Goal: Task Accomplishment & Management: Manage account settings

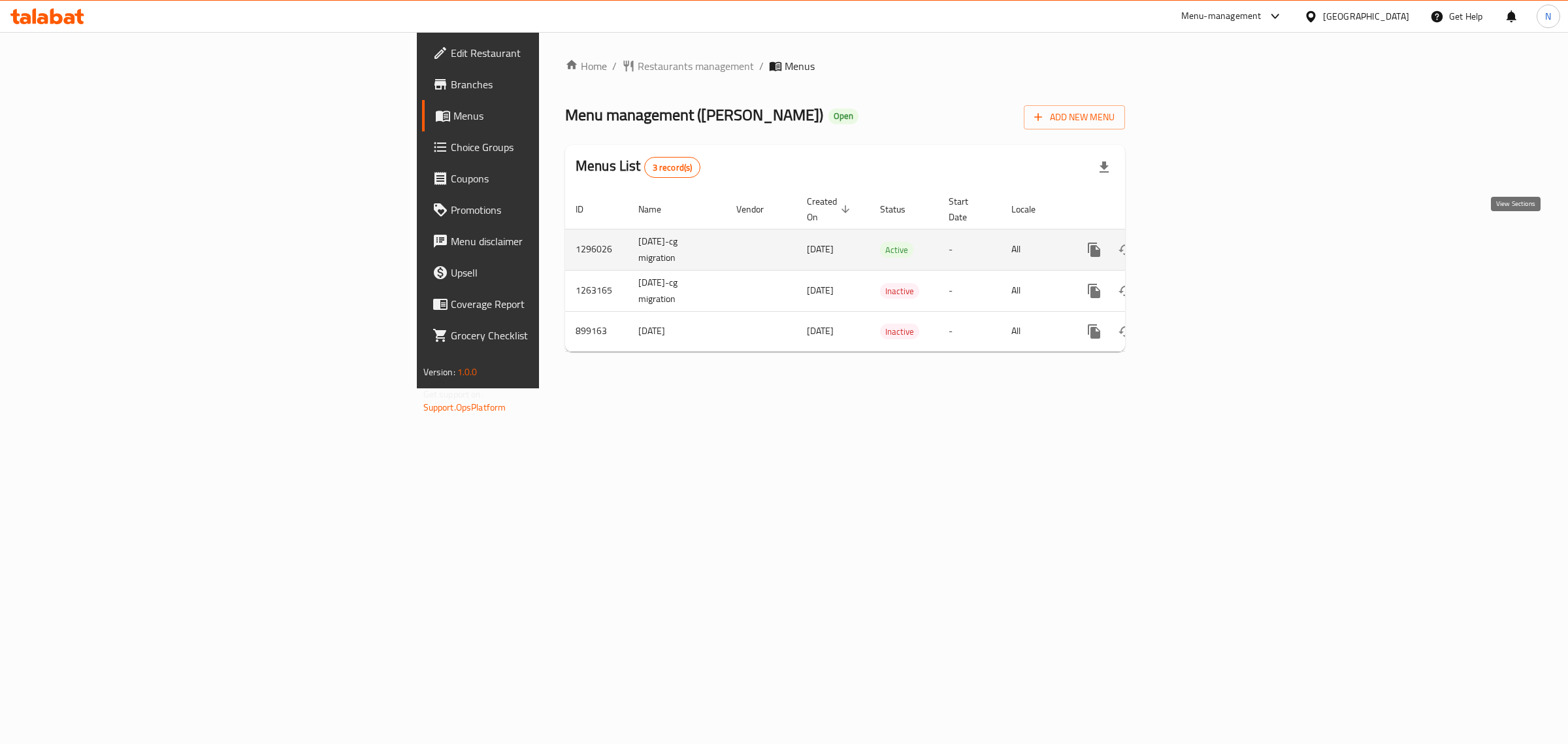
click at [1196, 242] on icon "enhanced table" at bounding box center [1188, 250] width 16 height 16
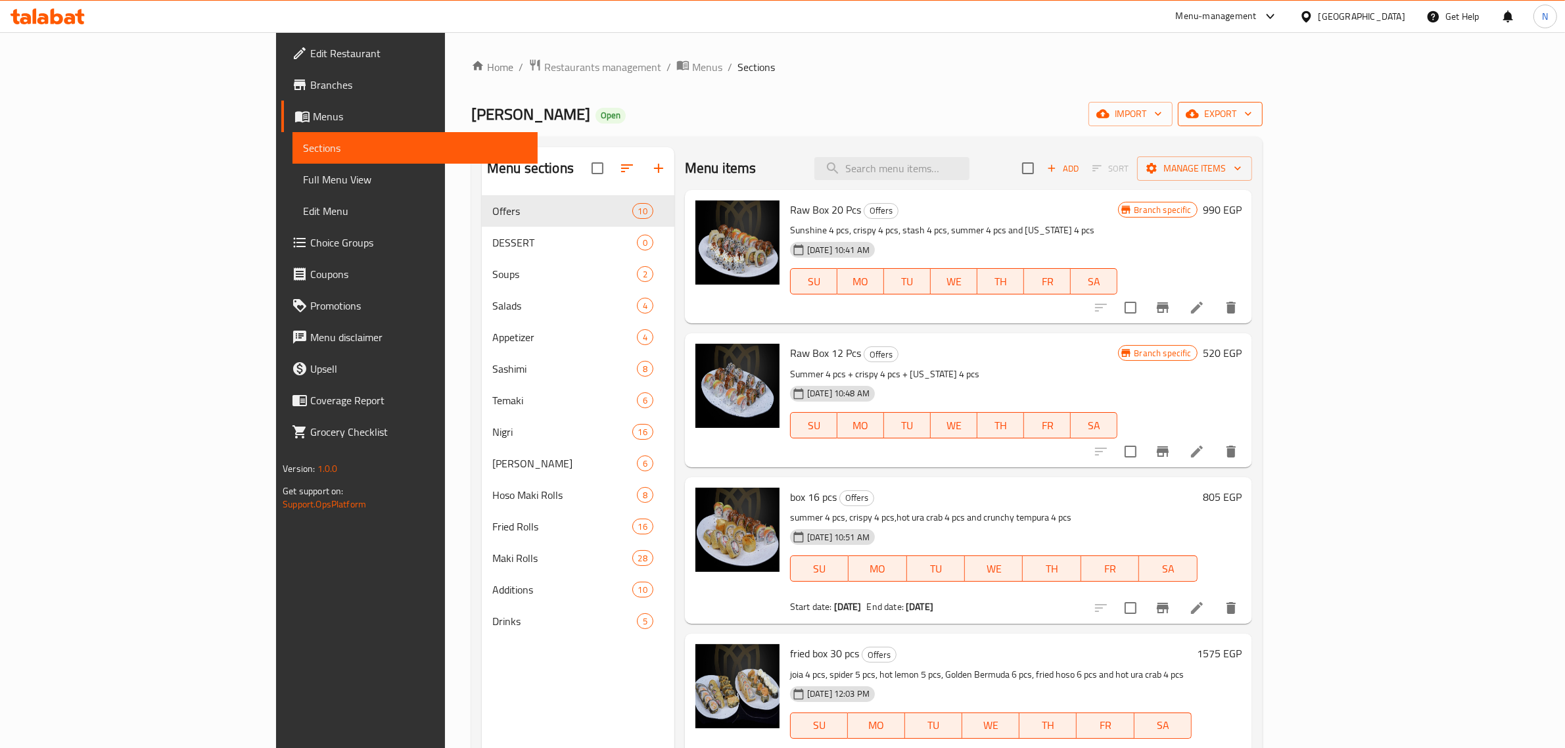
click at [1252, 122] on span "export" at bounding box center [1220, 114] width 64 height 16
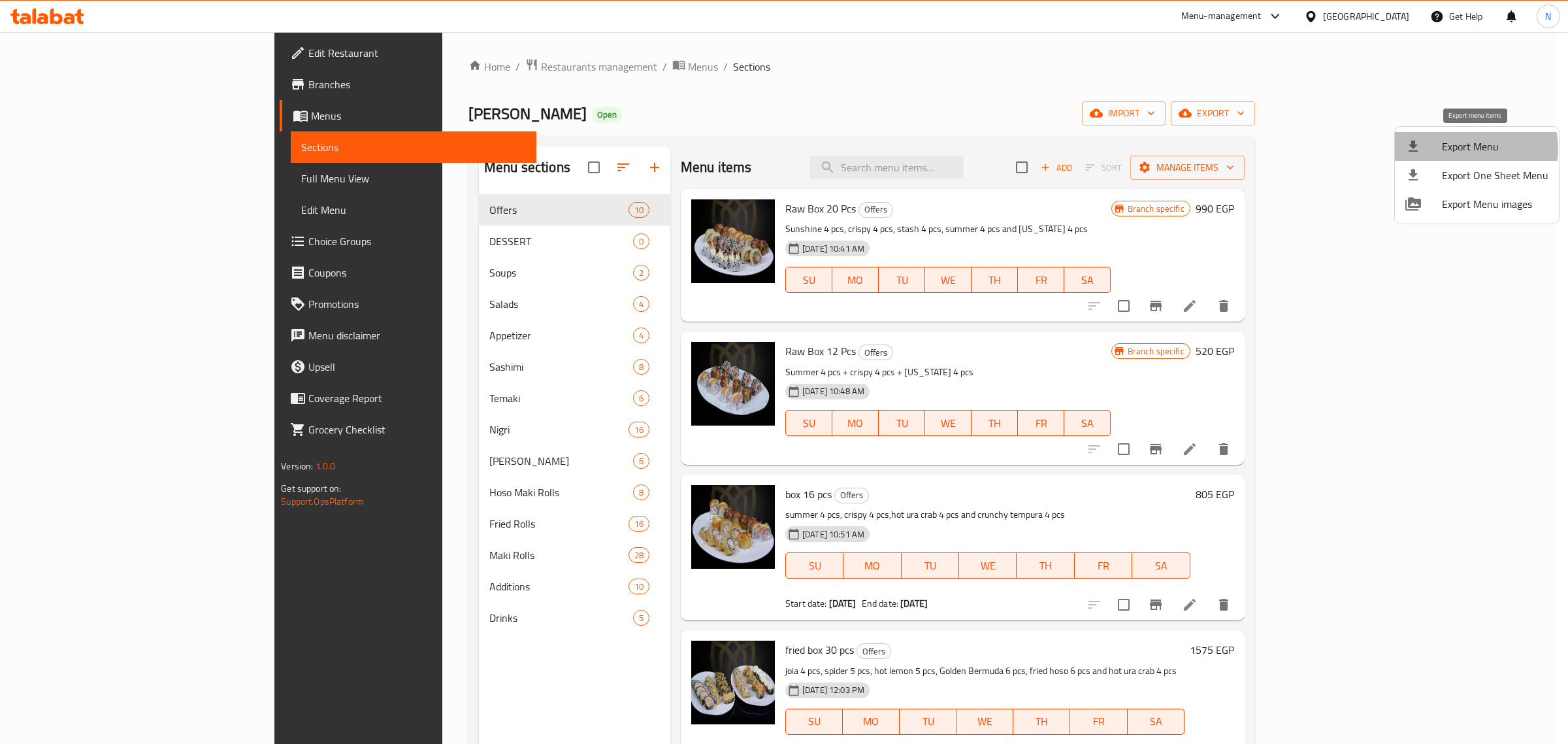
click at [1467, 148] on span "Export Menu" at bounding box center [1494, 146] width 106 height 16
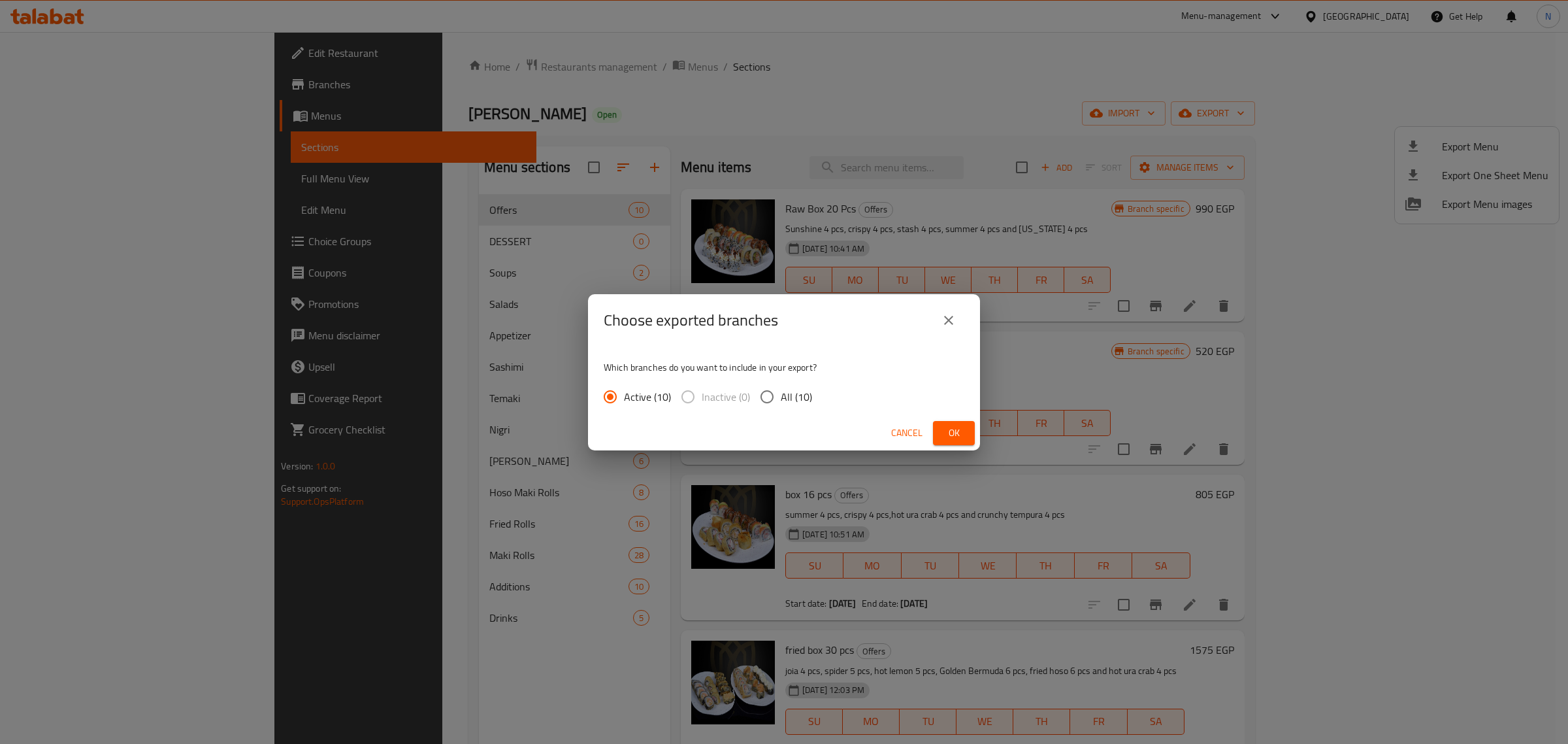
click at [784, 399] on span "All (10)" at bounding box center [796, 397] width 32 height 16
click at [781, 399] on input "All (10)" at bounding box center [768, 397] width 28 height 28
radio input "true"
click at [963, 425] on span "Ok" at bounding box center [954, 433] width 21 height 16
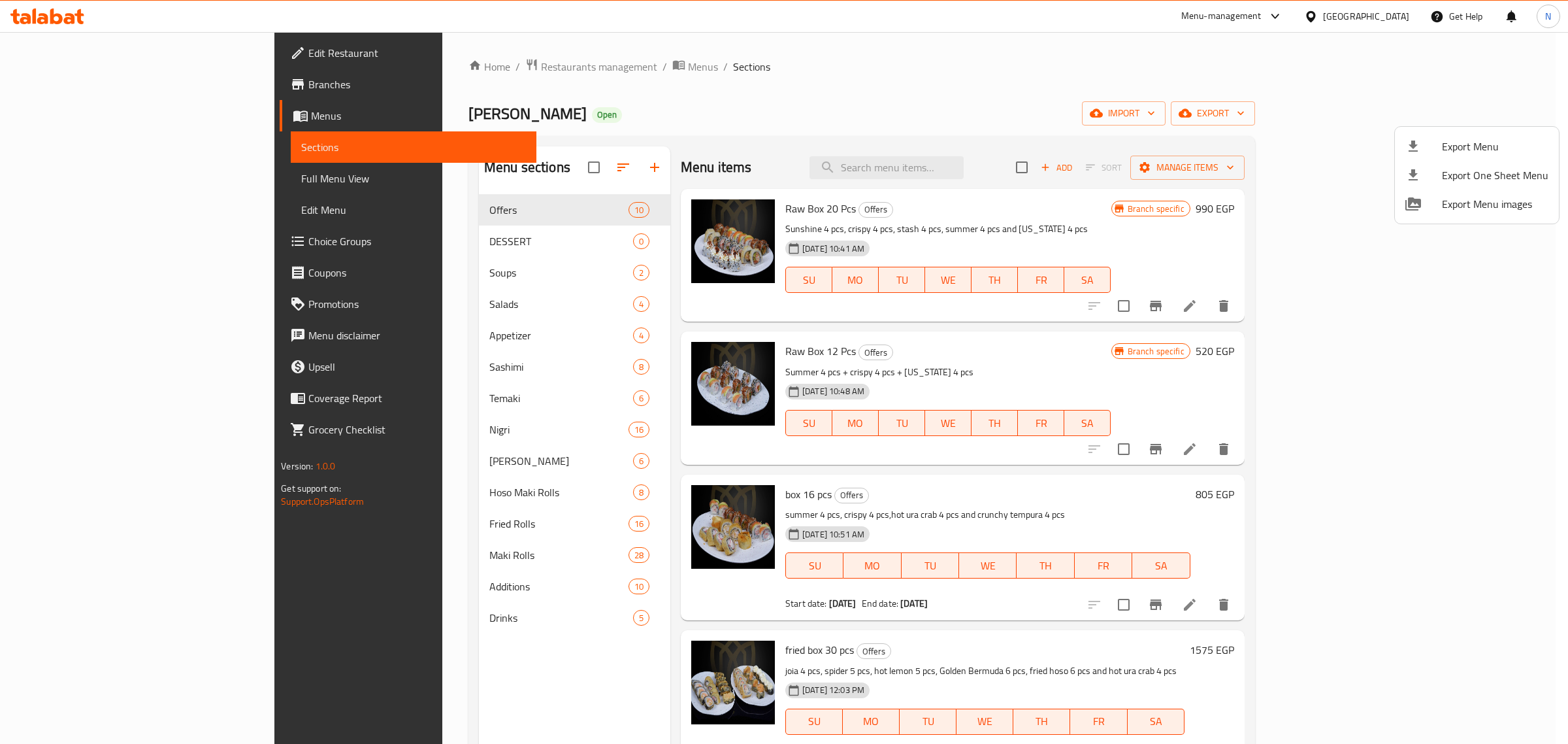
click at [1112, 111] on div at bounding box center [784, 372] width 1568 height 744
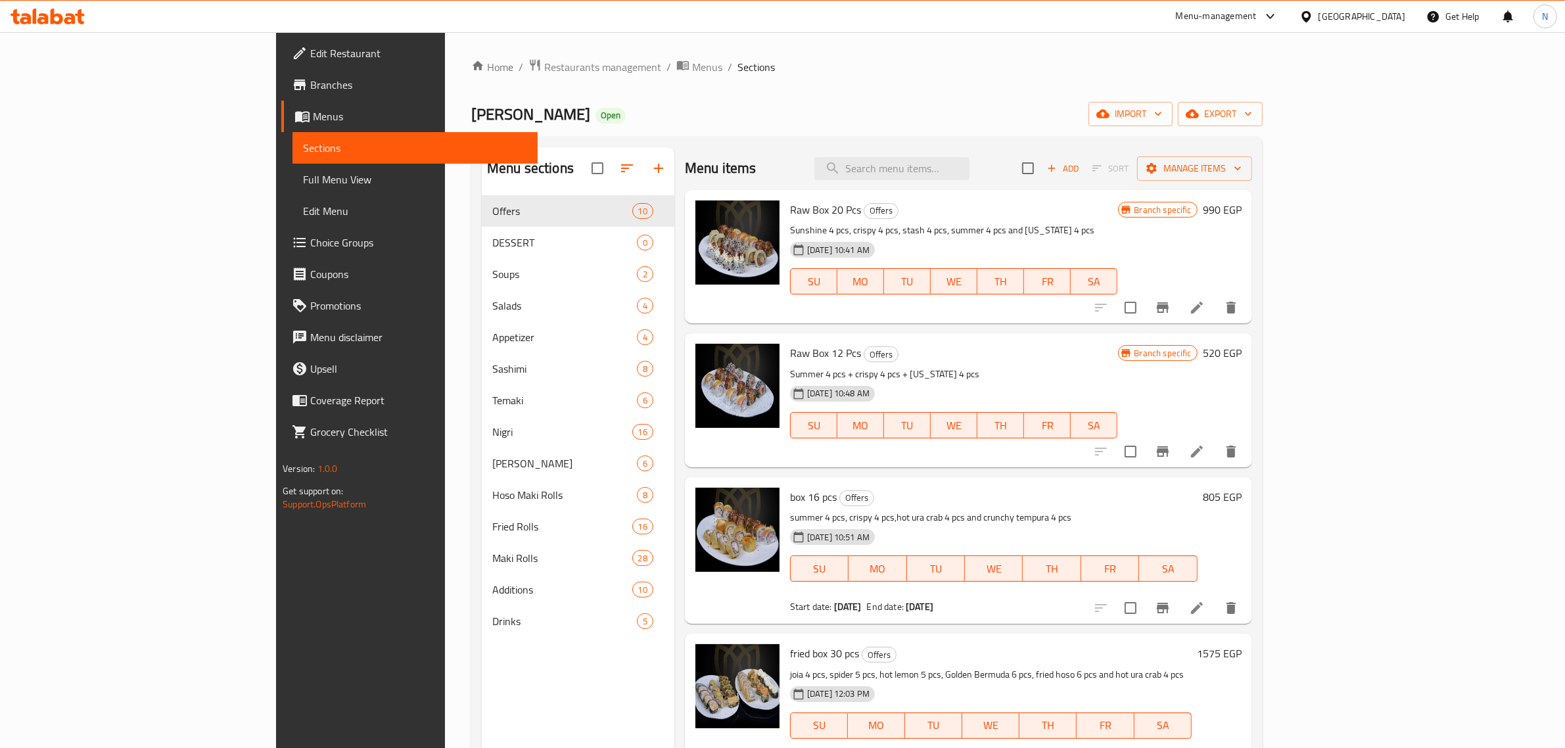
click at [496, 691] on div "Menu sections Offers 10 DESSERT 0 Soups 2 Salads 4 Appetizer 4 Sashimi 8 Temaki…" at bounding box center [578, 521] width 193 height 748
click at [969, 171] on input "search" at bounding box center [891, 168] width 155 height 23
paste input "box 40"
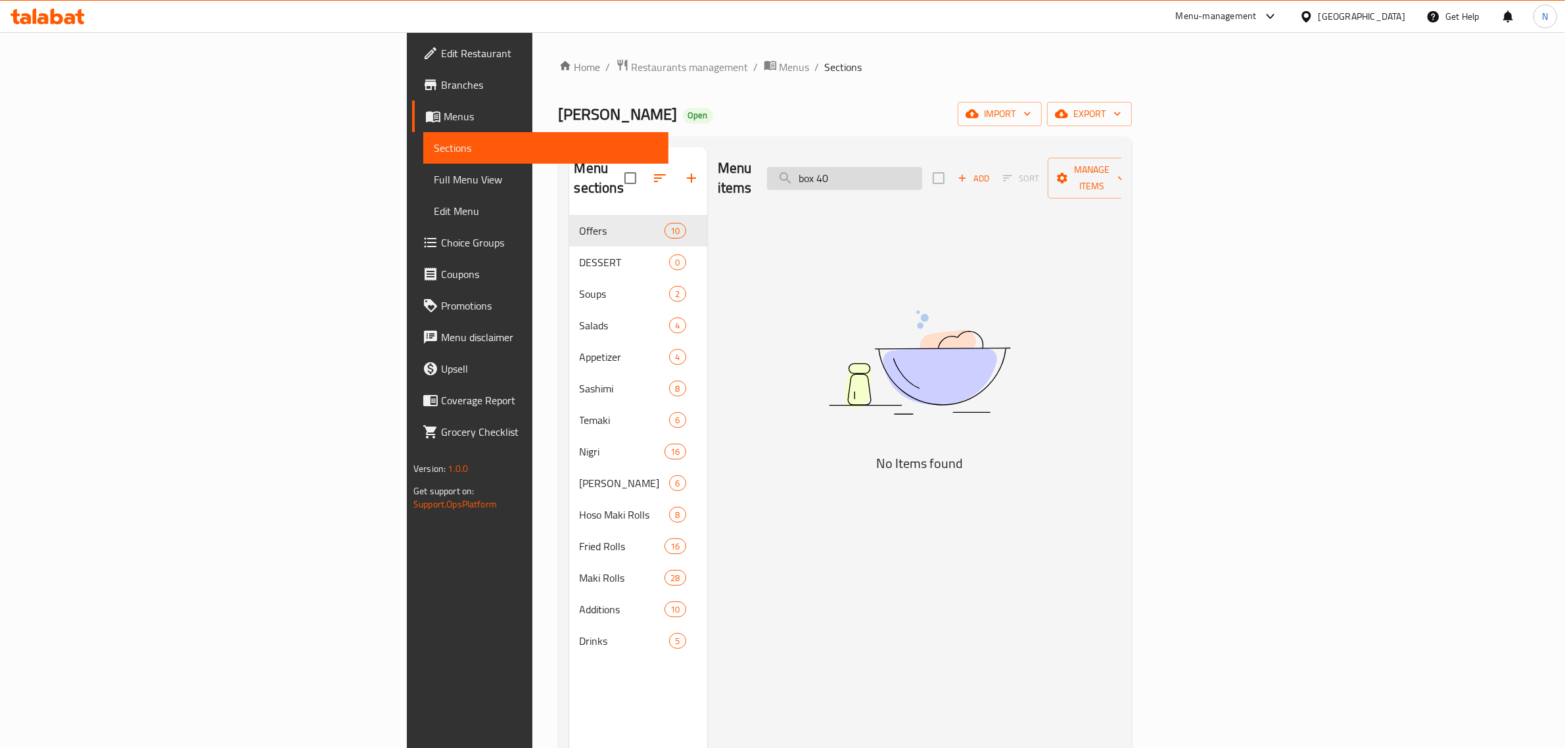
click at [922, 167] on input "box 40" at bounding box center [844, 178] width 155 height 23
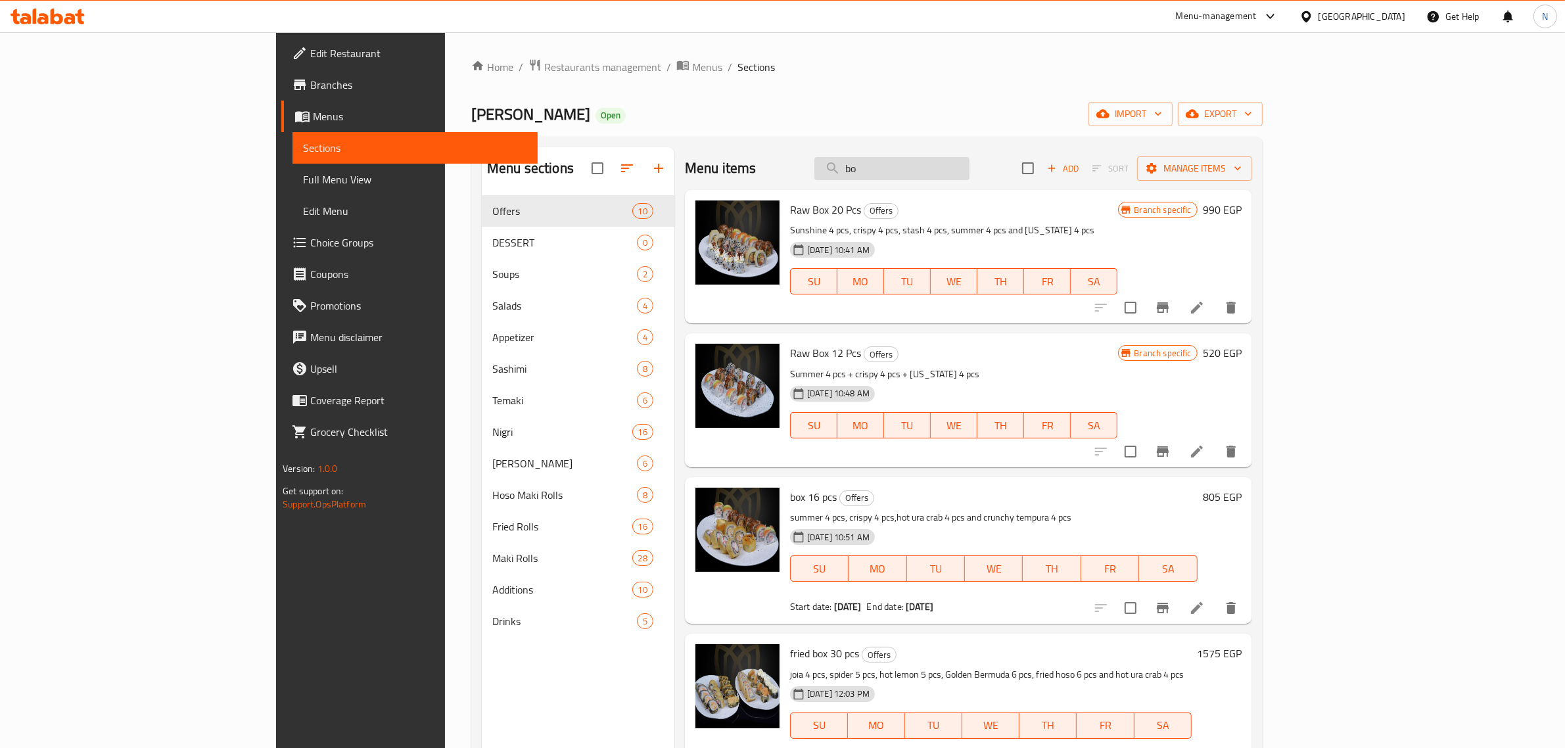
type input "b"
type input "40"
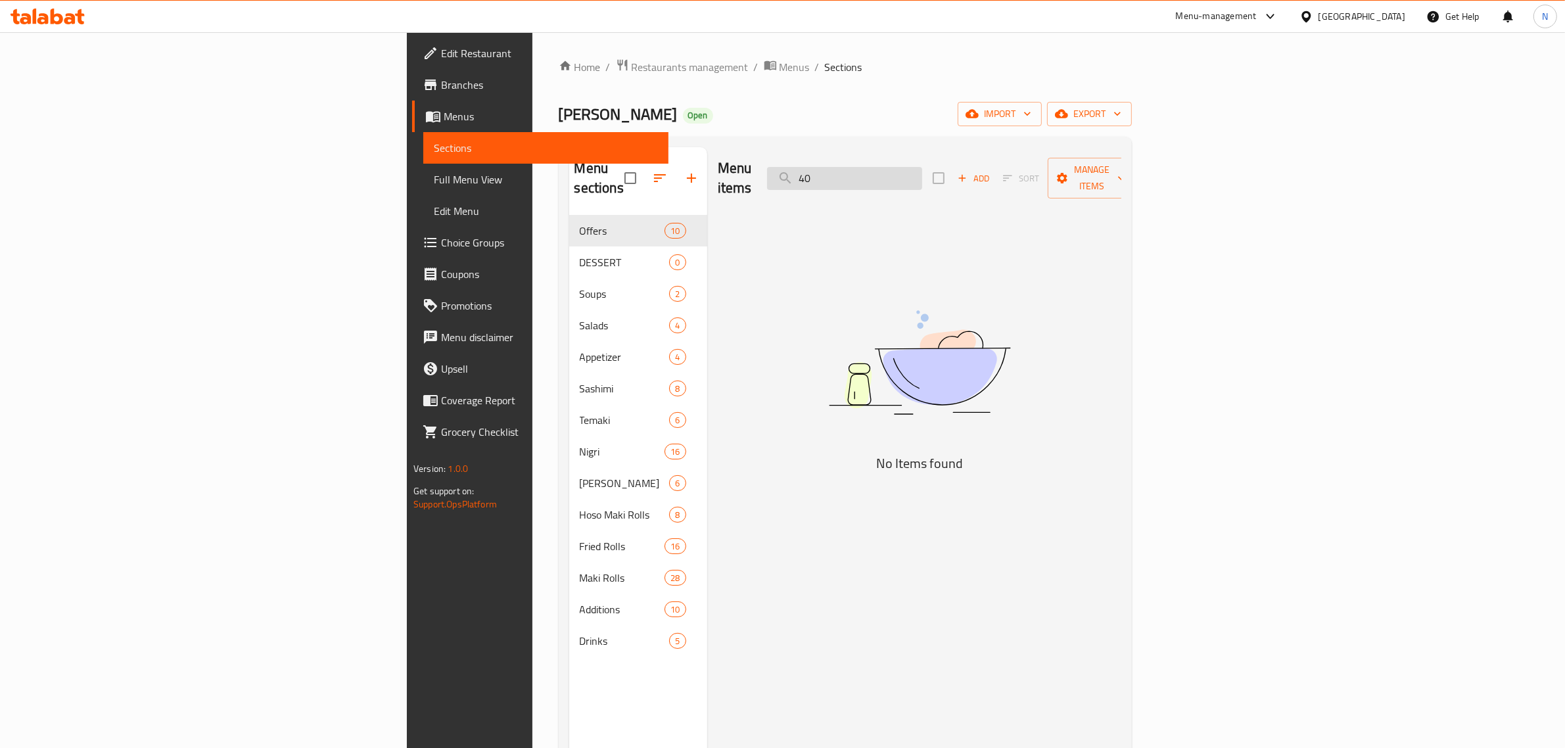
click at [922, 175] on input "40" at bounding box center [844, 178] width 155 height 23
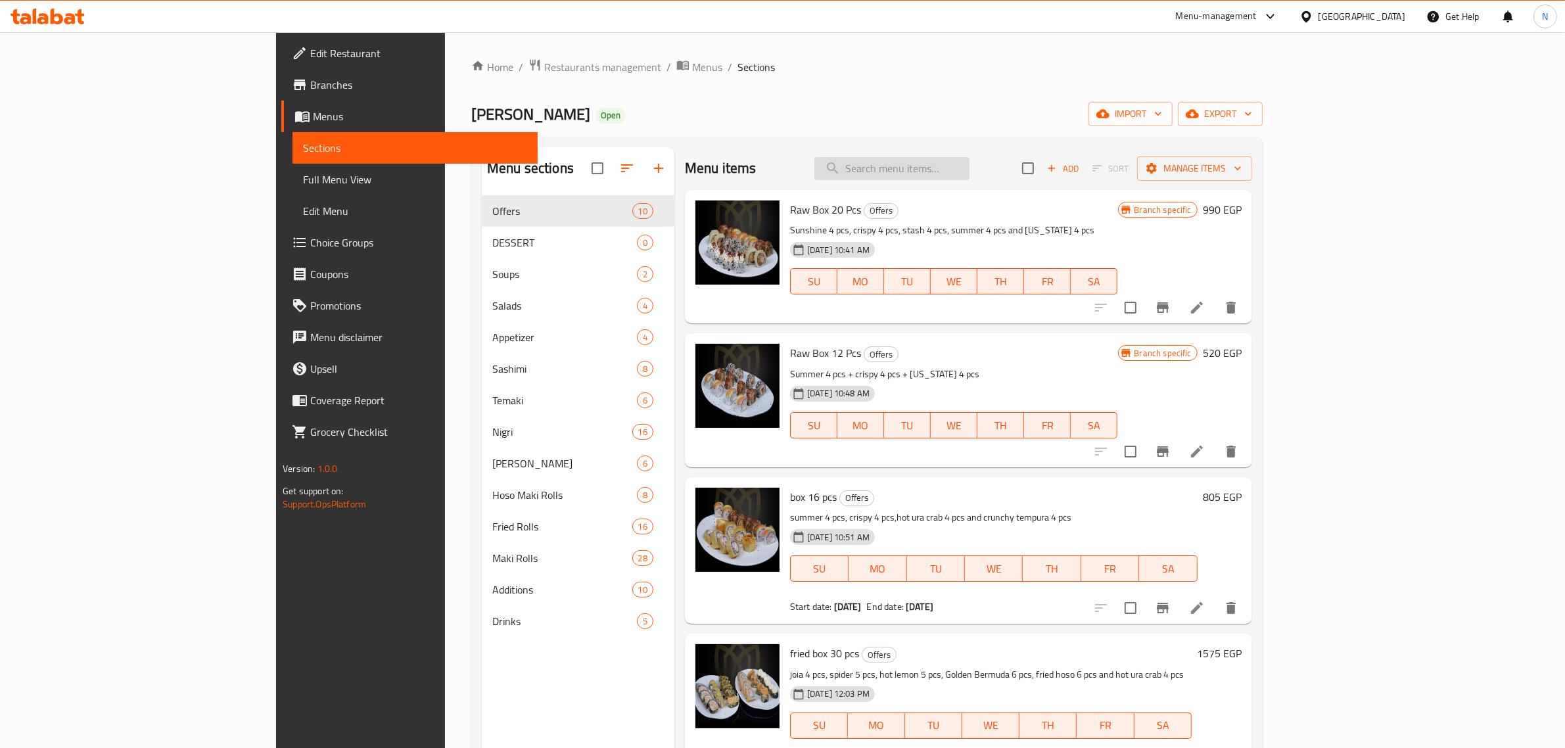
paste input "ura crab"
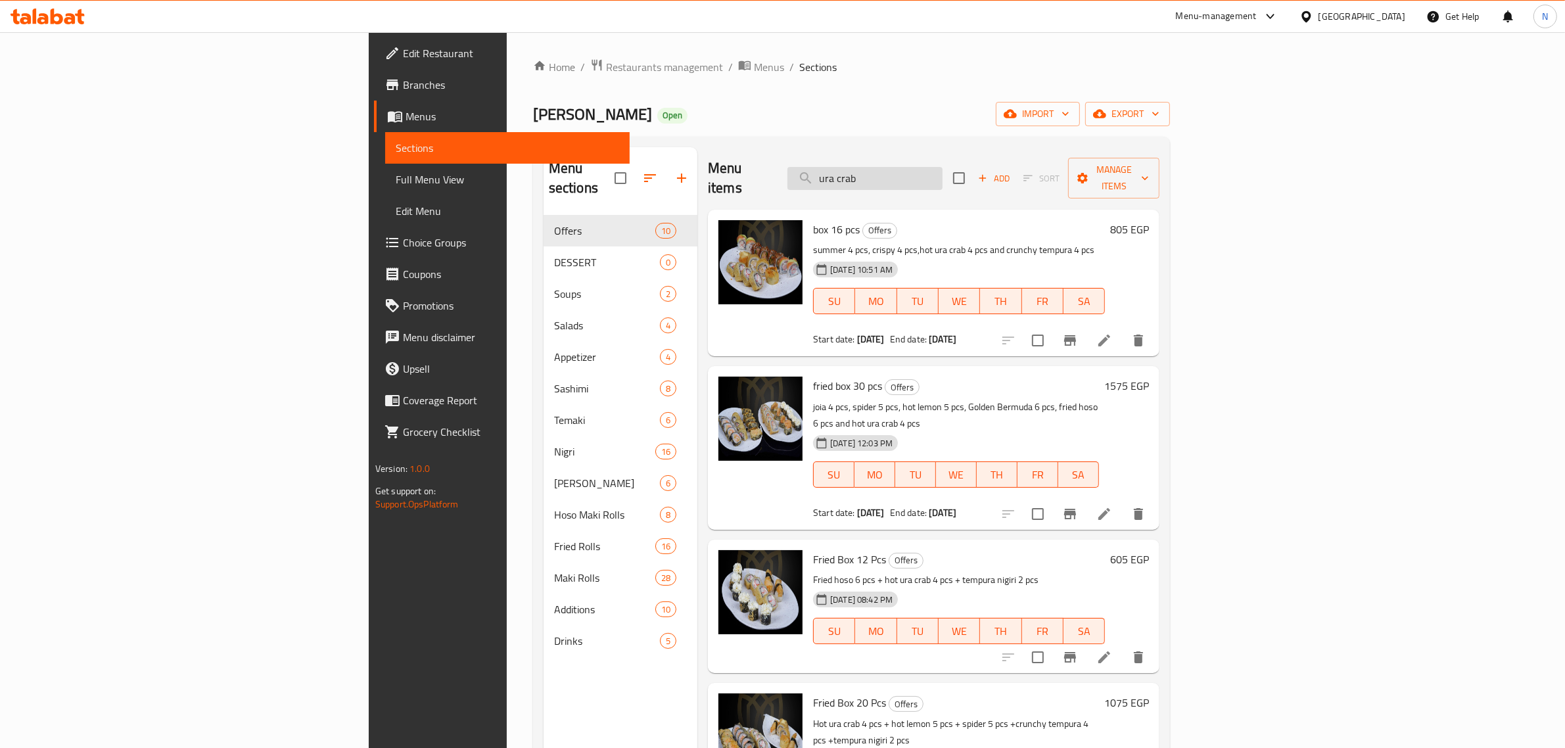
click at [942, 175] on input "ura crab" at bounding box center [864, 178] width 155 height 23
paste input "CRSIPY BERMUDA"
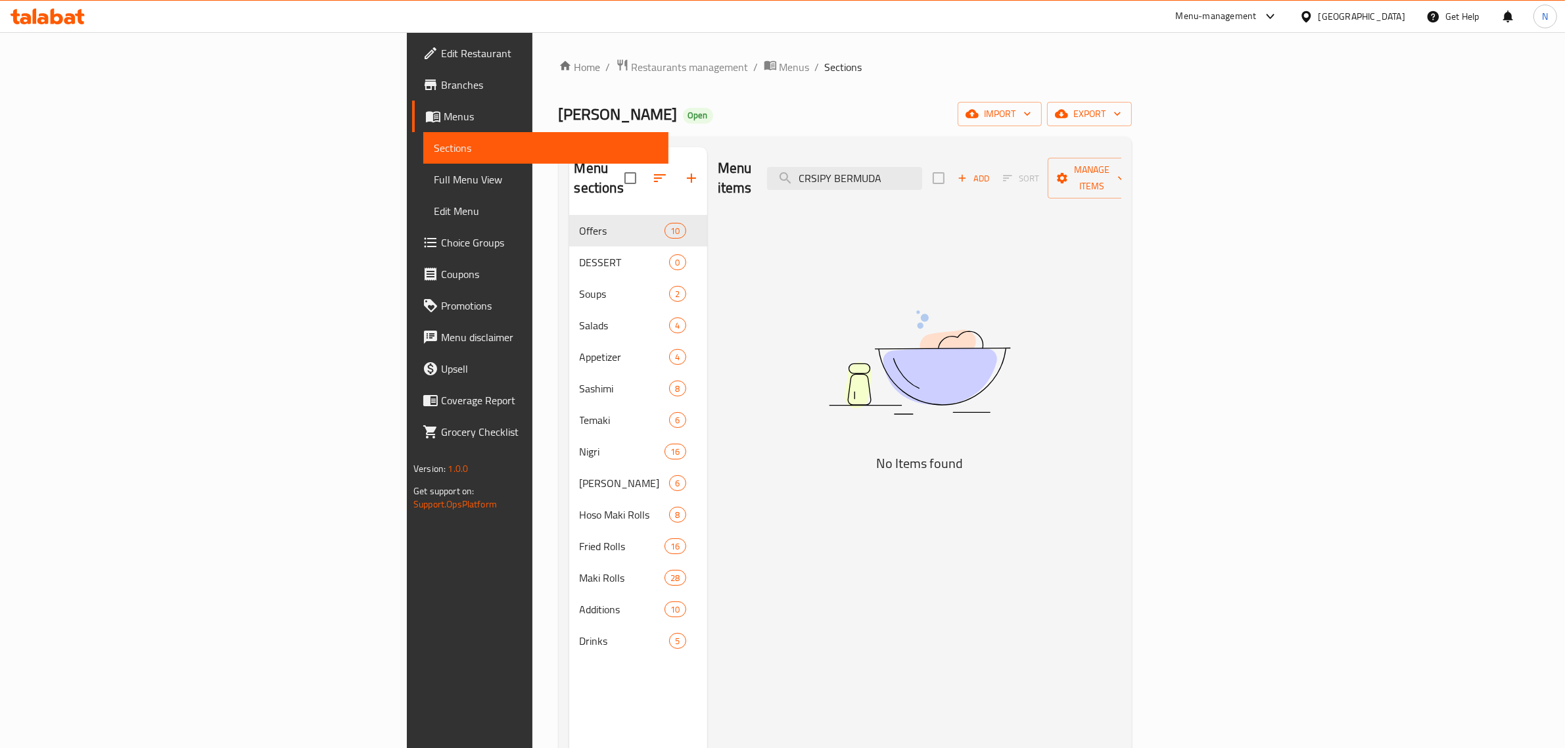
type input "CRSIPY BERMUDA"
click at [991, 171] on span "Add" at bounding box center [972, 178] width 35 height 15
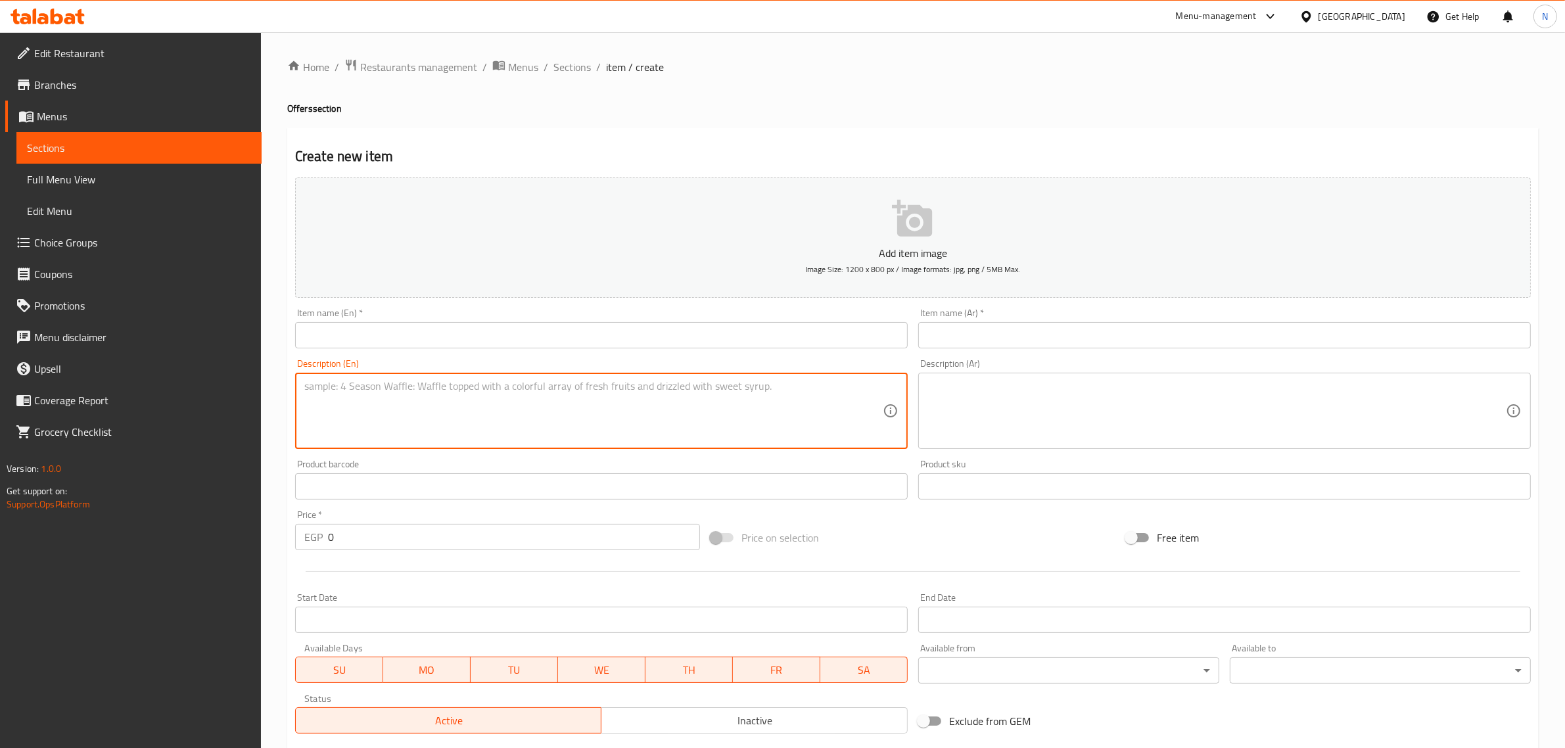
click at [596, 401] on textarea at bounding box center [593, 411] width 578 height 62
paste textarea "box 40 pcs: sunshine 4 pcs + pink panther 4 pcs + hot lemon 5 pcs + golden 6 pc…"
drag, startPoint x: 349, startPoint y: 388, endPoint x: 298, endPoint y: 386, distance: 51.3
click at [298, 386] on div "box 40 pcs: sunshine 4 pcs + pink panther 4 pcs + hot lemon 5 pcs + golden 6 pc…" at bounding box center [601, 411] width 612 height 76
type textarea ": sunshine 4 pcs + pink panther 4 pcs + hot lemon 5 pcs + golden 6 pcs + fried …"
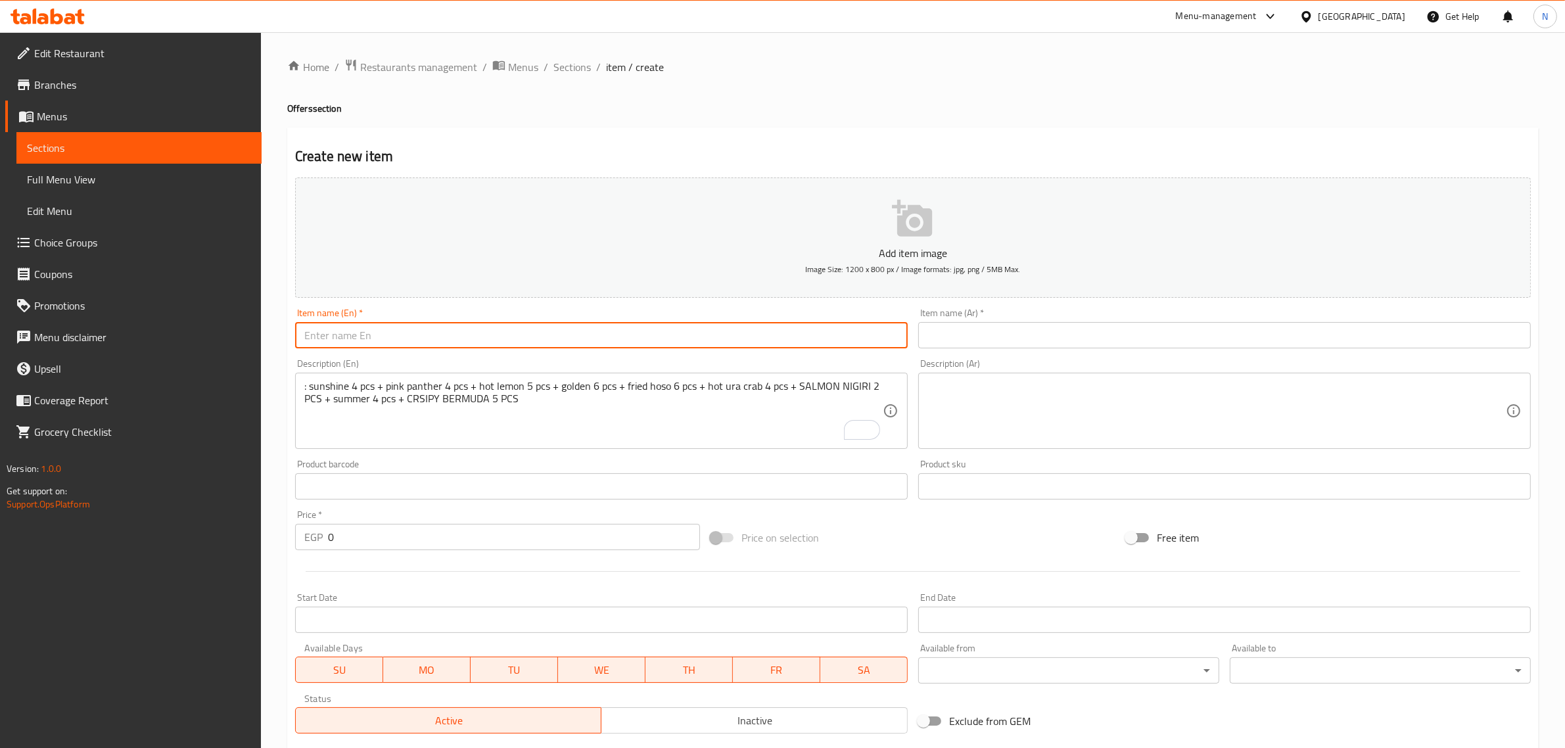
click at [370, 336] on input "text" at bounding box center [601, 335] width 612 height 26
paste input "Box 40 Pieces"
type input "Box 40 Pieces"
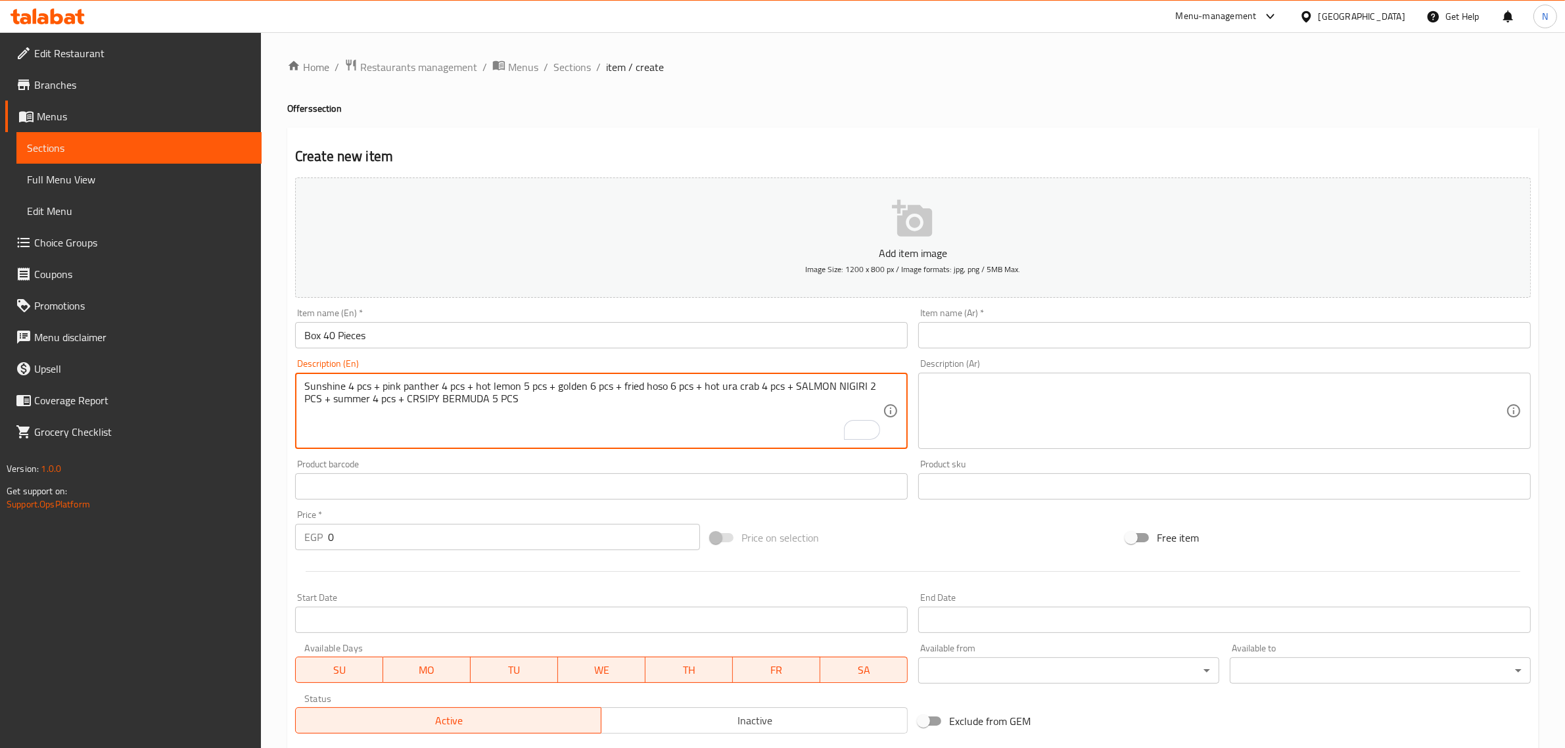
click at [375, 388] on textarea "Sunshine 4 pcs + pink panther 4 pcs + hot lemon 5 pcs + golden 6 pcs + fried ho…" at bounding box center [593, 411] width 578 height 62
drag, startPoint x: 569, startPoint y: 390, endPoint x: 587, endPoint y: 394, distance: 18.3
click at [569, 390] on textarea "Sunshine 4 pcs, pink panther 4 pcs, hot lemon 5 pcs, golden 6 pcs + fried hoso …" at bounding box center [593, 411] width 578 height 62
paste textarea "[GEOGRAPHIC_DATA]"
click at [634, 388] on textarea "Sunshine 4 pcs, pink panther 4 pcs, hot lemon 5 pcs, golden Bermuda 6 pcs + fri…" at bounding box center [593, 411] width 578 height 62
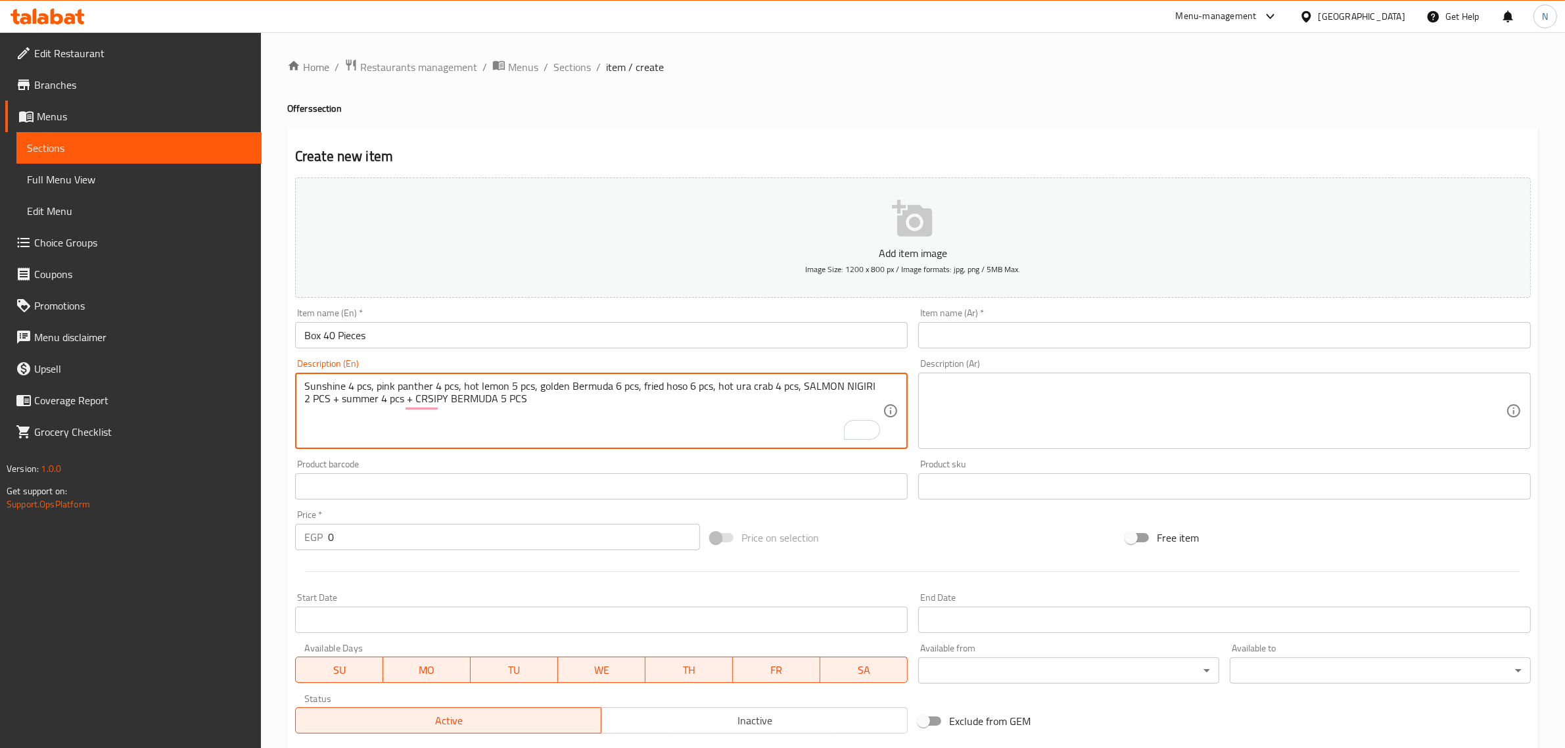
drag, startPoint x: 799, startPoint y: 386, endPoint x: 838, endPoint y: 392, distance: 39.8
click at [838, 392] on textarea "Sunshine 4 pcs, pink panther 4 pcs, hot lemon 5 pcs, golden Bermuda 6 pcs, frie…" at bounding box center [593, 411] width 578 height 62
click at [826, 386] on textarea "Sunshine 4 pcs, pink panther 4 pcs, hot lemon 5 pcs, golden Bermuda 6 pcs, frie…" at bounding box center [593, 411] width 578 height 62
click at [800, 383] on textarea "Sunshine 4 pcs, pink panther 4 pcs, hot lemon 5 pcs, golden Bermuda 6 pcs, frie…" at bounding box center [593, 411] width 578 height 62
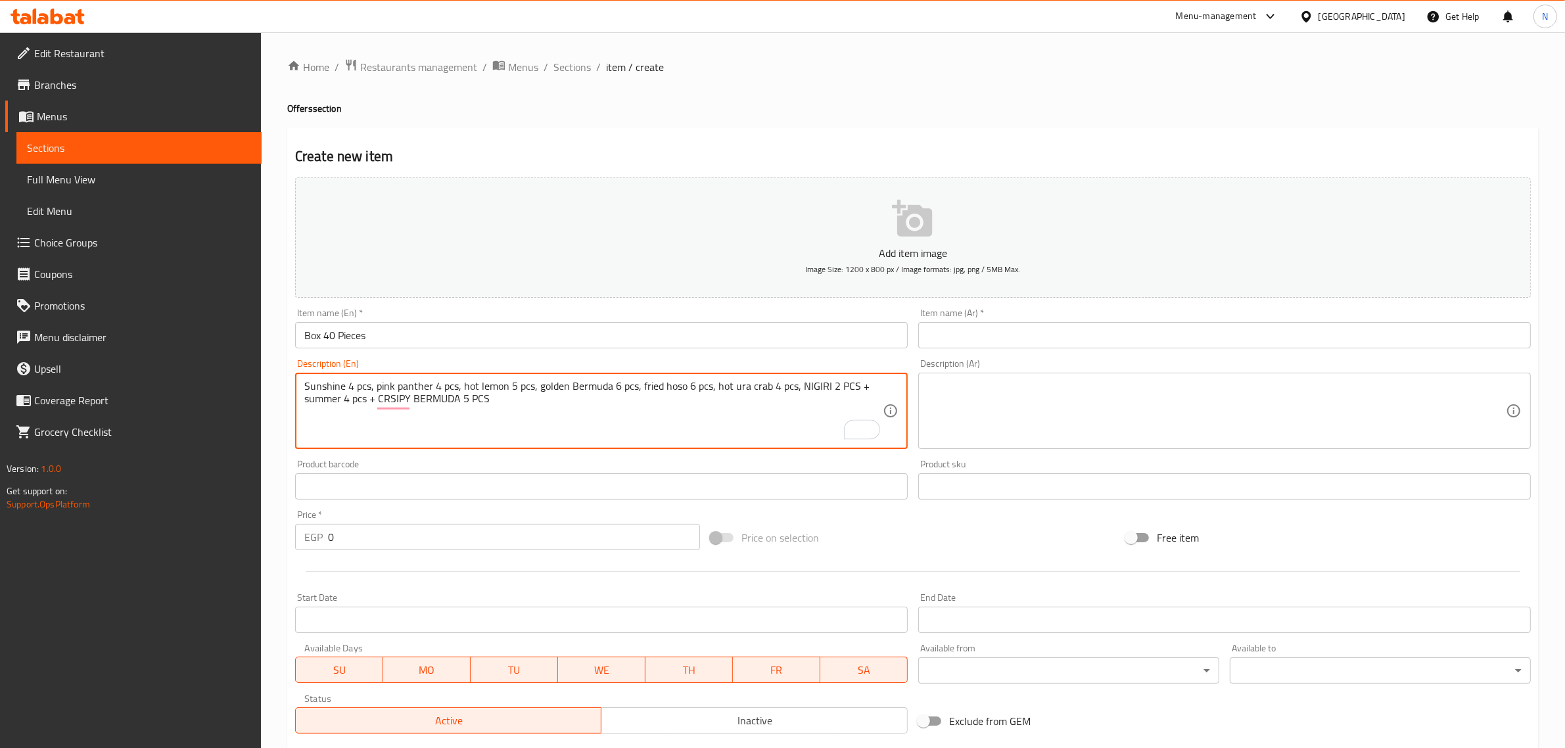
click at [800, 383] on textarea "Sunshine 4 pcs, pink panther 4 pcs, hot lemon 5 pcs, golden Bermuda 6 pcs, frie…" at bounding box center [593, 411] width 578 height 62
paste textarea "Sake Salmon Nigiri"
click at [363, 386] on textarea "Sunshine 4 pcs, pink panther 4 pcs, hot lemon 5 pcs, golden Bermuda 6 pcs, frie…" at bounding box center [593, 411] width 578 height 62
click at [344, 398] on textarea "Sunshine 4 pcs, pink panther 4 pcs, hot lemon 5 pcs, golden Bermuda 6 pcs, frie…" at bounding box center [593, 411] width 578 height 62
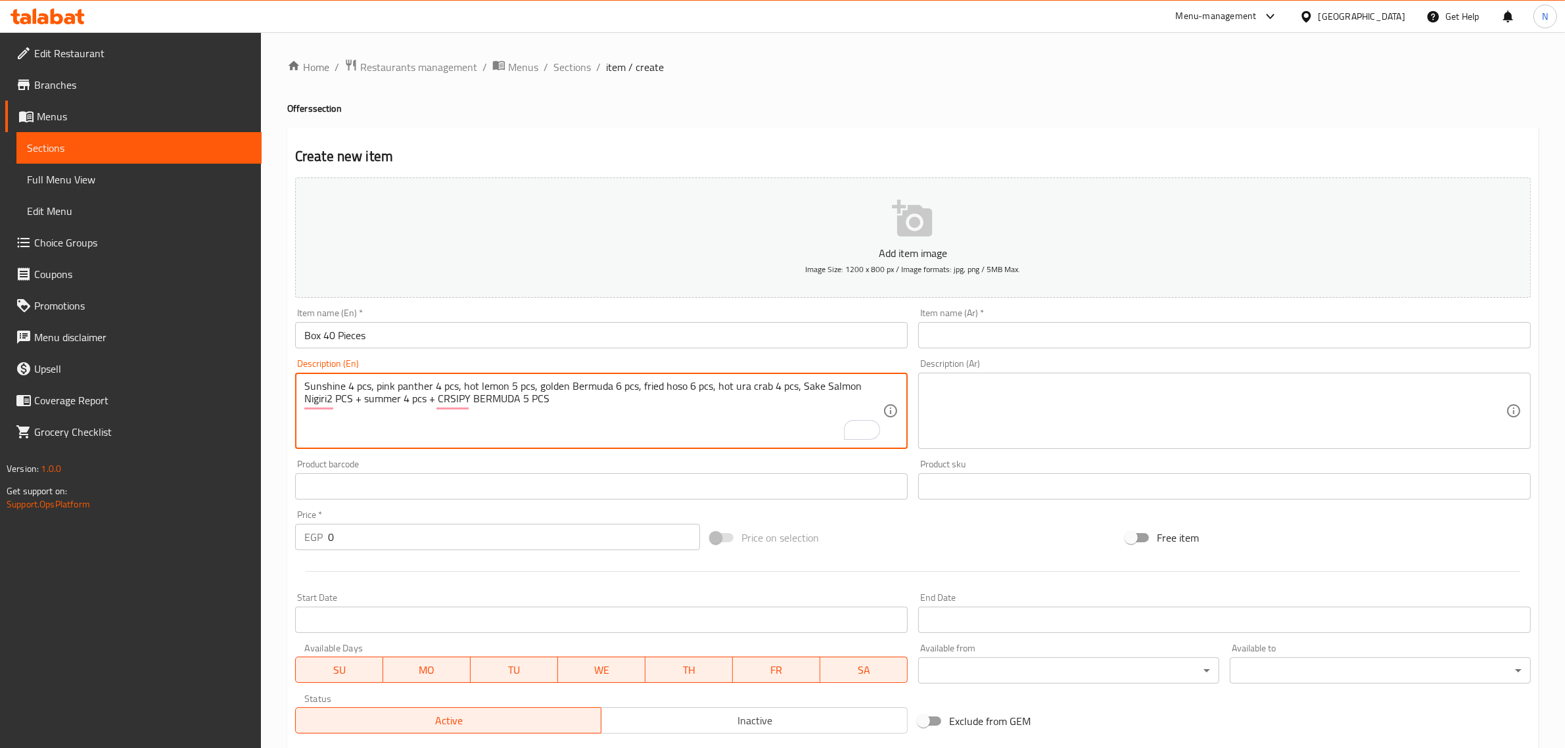
click at [344, 398] on textarea "Sunshine 4 pcs, pink panther 4 pcs, hot lemon 5 pcs, golden Bermuda 6 pcs, frie…" at bounding box center [593, 411] width 578 height 62
paste textarea "pcs"
click at [587, 384] on textarea "Sunshine 4 pcs, pink panther 4 pcs, hot lemon 5 pcs, golden Bermuda 6 pcs, frie…" at bounding box center [593, 411] width 578 height 62
click at [490, 400] on textarea "Sunshine 4 pcs, pink panther 4 pcs, hot lemon 5 pcs, golden Bermuda 6 pcs, frie…" at bounding box center [593, 411] width 578 height 62
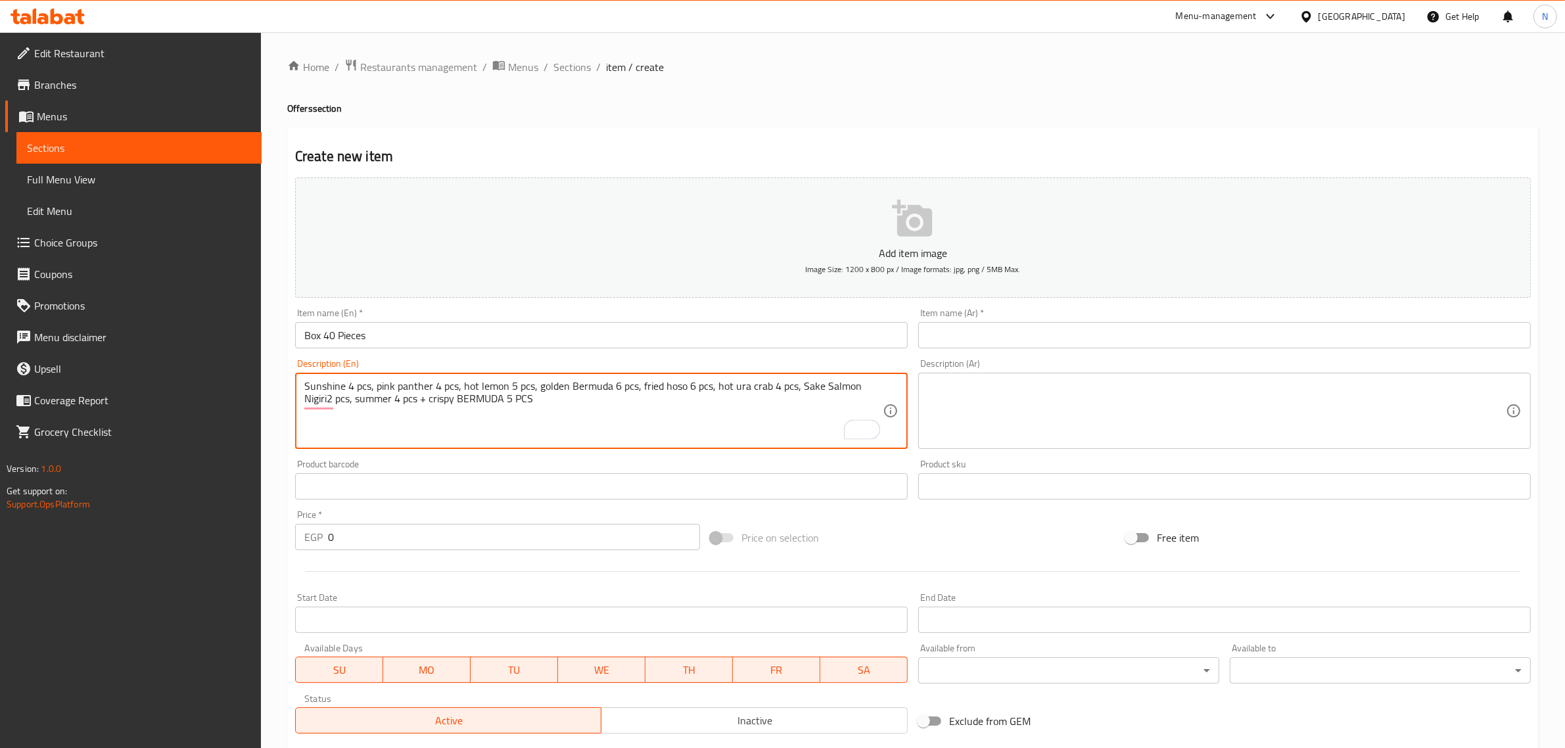
click at [490, 400] on textarea "Sunshine 4 pcs, pink panther 4 pcs, hot lemon 5 pcs, golden Bermuda 6 pcs, frie…" at bounding box center [593, 411] width 578 height 62
paste textarea "ermuda"
click at [524, 386] on textarea "Sunshine 4 pcs, pink panther 4 pcs, hot lemon 5 pcs, golden Bermuda 6 pcs, frie…" at bounding box center [593, 411] width 578 height 62
click at [519, 399] on textarea "Sunshine 4 pcs, pink panther 4 pcs, hot lemon 5 pcs, golden Bermuda 6 pcs, frie…" at bounding box center [593, 411] width 578 height 62
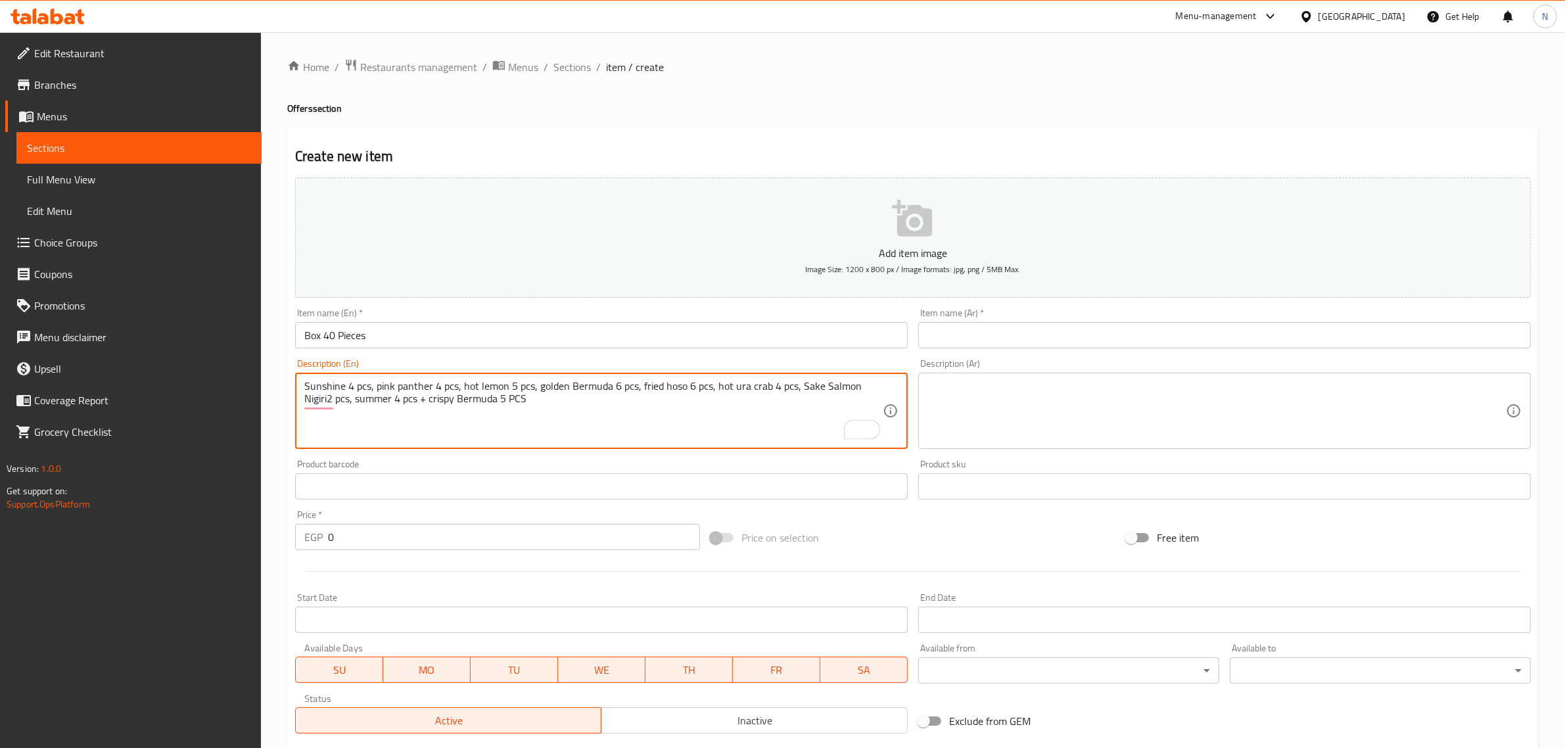
click at [519, 399] on textarea "Sunshine 4 pcs, pink panther 4 pcs, hot lemon 5 pcs, golden Bermuda 6 pcs, frie…" at bounding box center [593, 411] width 578 height 62
paste textarea "pcs"
click at [426, 403] on textarea "Sunshine 4 pcs, pink panther 4 pcs, hot lemon 5 pcs, golden Bermuda 6 pcs, frie…" at bounding box center [593, 411] width 578 height 62
click at [556, 411] on textarea "Sunshine 4 pcs, pink panther 4 pcs, hot lemon 5 pcs, golden Bermuda 6 pcs, frie…" at bounding box center [593, 411] width 578 height 62
click at [560, 399] on textarea "Sunshine 4 pcs, pink panther 4 pcs, hot lemon 5 pcs, golden Bermuda 6 pcs, frie…" at bounding box center [593, 411] width 578 height 62
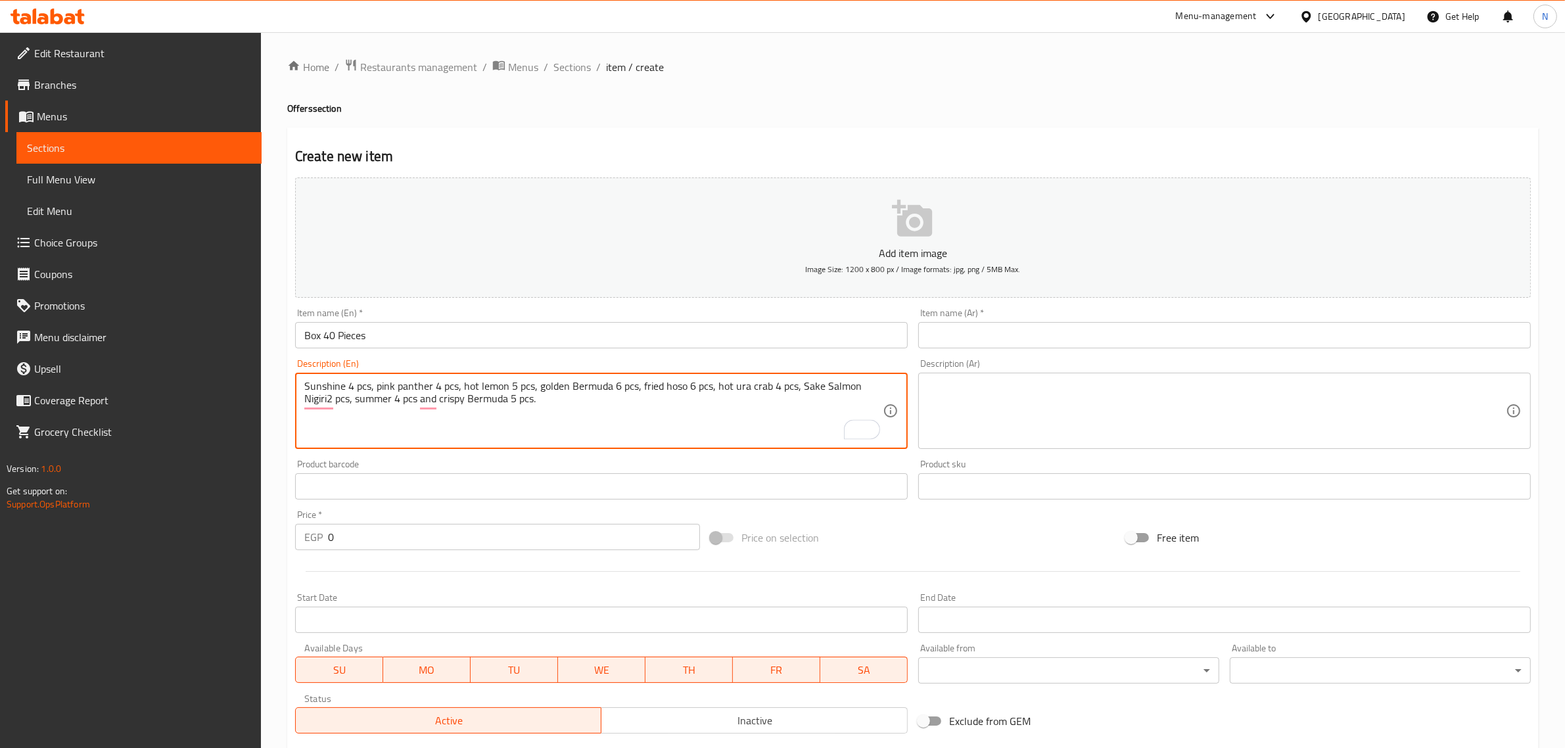
type textarea "Sunshine 4 pcs, pink panther 4 pcs, hot lemon 5 pcs, golden Bermuda 6 pcs, frie…"
click at [414, 394] on textarea "Sunshine 4 pcs, pink panther 4 pcs, hot lemon 5 pcs, golden Bermuda 6 pcs, frie…" at bounding box center [593, 411] width 578 height 62
click at [1138, 409] on textarea at bounding box center [1216, 411] width 578 height 62
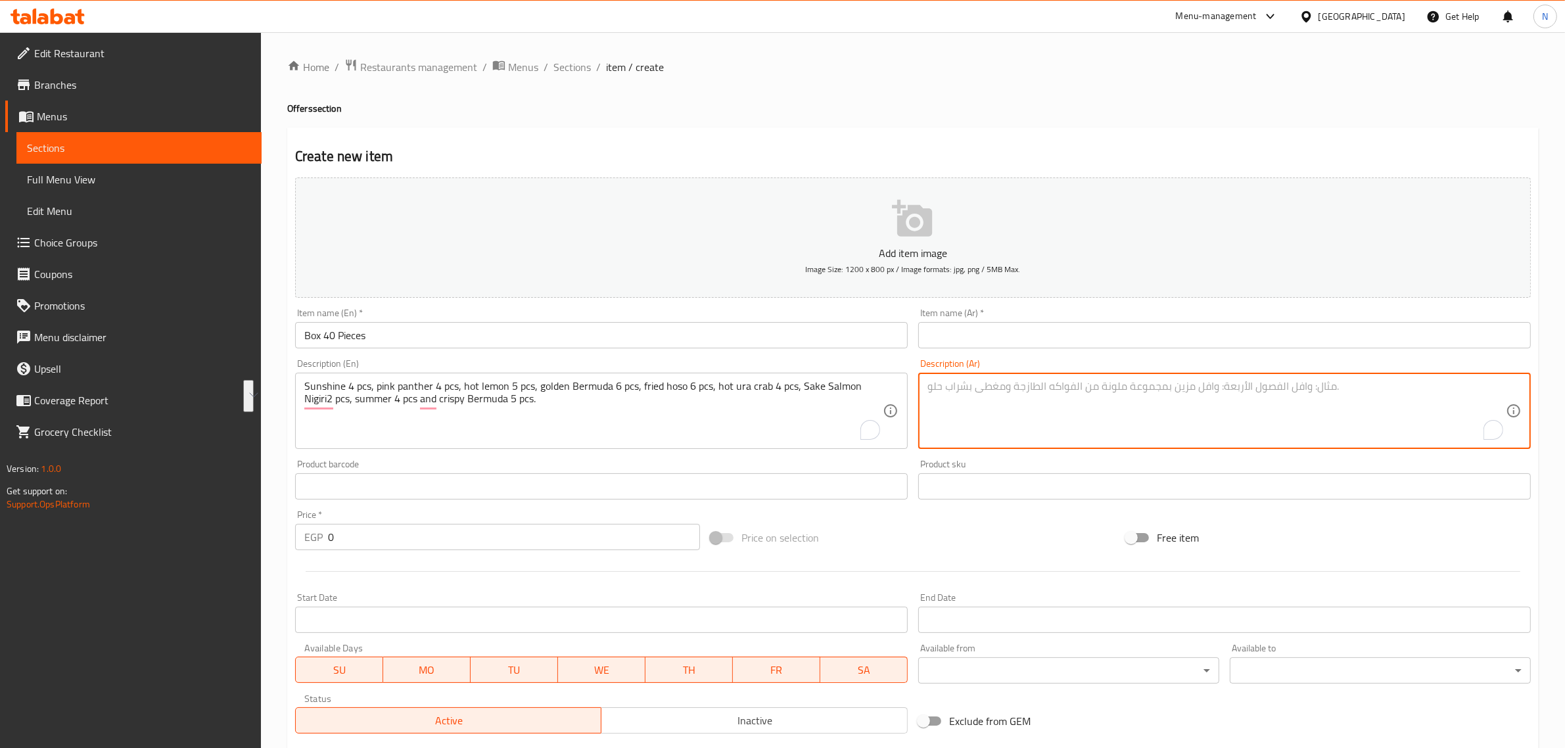
paste textarea "4 قطع من أشعة الشمس، 4 قطع من النمر الوردي، 5 قطع من الليمون الحار، 6 قطع من بر…"
click at [1454, 389] on textarea "4 قطع من أشعة الشمس، 4 قطع من النمر الوردي، 5 قطع من الليمون الحار، 6 قطع من بر…" at bounding box center [1216, 411] width 578 height 62
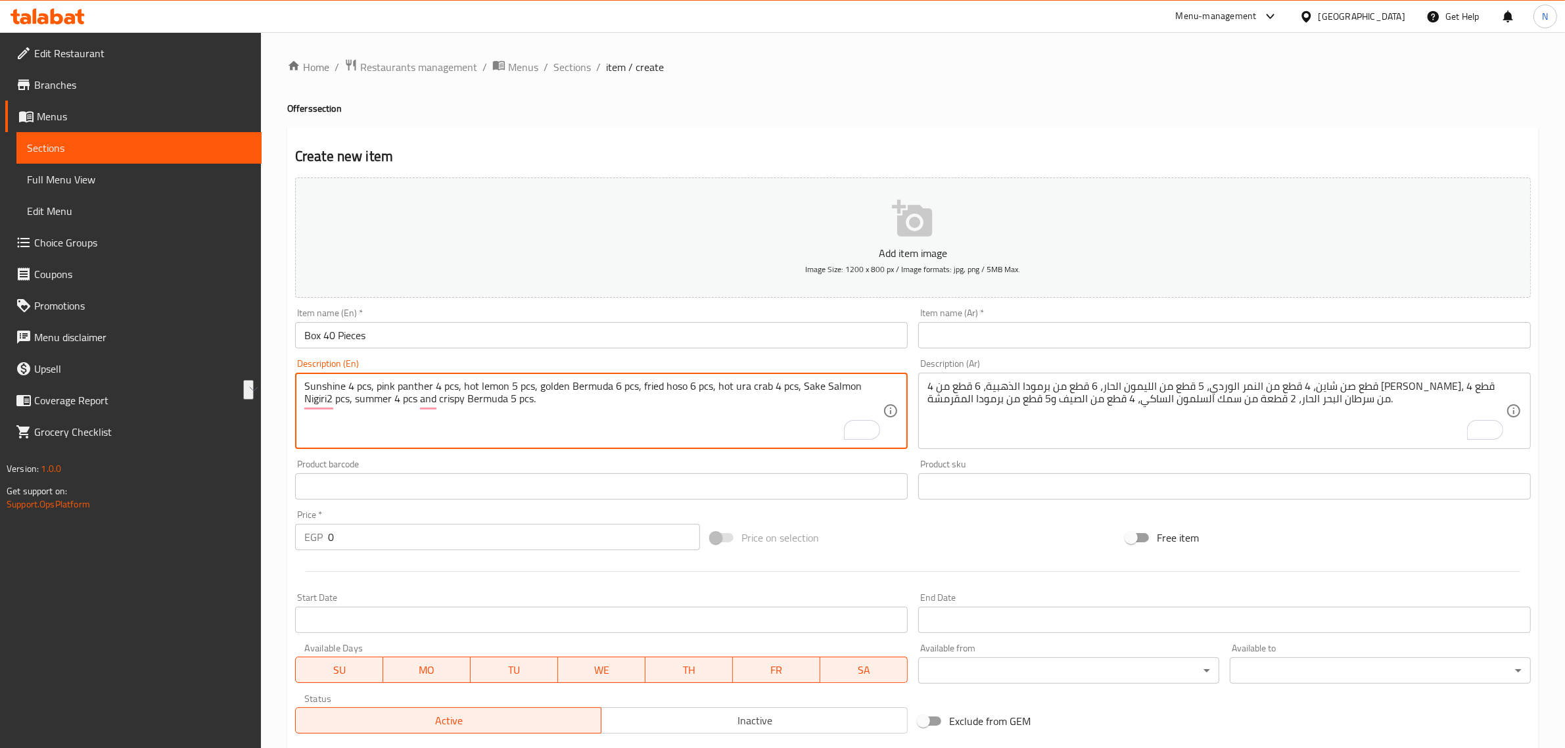
drag, startPoint x: 377, startPoint y: 385, endPoint x: 426, endPoint y: 388, distance: 49.4
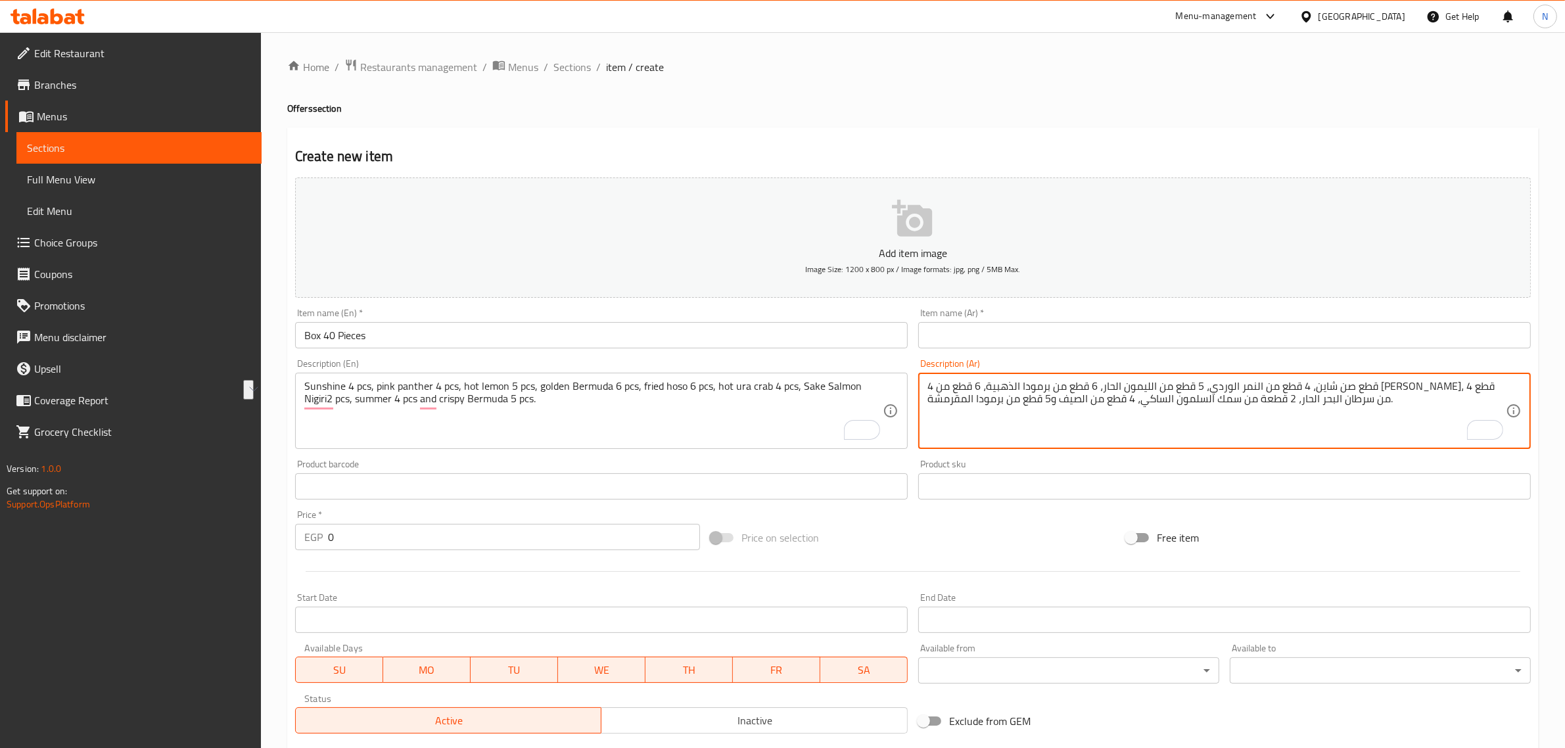
drag, startPoint x: 1392, startPoint y: 391, endPoint x: 1325, endPoint y: 382, distance: 67.6
paste textarea "ينك بانثر"
click at [1392, 391] on textarea "4 قطع صن شاين، 4 قطع ينك بانثر، 5 قطع من الليمون الحار، 6 قطع من برمودا الذهبية…" at bounding box center [1216, 411] width 578 height 62
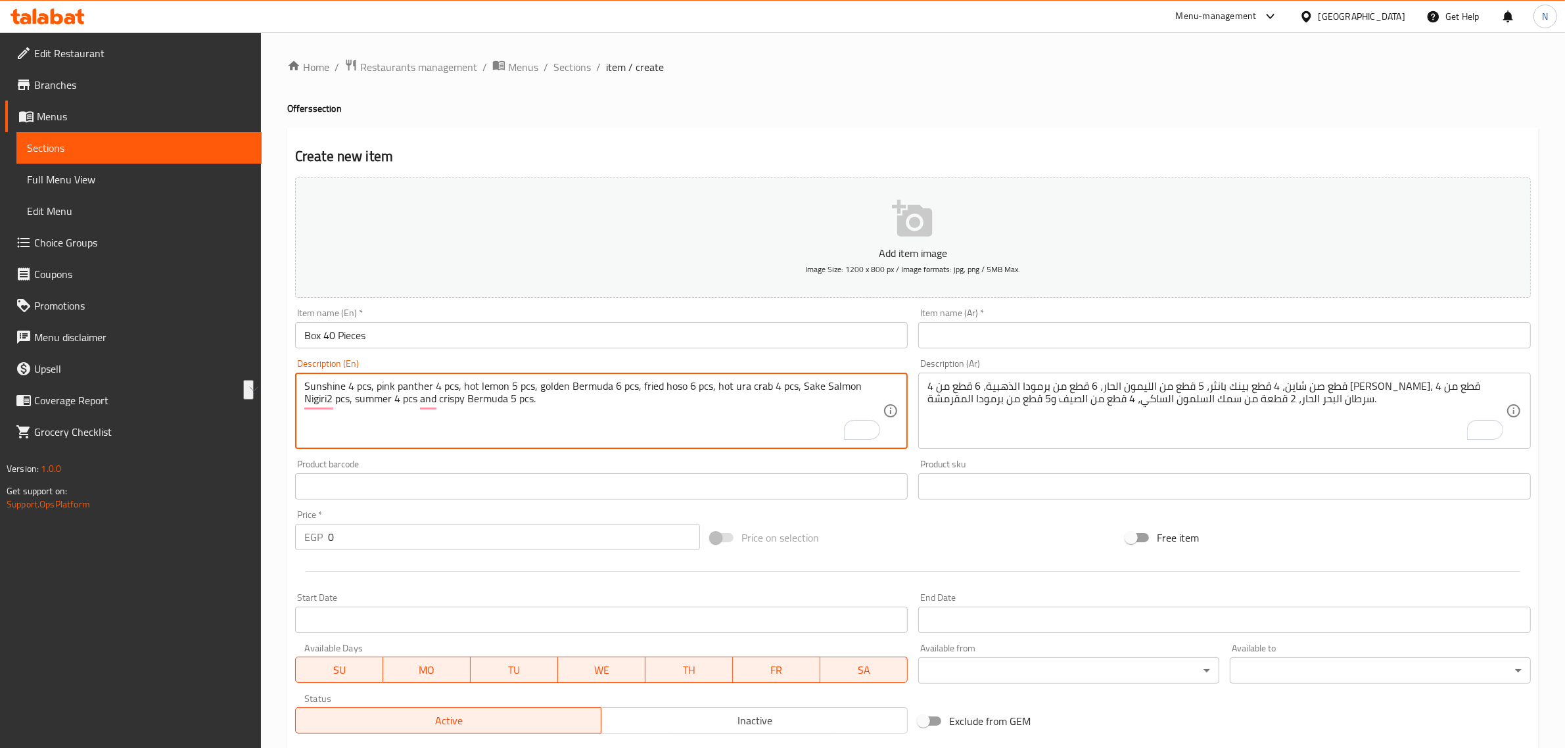
drag, startPoint x: 461, startPoint y: 388, endPoint x: 503, endPoint y: 385, distance: 42.8
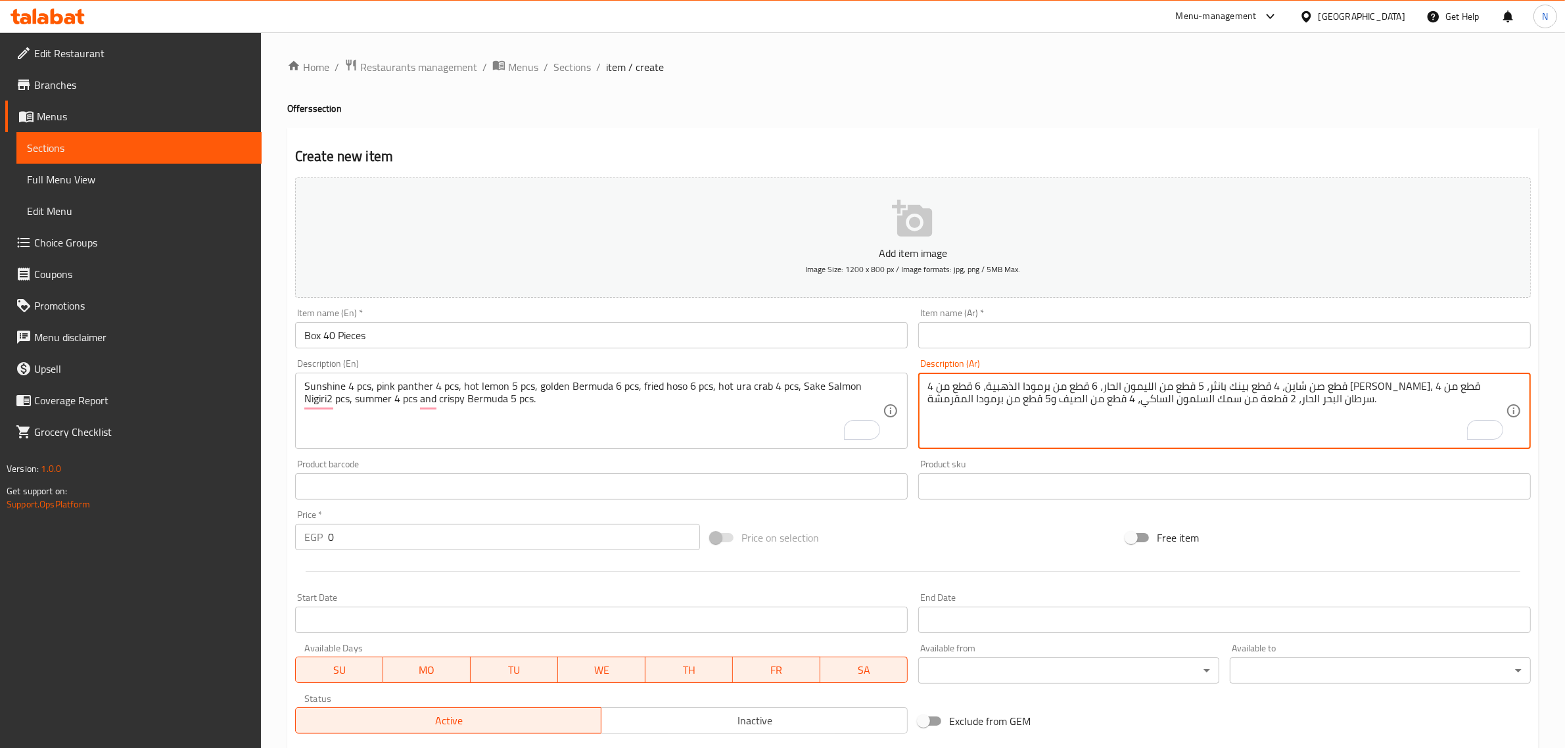
click at [1311, 386] on textarea "4 قطع صن شاين، 4 قطع بينك بانثر، 5 قطع من الليمون الحار، 6 قطع من برمودا الذهبي…" at bounding box center [1216, 411] width 578 height 62
click at [1286, 385] on textarea "4 قطع صن شاين، 4 قطع بينك بانثر، 5 قطع ليمون الحار، 6 قطع من برمودا الذهبية، 6 …" at bounding box center [1216, 411] width 578 height 62
paste textarea "اخن"
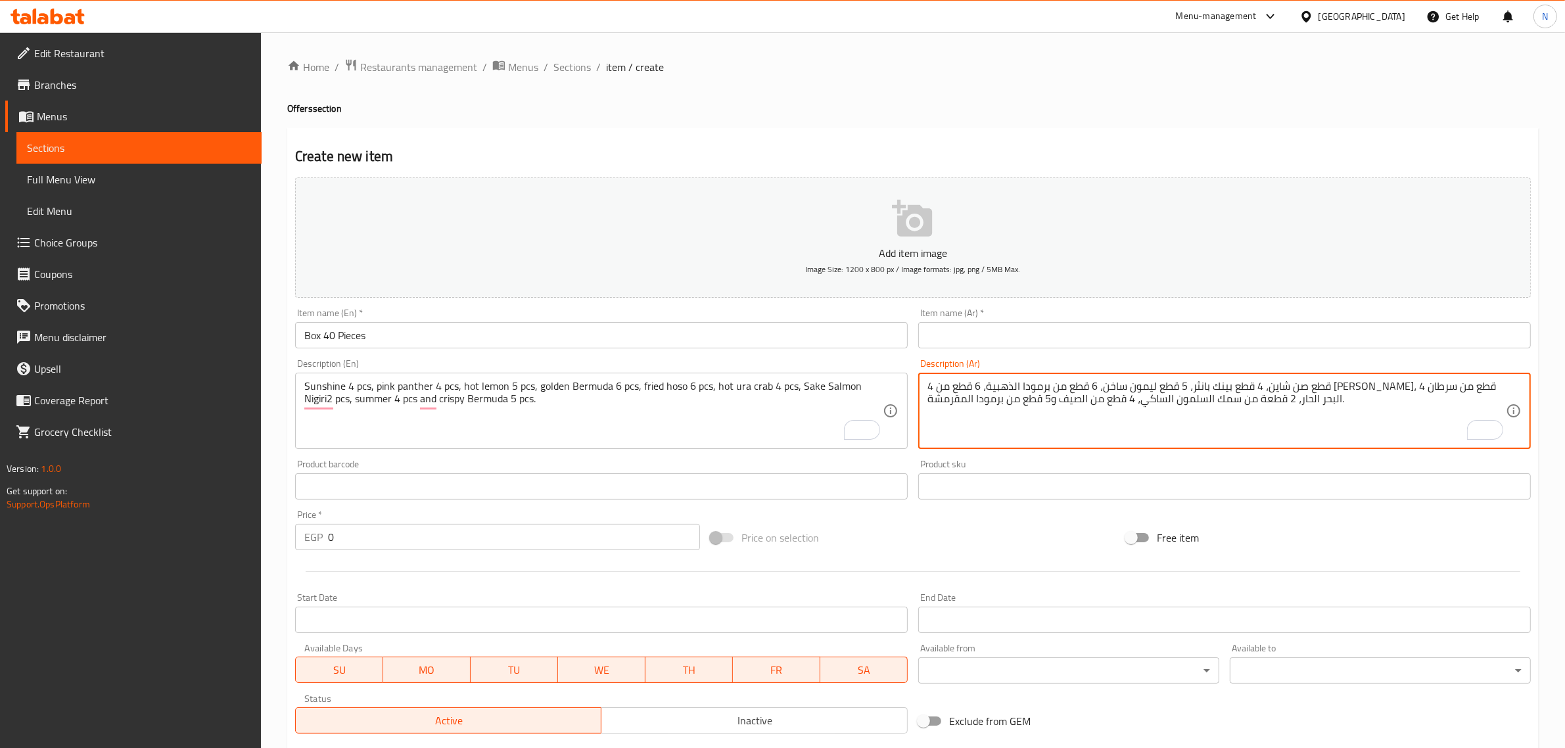
click at [1227, 383] on textarea "4 قطع صن شاين، 4 قطع بينك بانثر، 5 قطع ليمون ساخن، 6 قطع من برمودا الذهبية، 6 ق…" at bounding box center [1216, 411] width 578 height 62
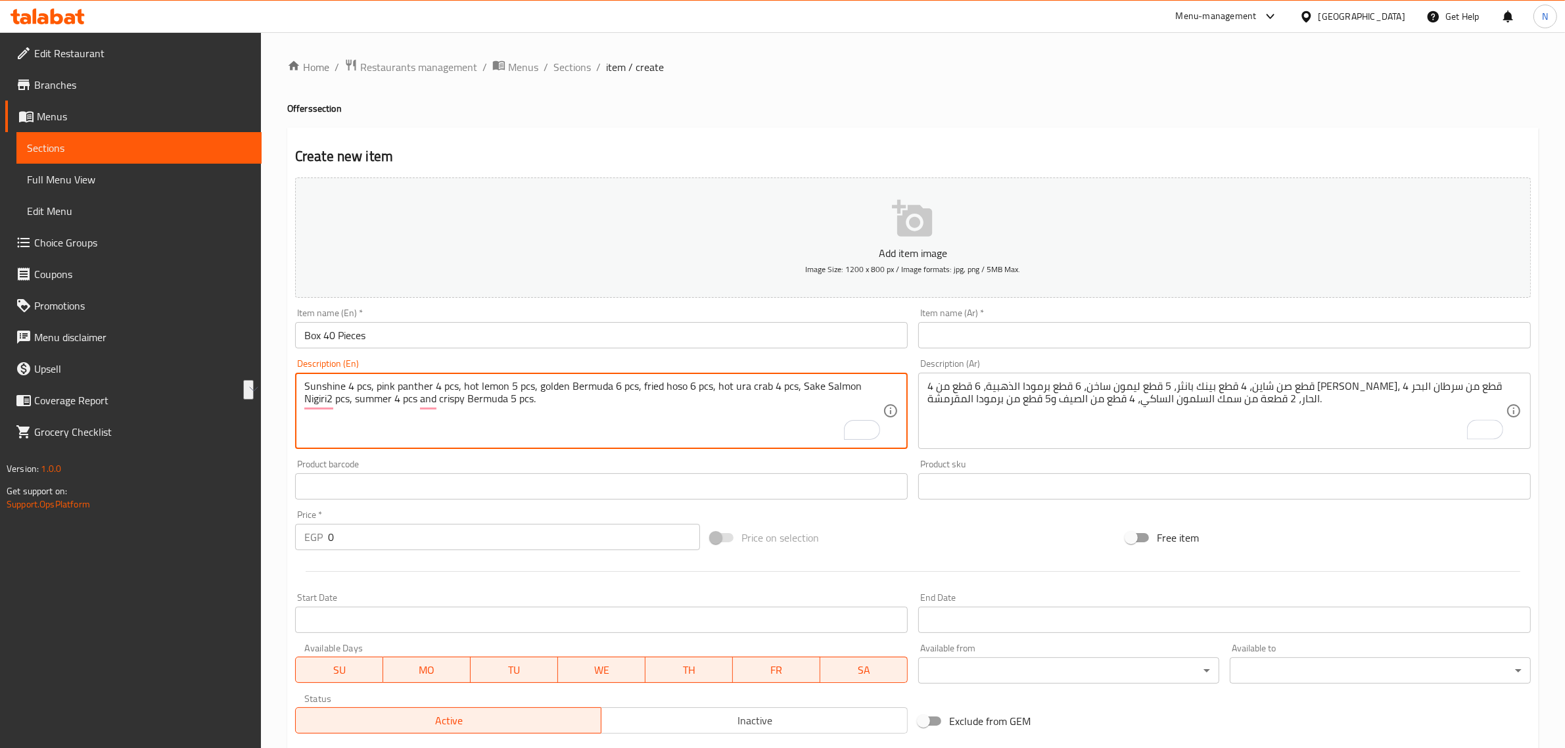
drag, startPoint x: 537, startPoint y: 389, endPoint x: 595, endPoint y: 393, distance: 58.6
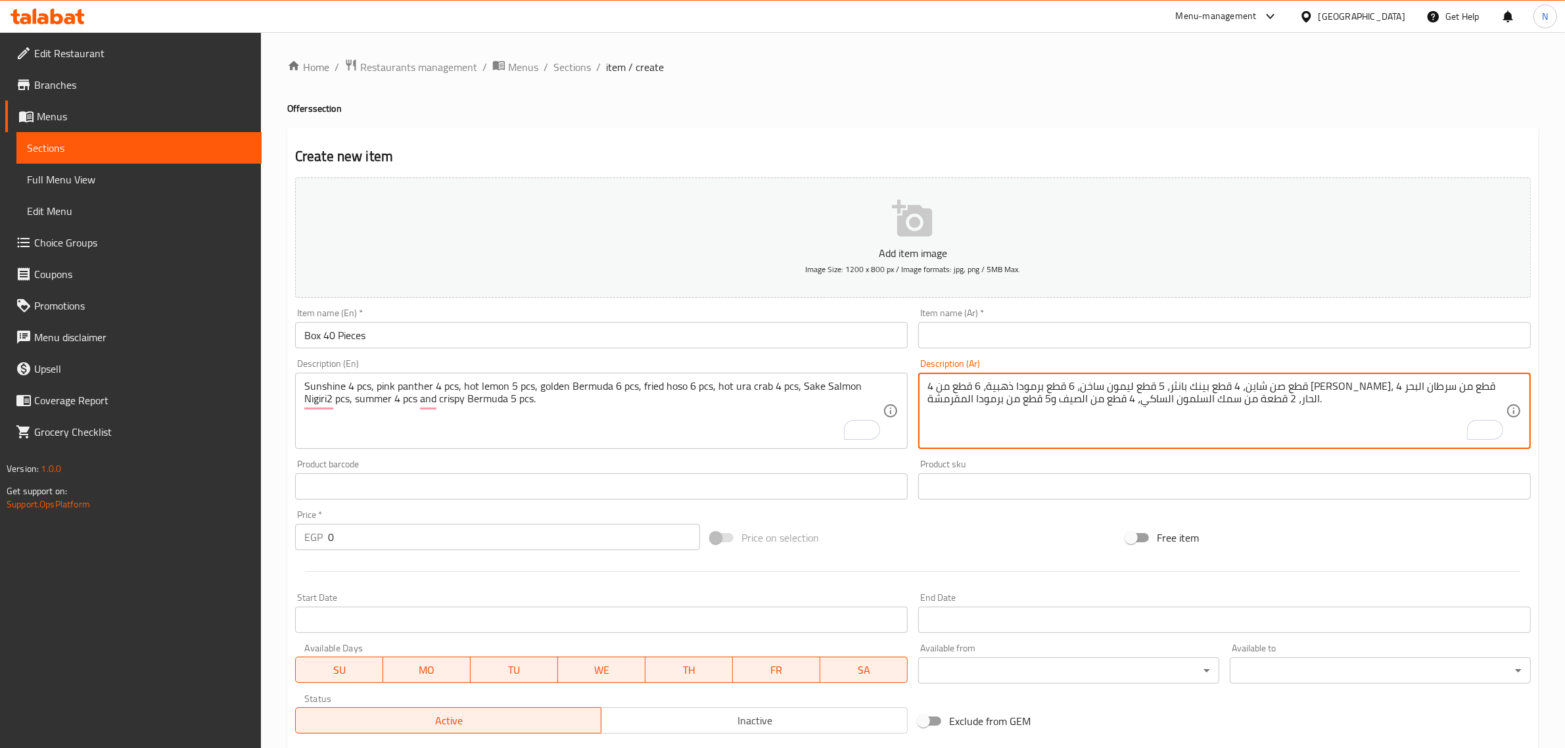
click at [1144, 385] on textarea "4 قطع صن شاين، 4 قطع بينك بانثر، 5 قطع ليمون ساخن، 6 قطع برمودا ذهبية، 6 قطع من…" at bounding box center [1216, 411] width 578 height 62
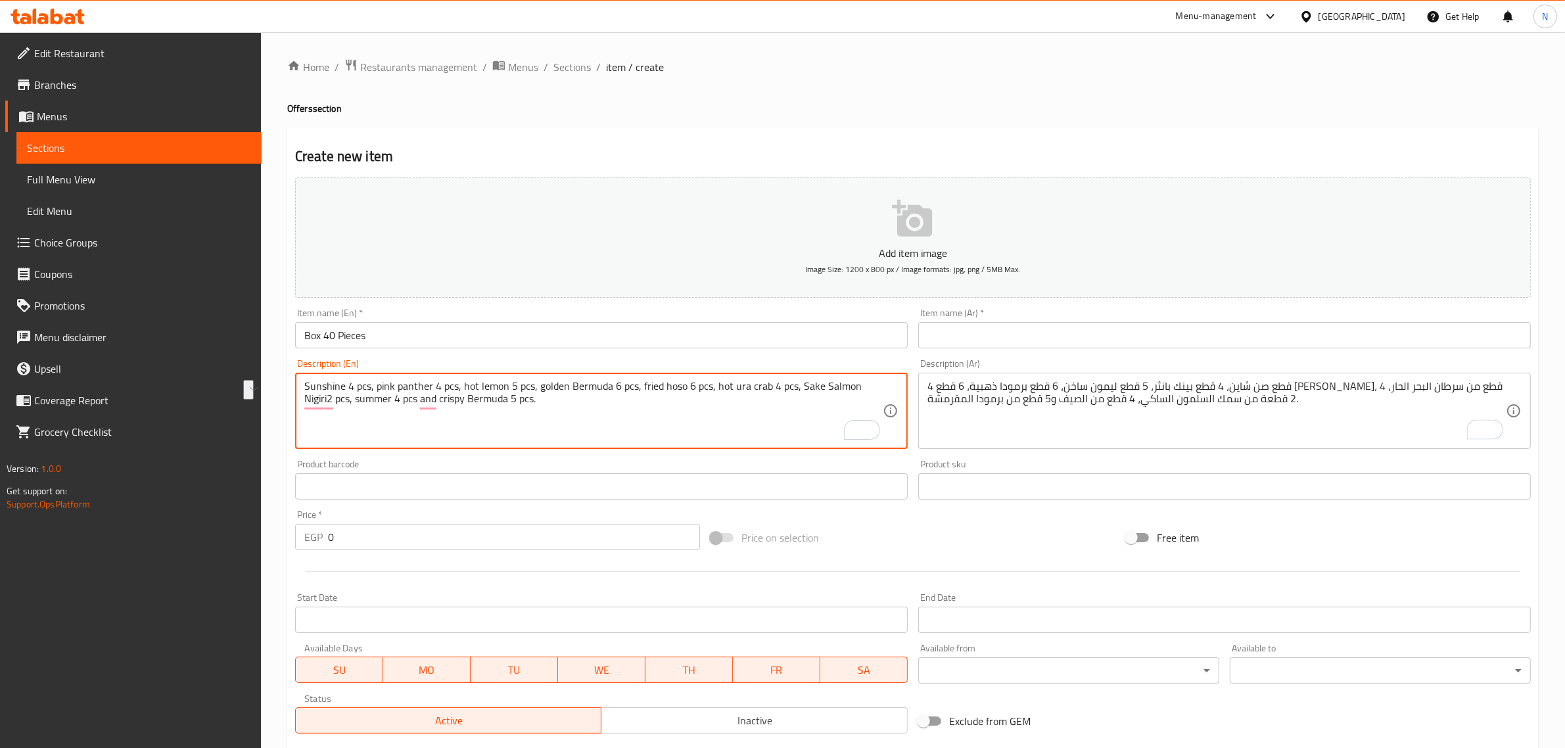
drag, startPoint x: 639, startPoint y: 389, endPoint x: 681, endPoint y: 386, distance: 42.2
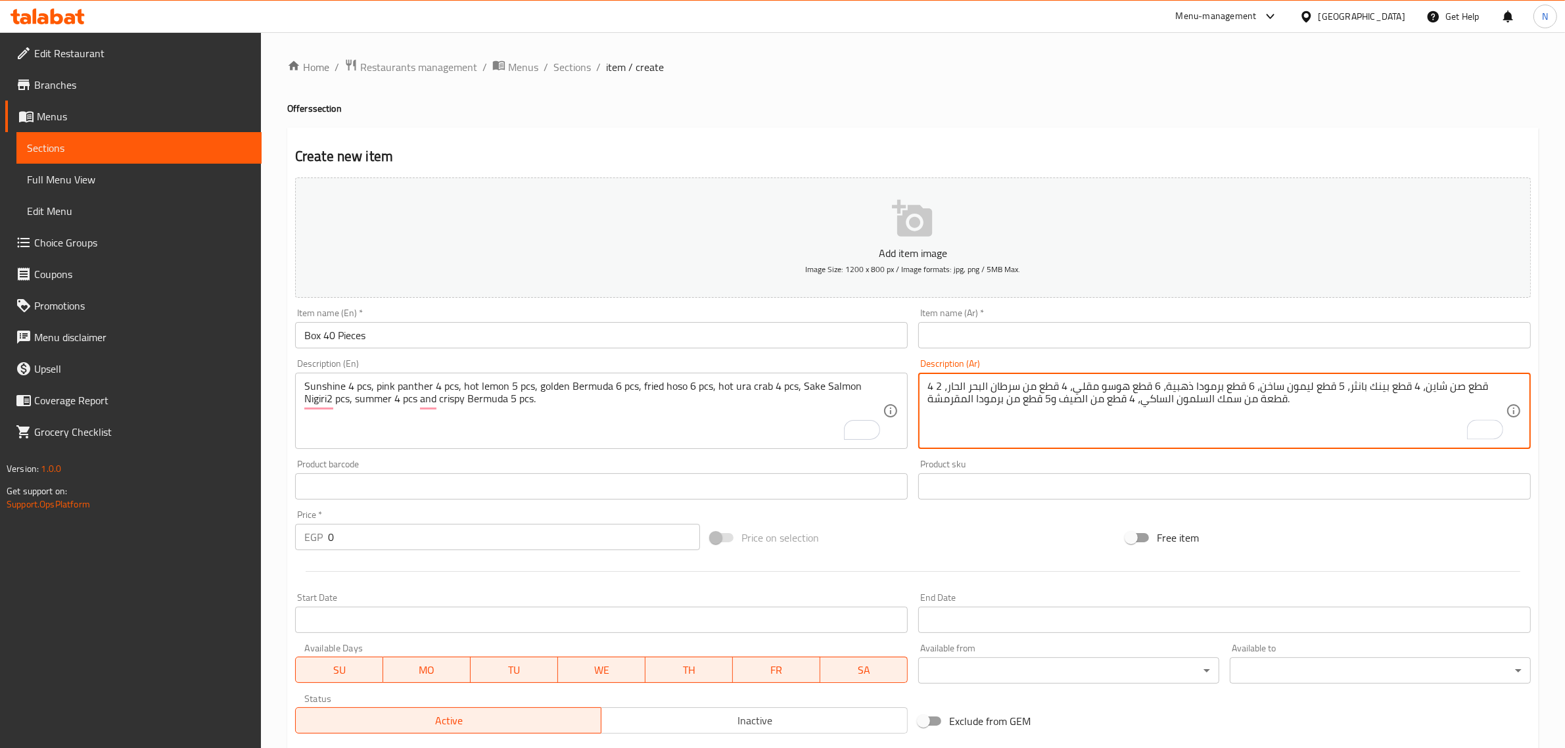
click at [1034, 386] on textarea "4 قطع صن شاين، 4 قطع بينك بانثر، 5 قطع ليمون ساخن، 6 قطع برمودا ذهبية، 6 قطع هو…" at bounding box center [1216, 411] width 578 height 62
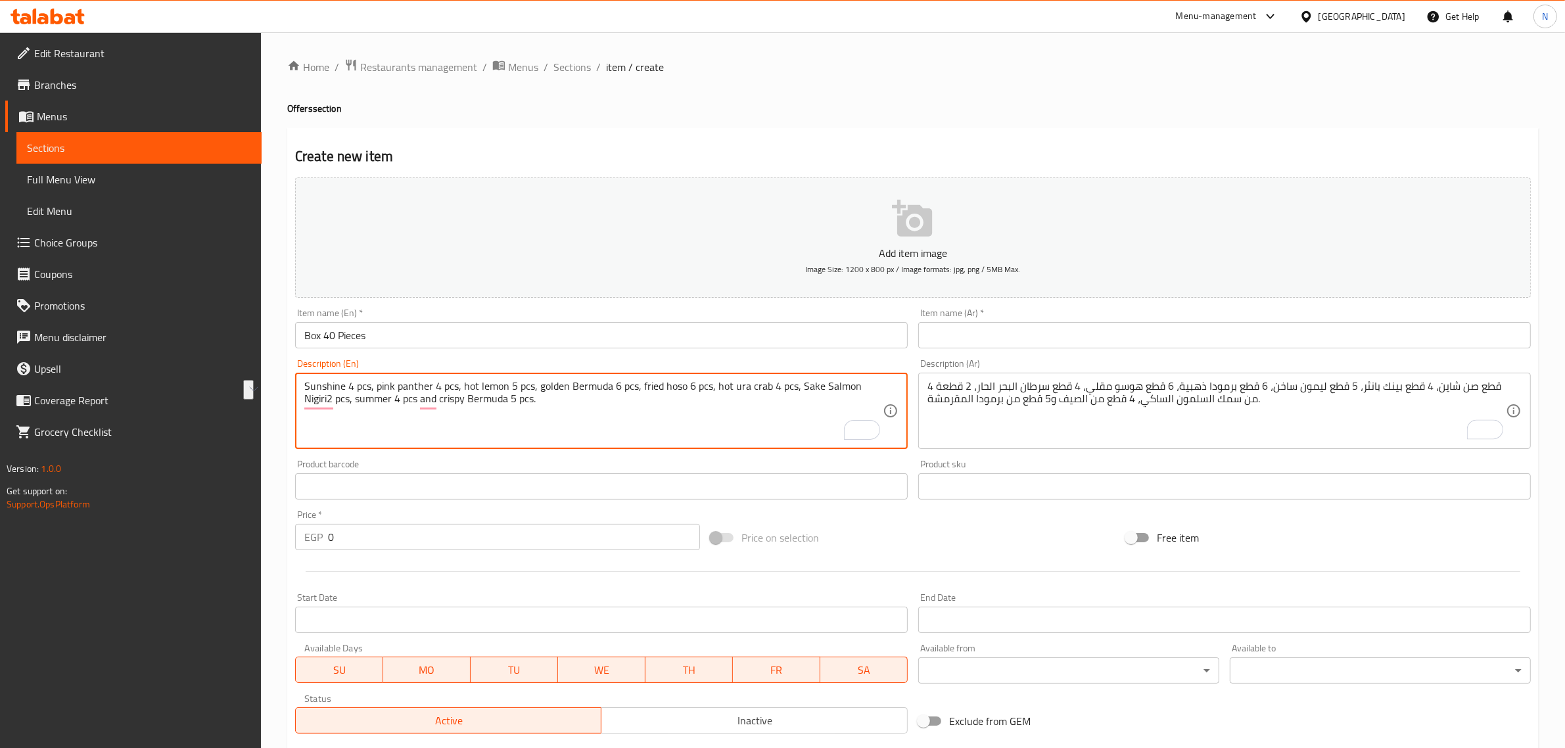
drag, startPoint x: 714, startPoint y: 385, endPoint x: 761, endPoint y: 382, distance: 46.8
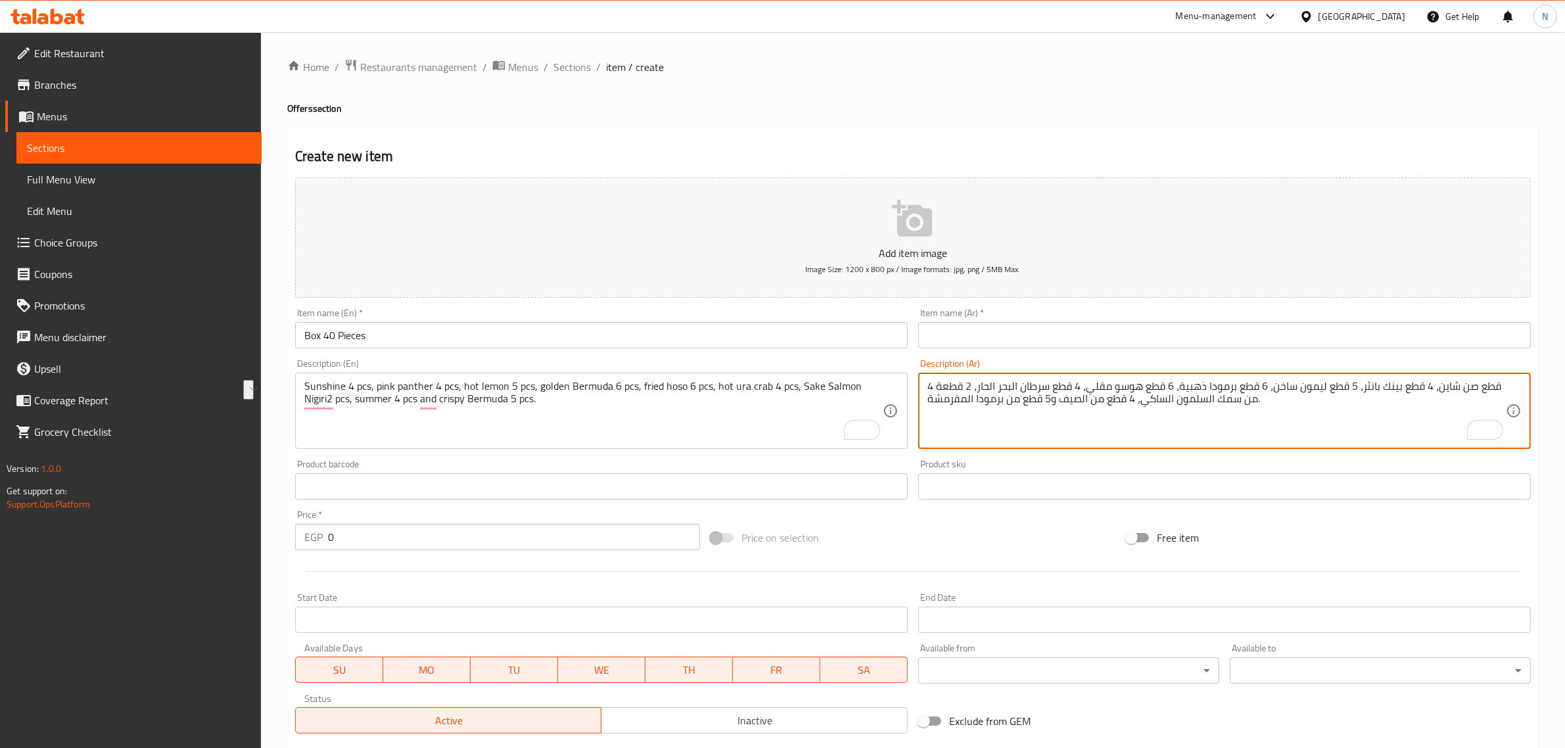
click at [1038, 385] on textarea "4 قطع صن شاين، 4 قطع بينك بانثر، 5 قطع ليمون ساخن، 6 قطع برمودا ذهبية، 6 قطع هو…" at bounding box center [1216, 411] width 578 height 62
click at [1018, 385] on textarea "4 قطع صن شاين، 4 قطع بينك بانثر، 5 قطع ليمون ساخن، 6 قطع برمودا ذهبية، 6 قطع هو…" at bounding box center [1216, 411] width 578 height 62
click at [1026, 385] on textarea "4 قطع صن شاين، 4 قطع بينك بانثر، 5 قطع ليمون ساخن، 6 قطع برمودا ذهبية، 6 قطع هو…" at bounding box center [1216, 411] width 578 height 62
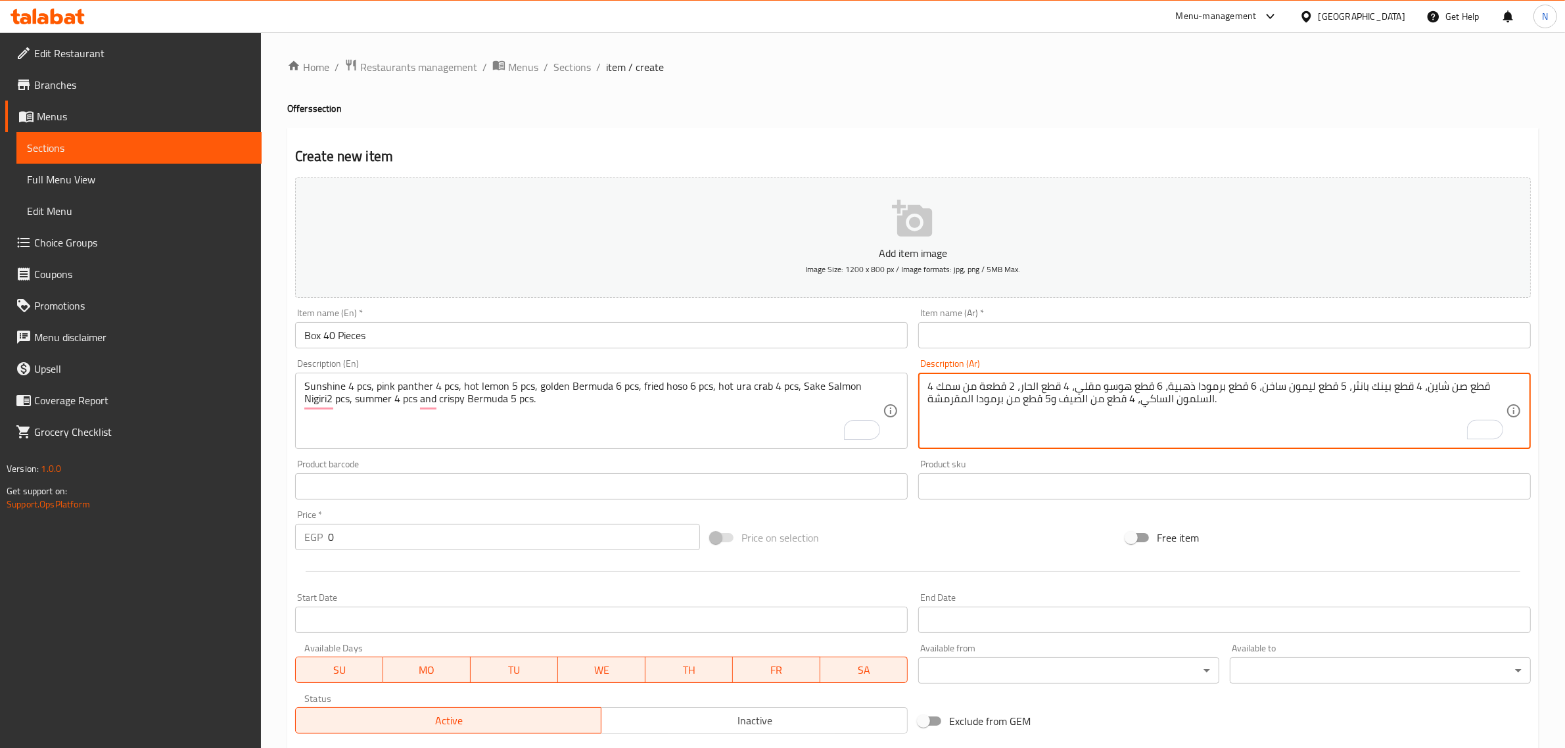
paste textarea "كابوريا أورا"
type textarea "4 قطع صن شاين، 4 قطع بينك بانثر، 5 قطع ليمون ساخن، 6 قطع برمودا ذهبية، 6 قطع هو…"
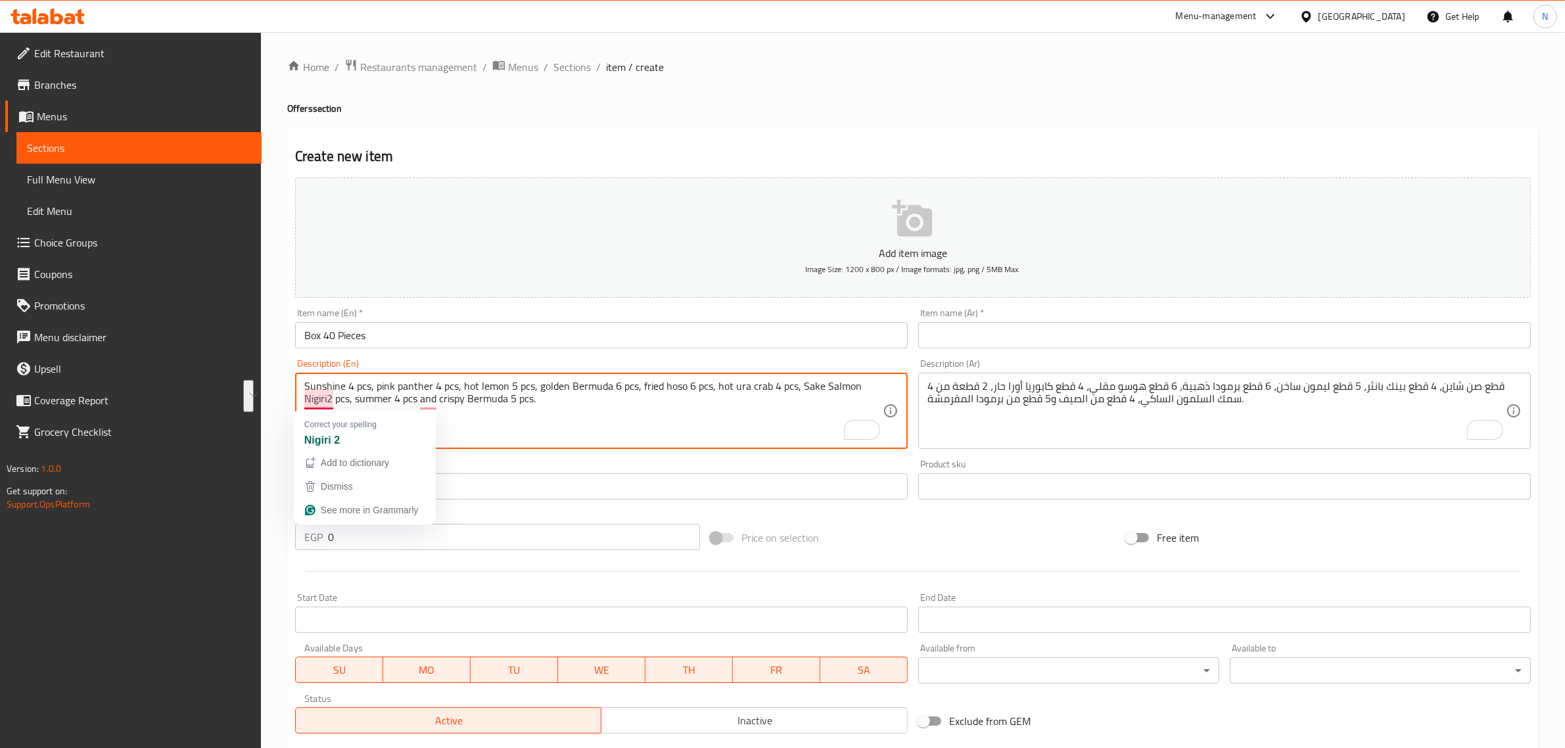
drag, startPoint x: 796, startPoint y: 388, endPoint x: 329, endPoint y: 406, distance: 468.2
click at [444, 434] on textarea "Sunshine 4 pcs, pink panther 4 pcs, hot lemon 5 pcs, golden Bermuda 6 pcs, frie…" at bounding box center [593, 411] width 578 height 62
type textarea "Sunshine 4 pcs, pink panther 4 pcs, hot lemon 5 pcs, golden Bermuda 6 pcs, frie…"
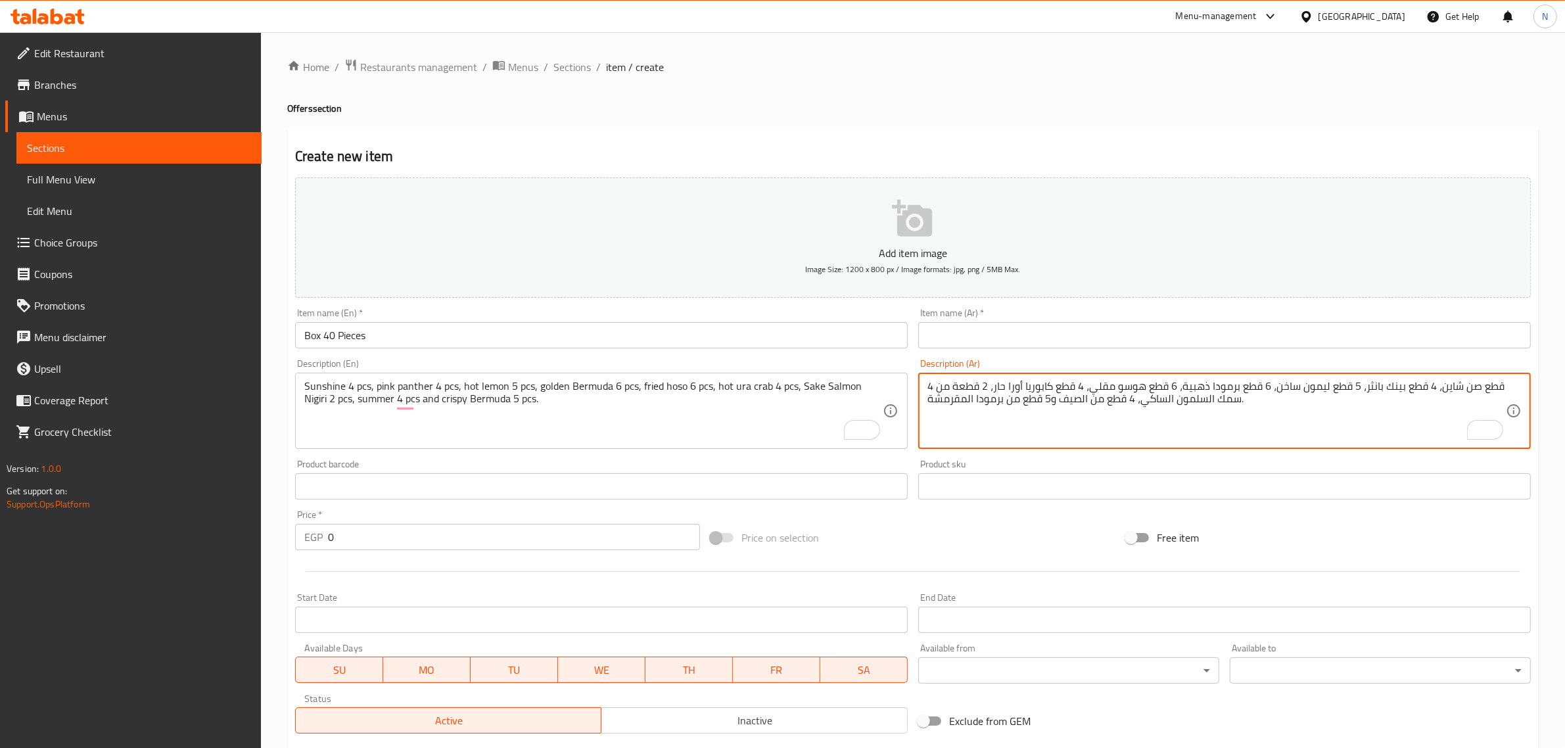
click at [938, 389] on textarea "4 قطع صن شاين، 4 قطع بينك بانثر، 5 قطع ليمون ساخن، 6 قطع برمودا ذهبية، 6 قطع هو…" at bounding box center [1216, 411] width 578 height 62
drag, startPoint x: 1142, startPoint y: 405, endPoint x: 1236, endPoint y: 398, distance: 94.2
click at [1236, 398] on textarea "4 قطع صن شاين، 4 قطع بينك بانثر، 5 قطع ليمون ساخن، 6 قطع برمودا ذهبية، 6 قطع هو…" at bounding box center [1216, 411] width 578 height 62
paste textarea "ك السلمون نيجيرى"
click at [1373, 396] on textarea "4 قطع صن شاين، 4 قطع بينك بانثر، 5 قطع ليمون ساخن، 6 قطع برمودا ذهبية، 6 قطع هو…" at bounding box center [1216, 411] width 578 height 62
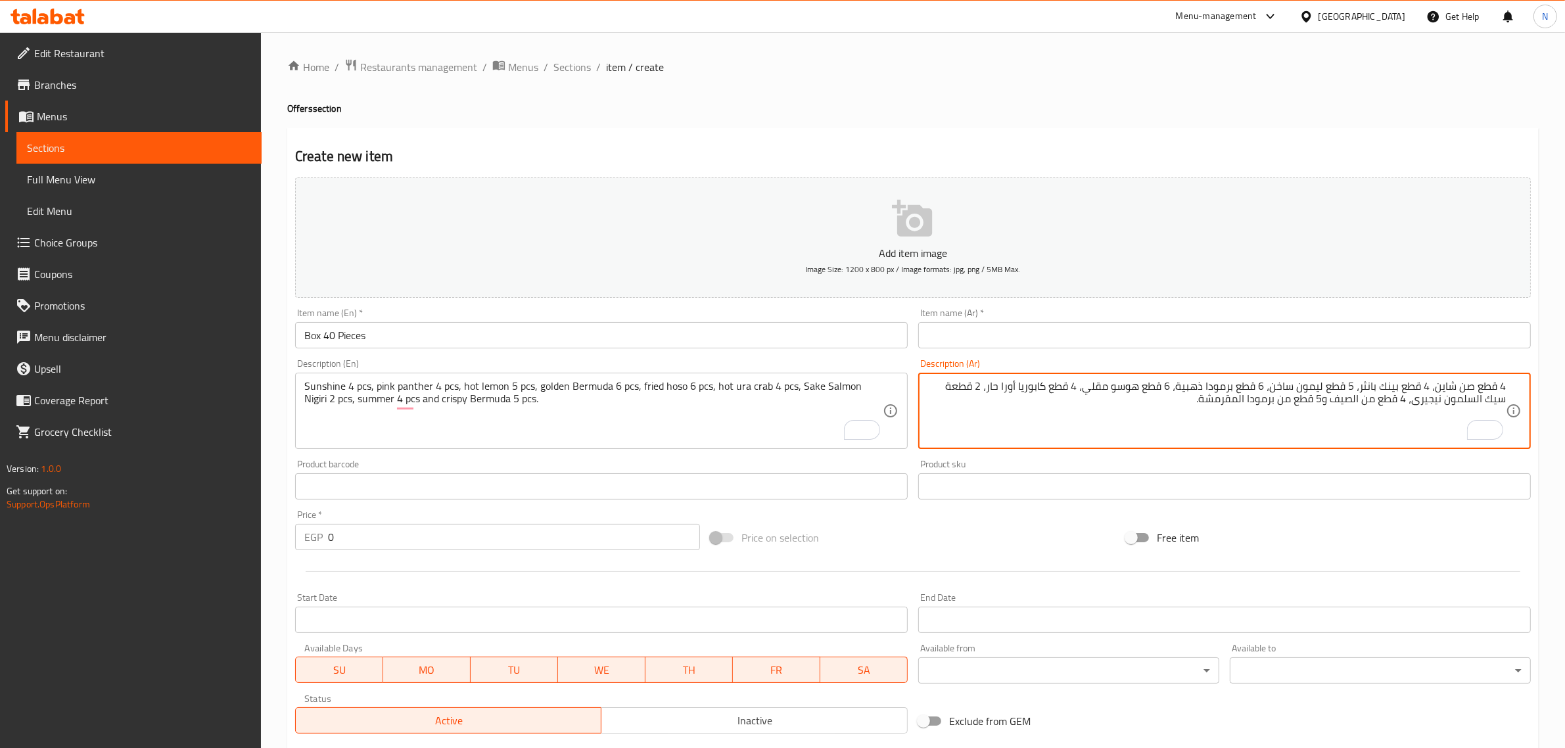
click at [1373, 396] on textarea "4 قطع صن شاين، 4 قطع بينك بانثر، 5 قطع ليمون ساخن، 6 قطع برمودا ذهبية، 6 قطع هو…" at bounding box center [1216, 411] width 578 height 62
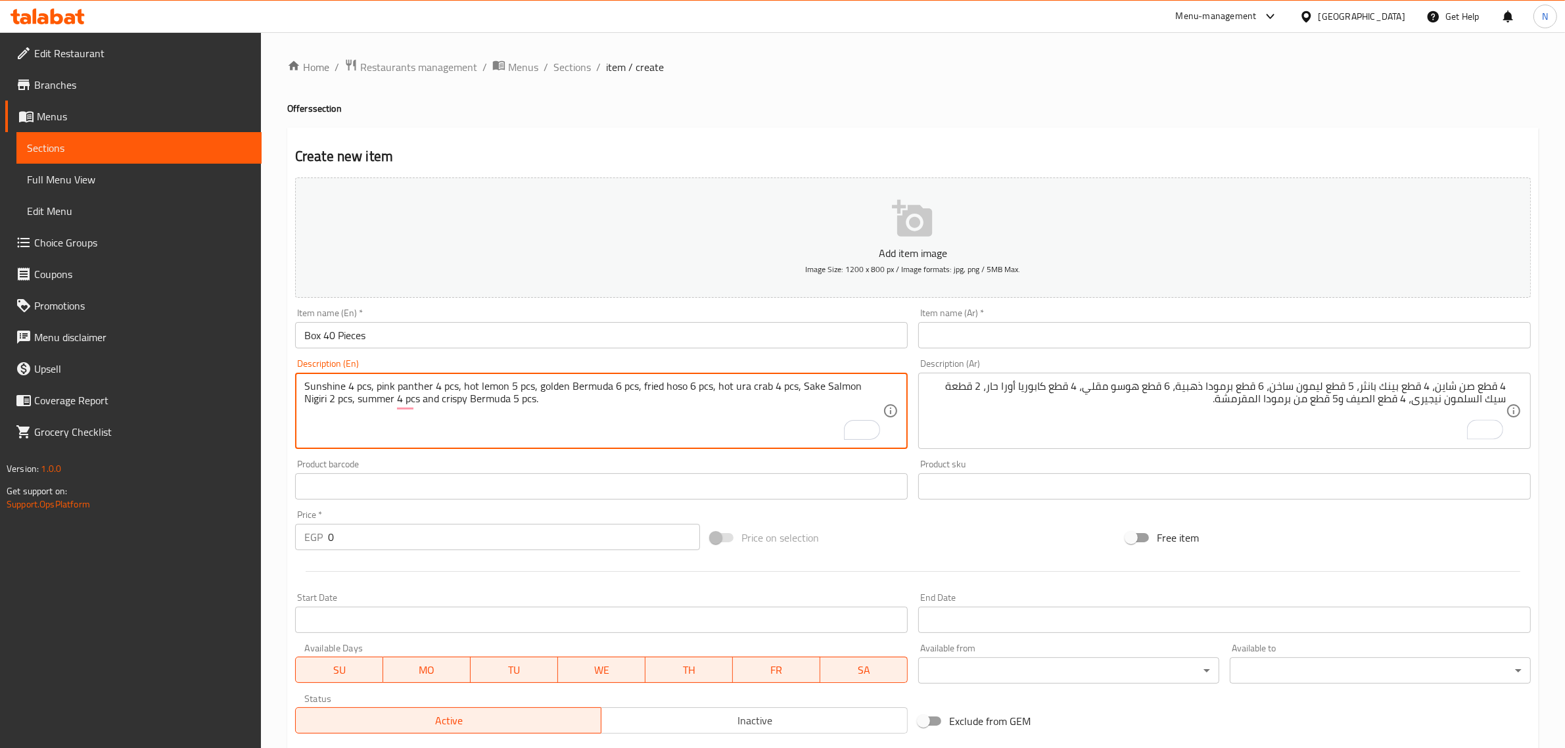
click at [342, 405] on textarea "Sunshine 4 pcs, pink panther 4 pcs, hot lemon 5 pcs, golden Bermuda 6 pcs, frie…" at bounding box center [593, 411] width 578 height 62
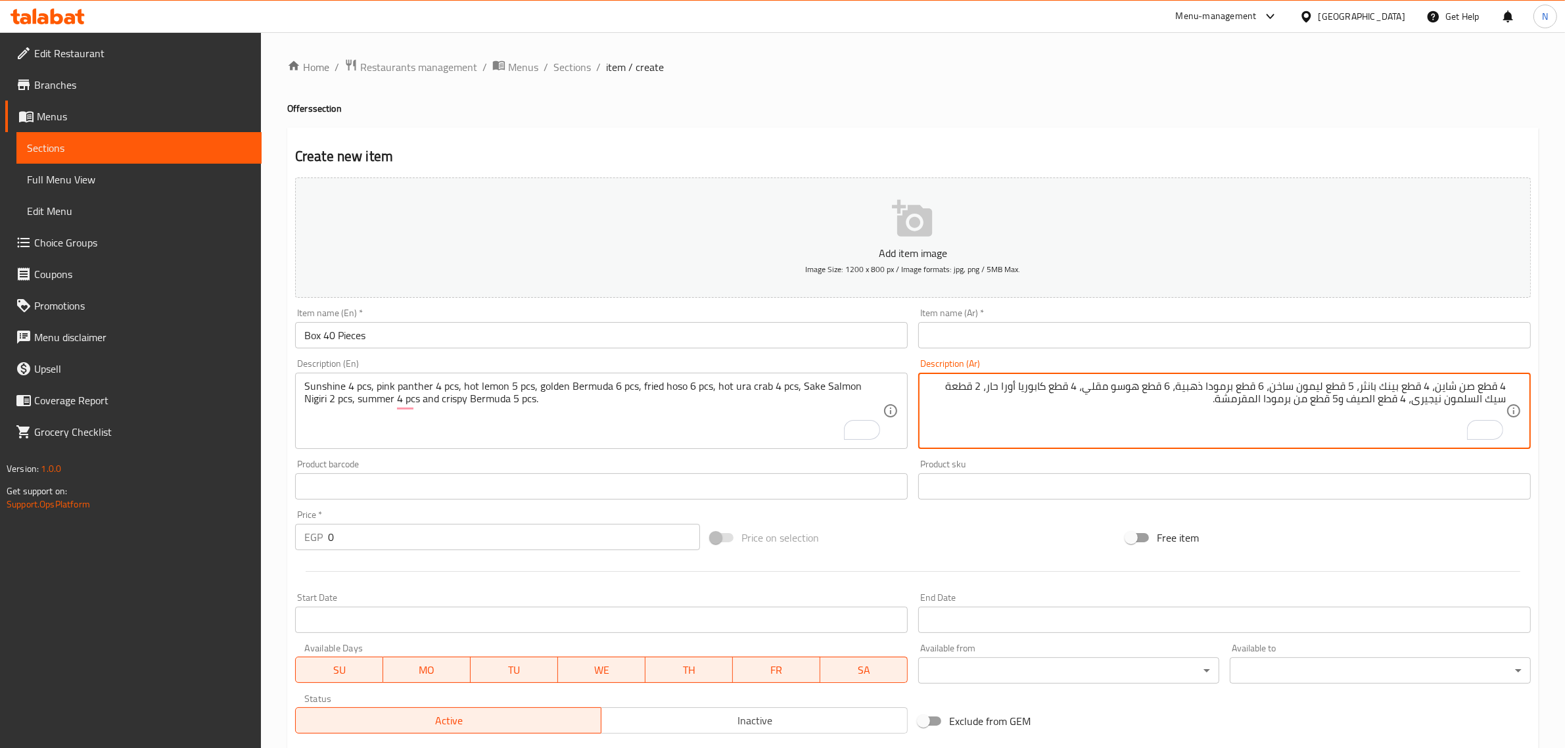
click at [1358, 400] on textarea "4 قطع صن شاين، 4 قطع بينك بانثر، 5 قطع ليمون ساخن، 6 قطع برمودا ذهبية، 6 قطع هو…" at bounding box center [1216, 411] width 578 height 62
paste textarea "مر"
click at [1310, 409] on textarea "4 قطع صن شاين، 4 قطع بينك بانثر، 5 قطع ليمون ساخن، 6 قطع برمودا ذهبية، 6 قطع هو…" at bounding box center [1216, 411] width 578 height 62
click at [1310, 408] on textarea "4 قطع صن شاين، 4 قطع بينك بانثر، 5 قطع ليمون ساخن، 6 قطع برمودا ذهبية، 6 قطع هو…" at bounding box center [1216, 411] width 578 height 62
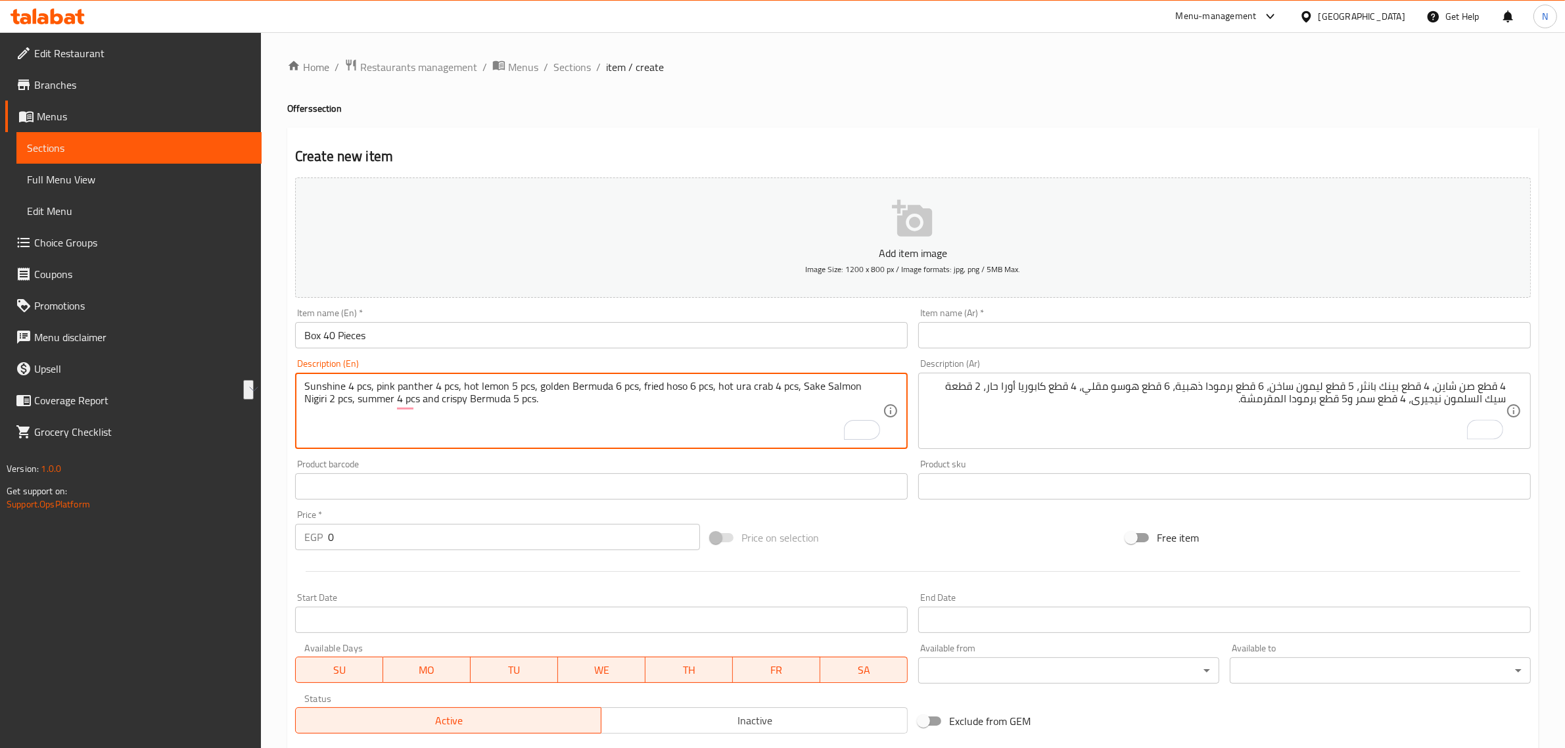
drag, startPoint x: 415, startPoint y: 396, endPoint x: 473, endPoint y: 398, distance: 58.5
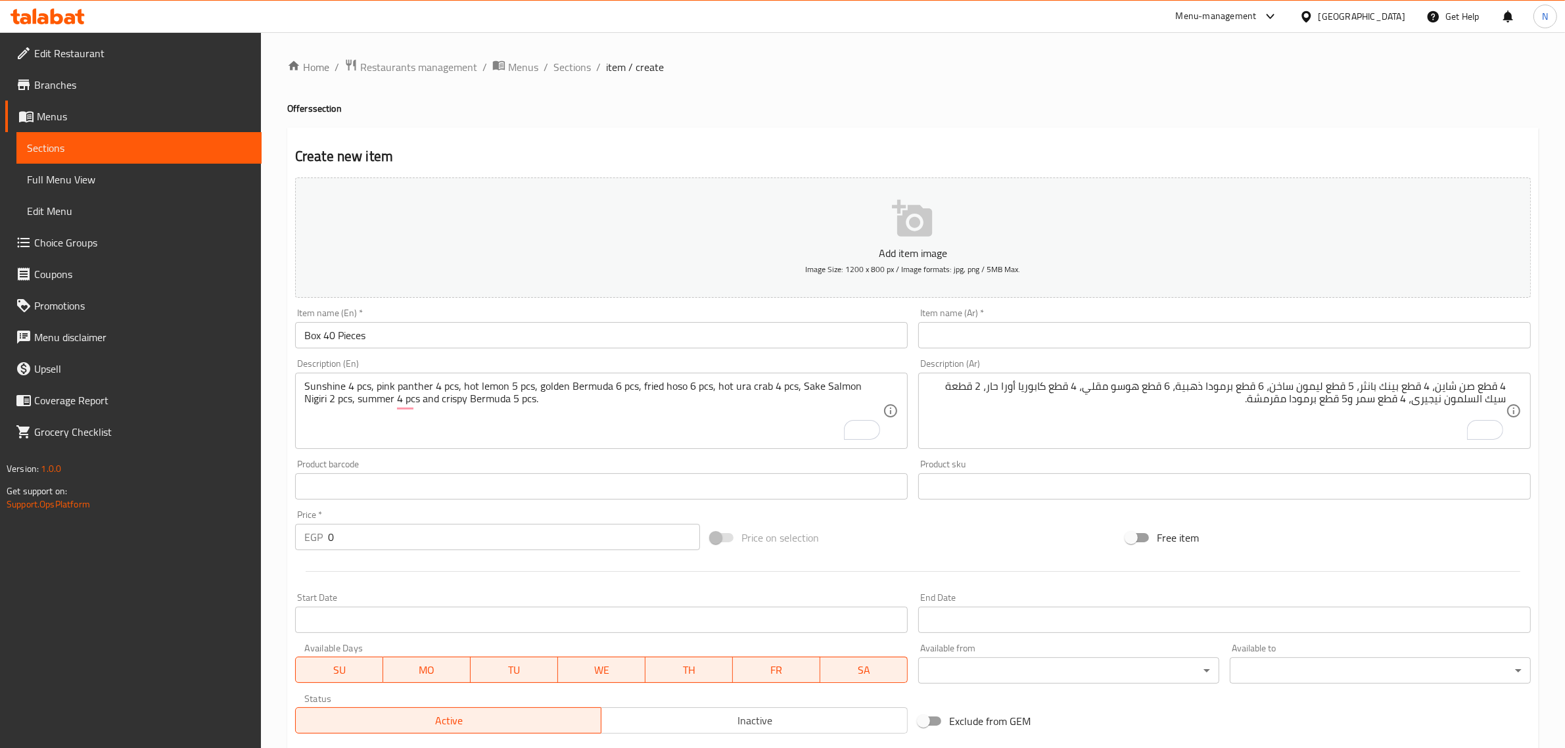
drag, startPoint x: 1317, startPoint y: 401, endPoint x: 1331, endPoint y: 401, distance: 13.1
click at [1317, 401] on textarea "4 قطع صن شاين، 4 قطع بينك بانثر، 5 قطع ليمون ساخن، 6 قطع برمودا ذهبية، 6 قطع هو…" at bounding box center [1216, 411] width 578 height 62
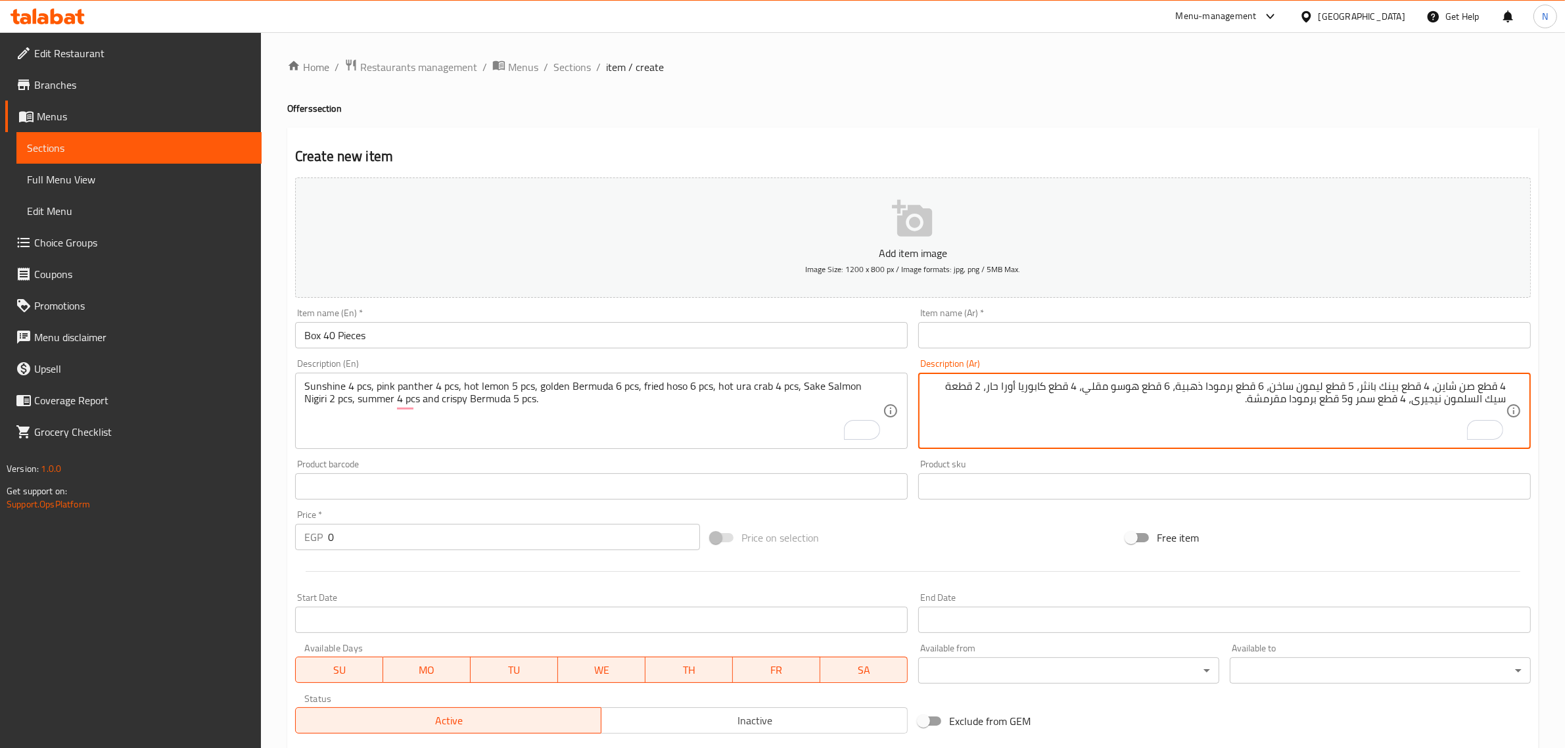
paste textarea "كرسبي"
click at [1246, 402] on textarea "4 قطع صن شاين، 4 قطع بينك بانثر، 5 قطع ليمون ساخن، 6 قطع برمودا ذهبية، 6 قطع هو…" at bounding box center [1216, 411] width 578 height 62
type textarea "4 قطع صن شاين، 4 قطع بينك بانثر، 5 قطع ليمون ساخن، 6 قطع برمودا ذهبية، 6 قطع هو…"
click at [319, 333] on input "Box 40 Pieces" at bounding box center [601, 335] width 612 height 26
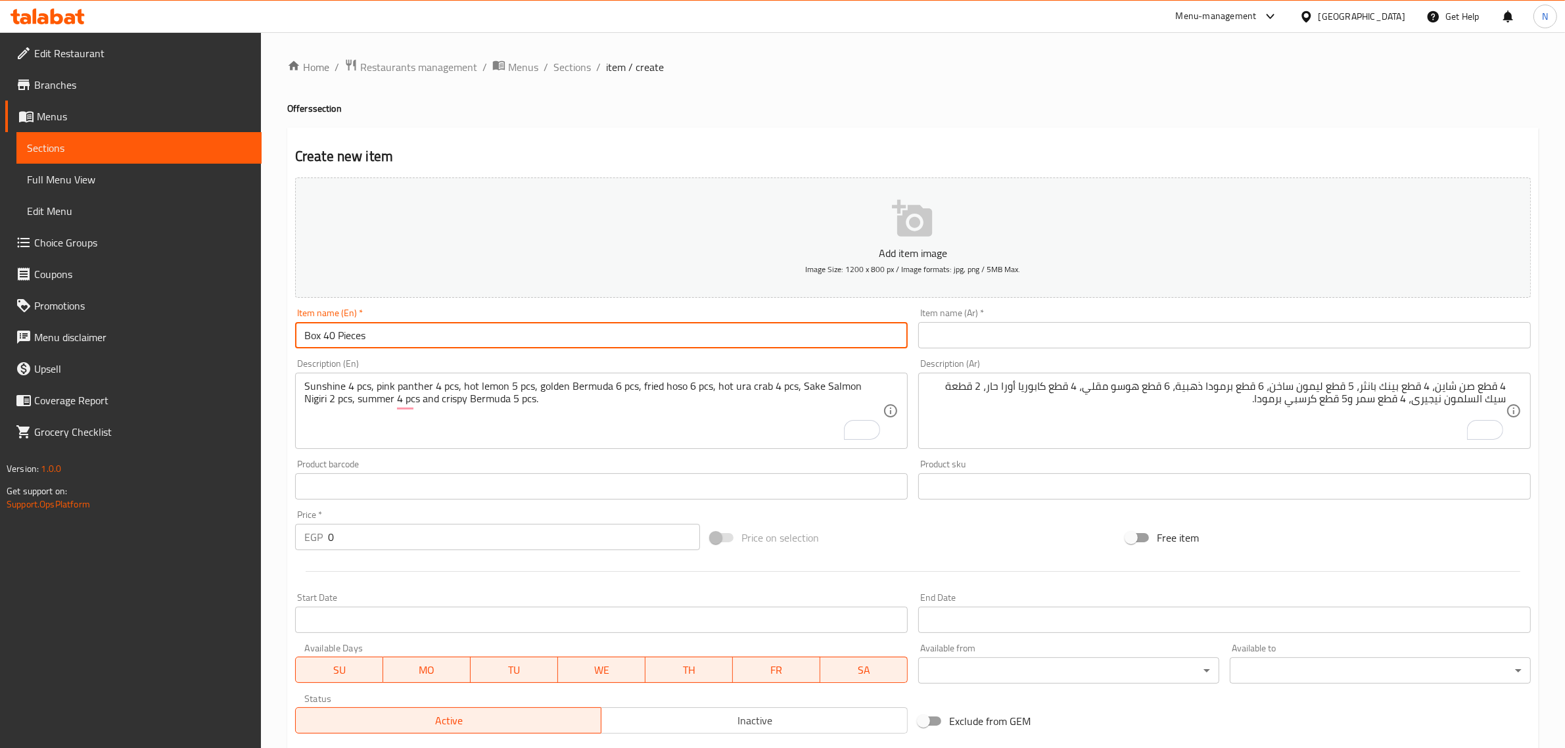
click at [319, 333] on input "Box 40 Pieces" at bounding box center [601, 335] width 612 height 26
click at [306, 335] on input "Box 40 Pieces" at bounding box center [601, 335] width 612 height 26
click at [963, 343] on input "text" at bounding box center [1224, 335] width 612 height 26
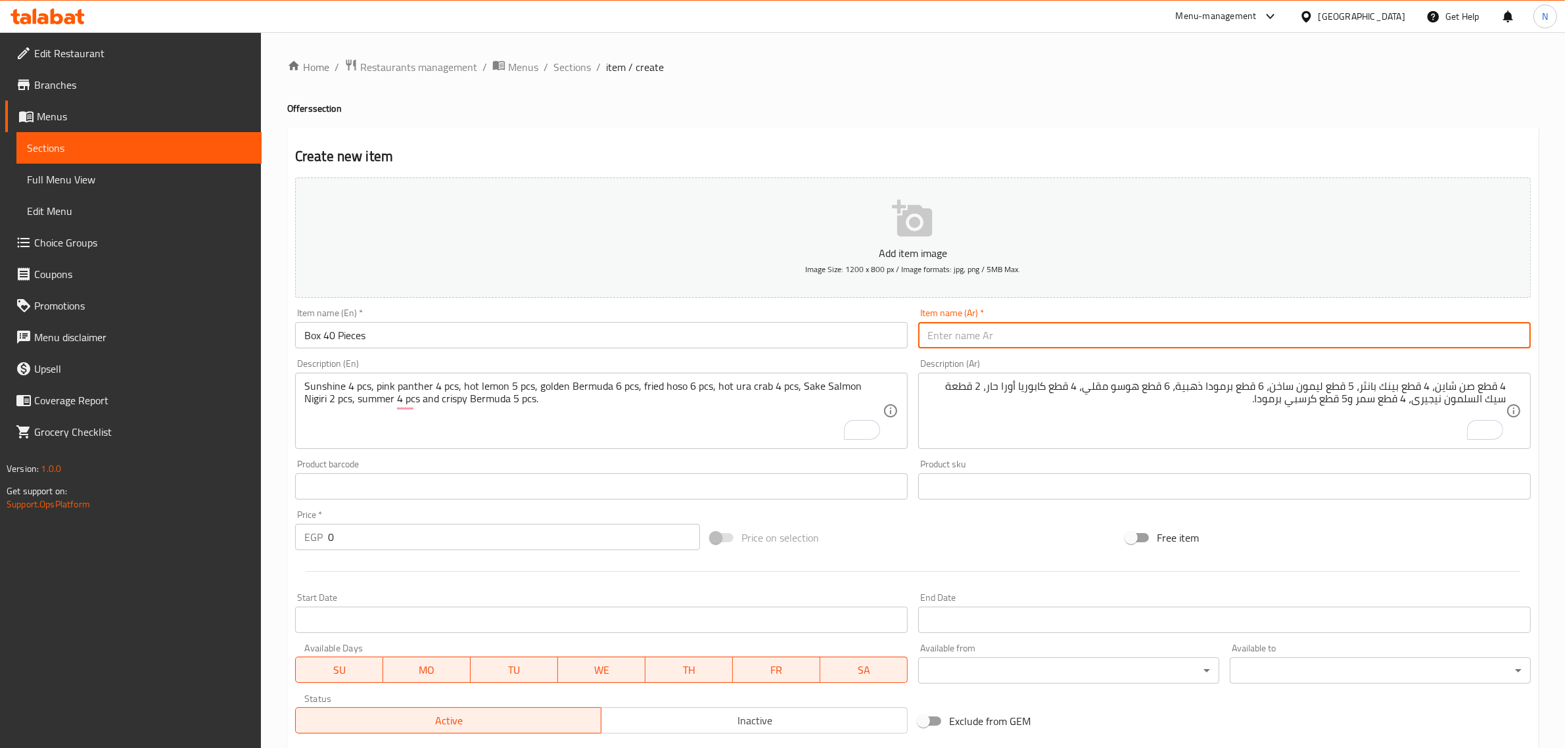
paste input "بوكس"
type input "بوكس 40 قطعة"
click at [790, 615] on input "Start Date" at bounding box center [601, 619] width 612 height 26
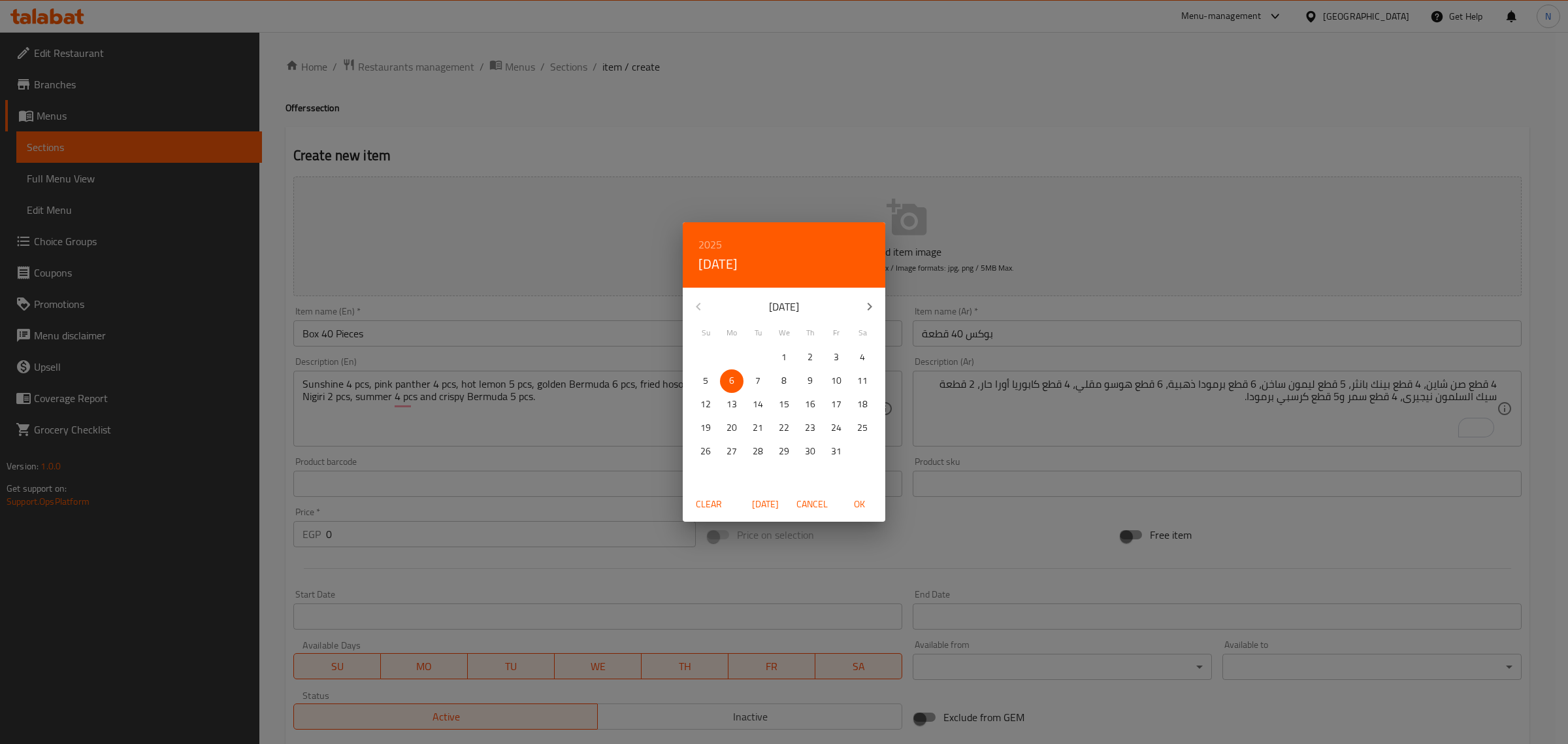
click at [856, 502] on span "OK" at bounding box center [859, 504] width 32 height 16
type input "[DATE]"
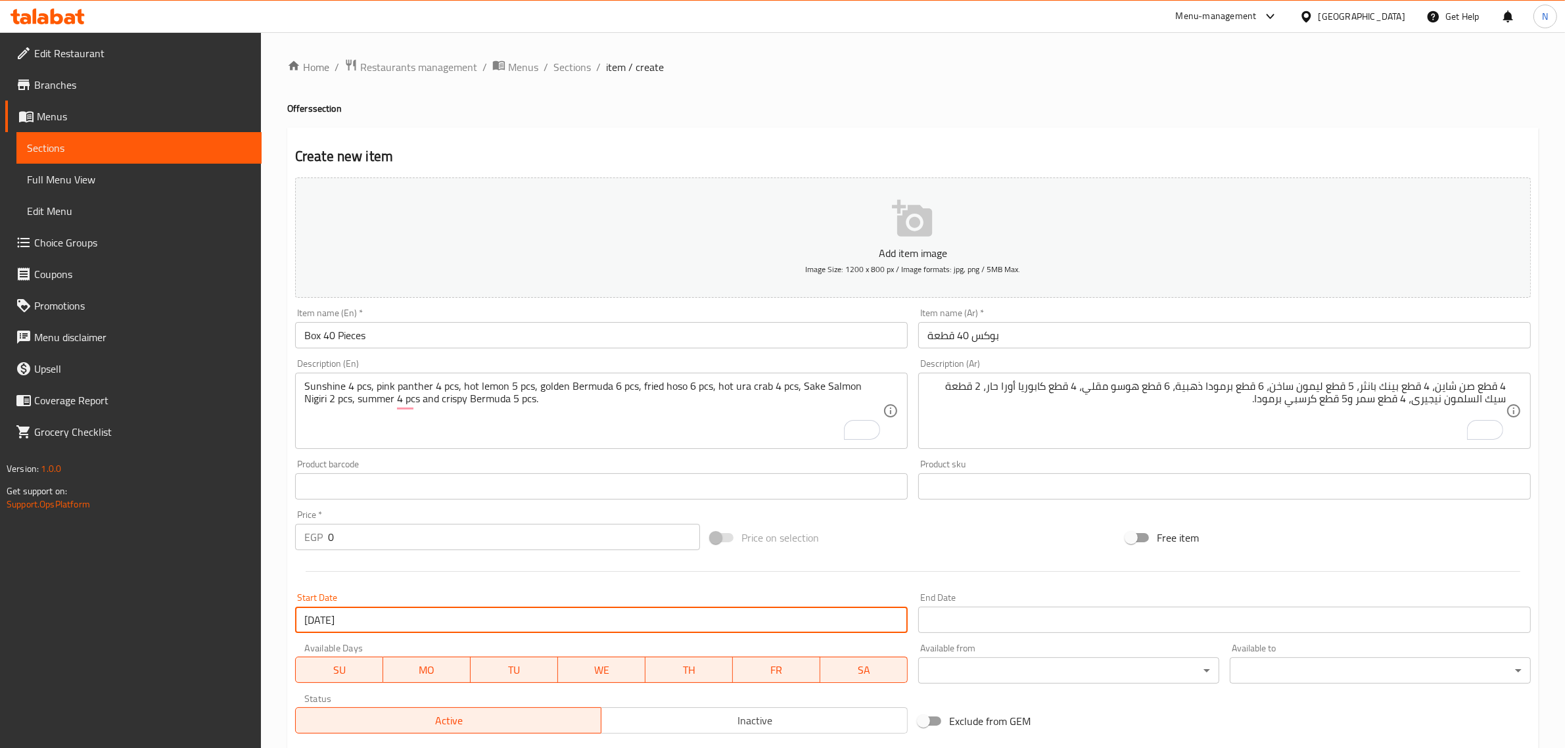
click at [971, 612] on input "Start Date" at bounding box center [1224, 619] width 612 height 26
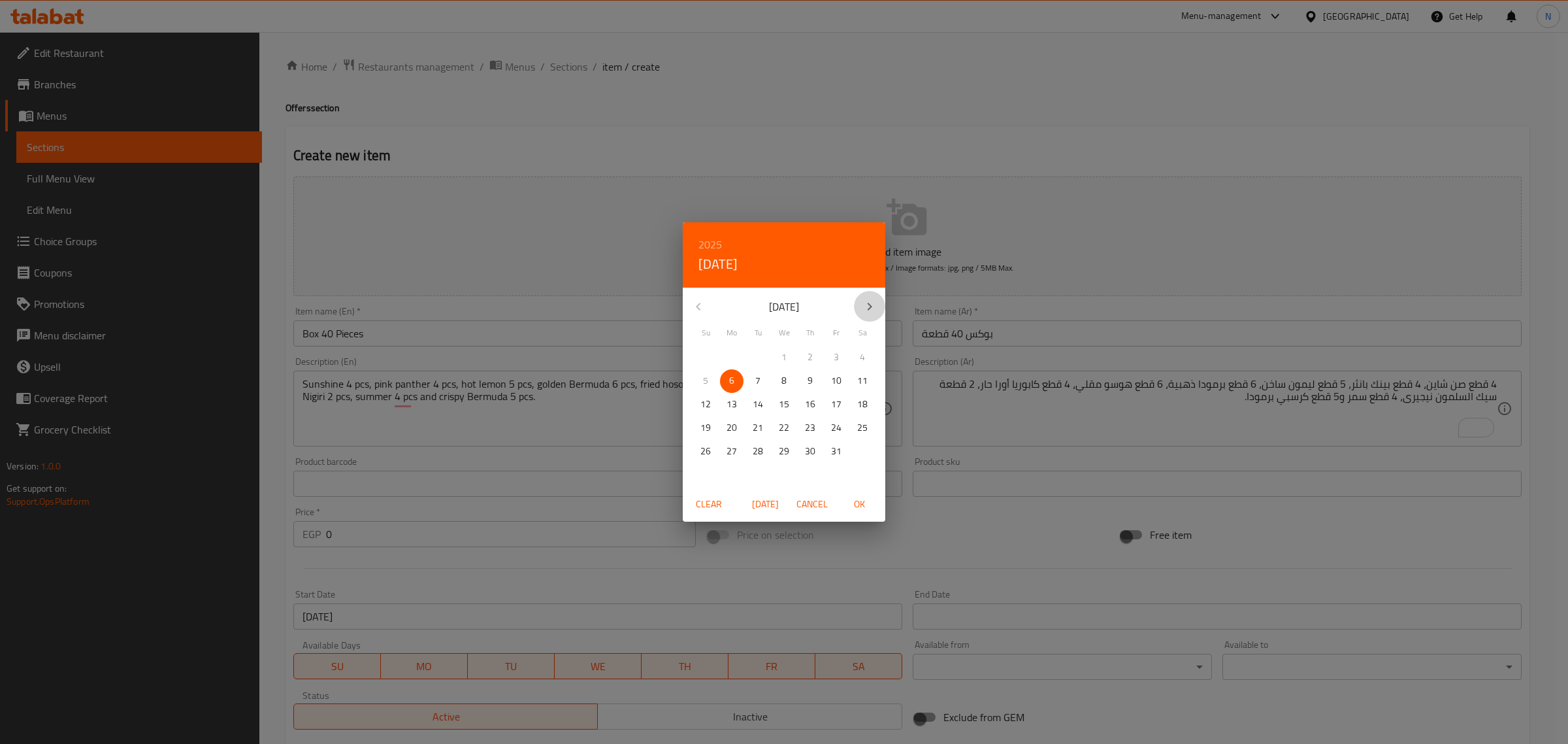
click at [869, 307] on icon "button" at bounding box center [870, 306] width 16 height 16
click at [785, 453] on p "31" at bounding box center [784, 451] width 11 height 16
click at [859, 502] on span "OK" at bounding box center [859, 504] width 32 height 16
type input "[DATE]"
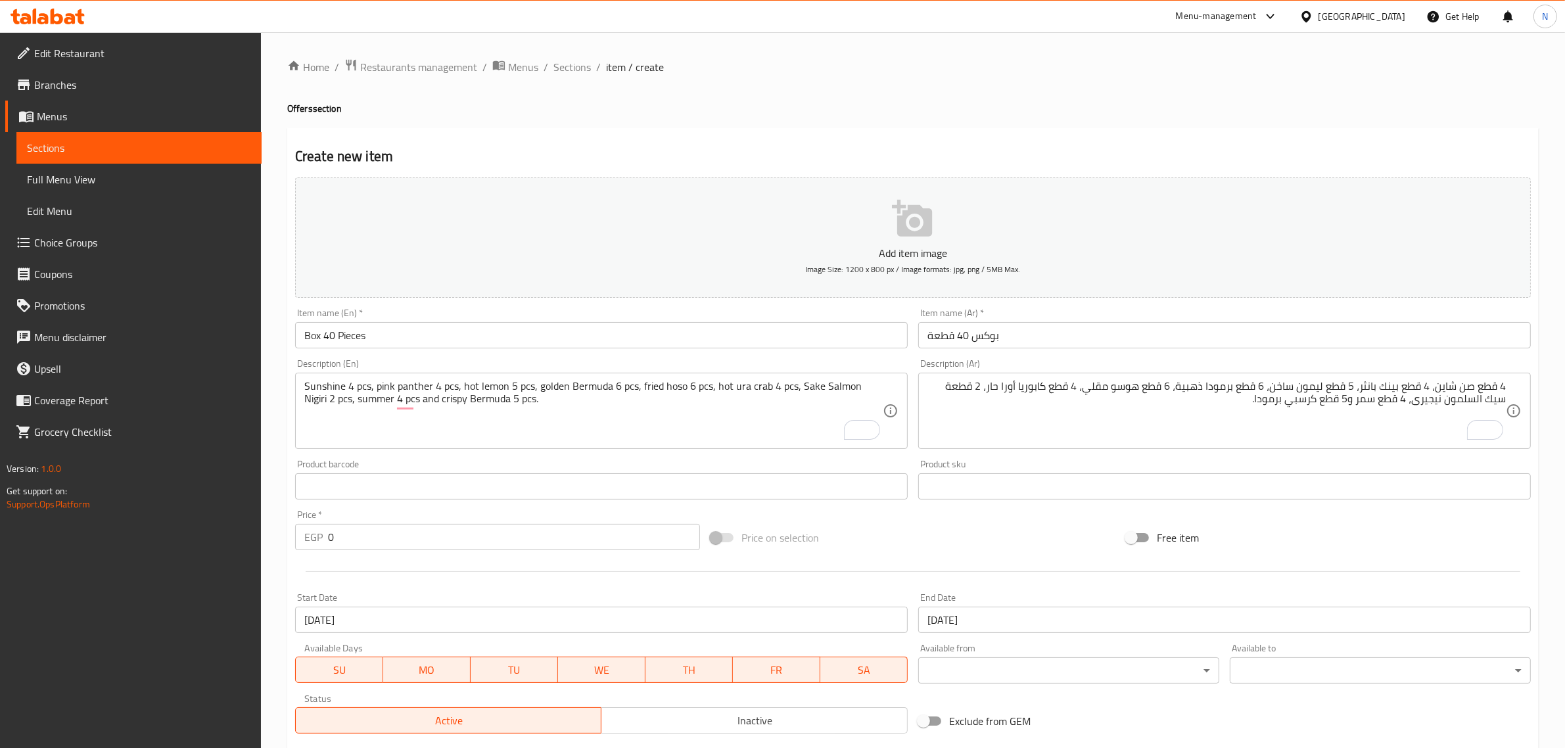
click at [266, 541] on div "Home / Restaurants management / Menus / Sections / item / create Offers section…" at bounding box center [913, 480] width 1304 height 896
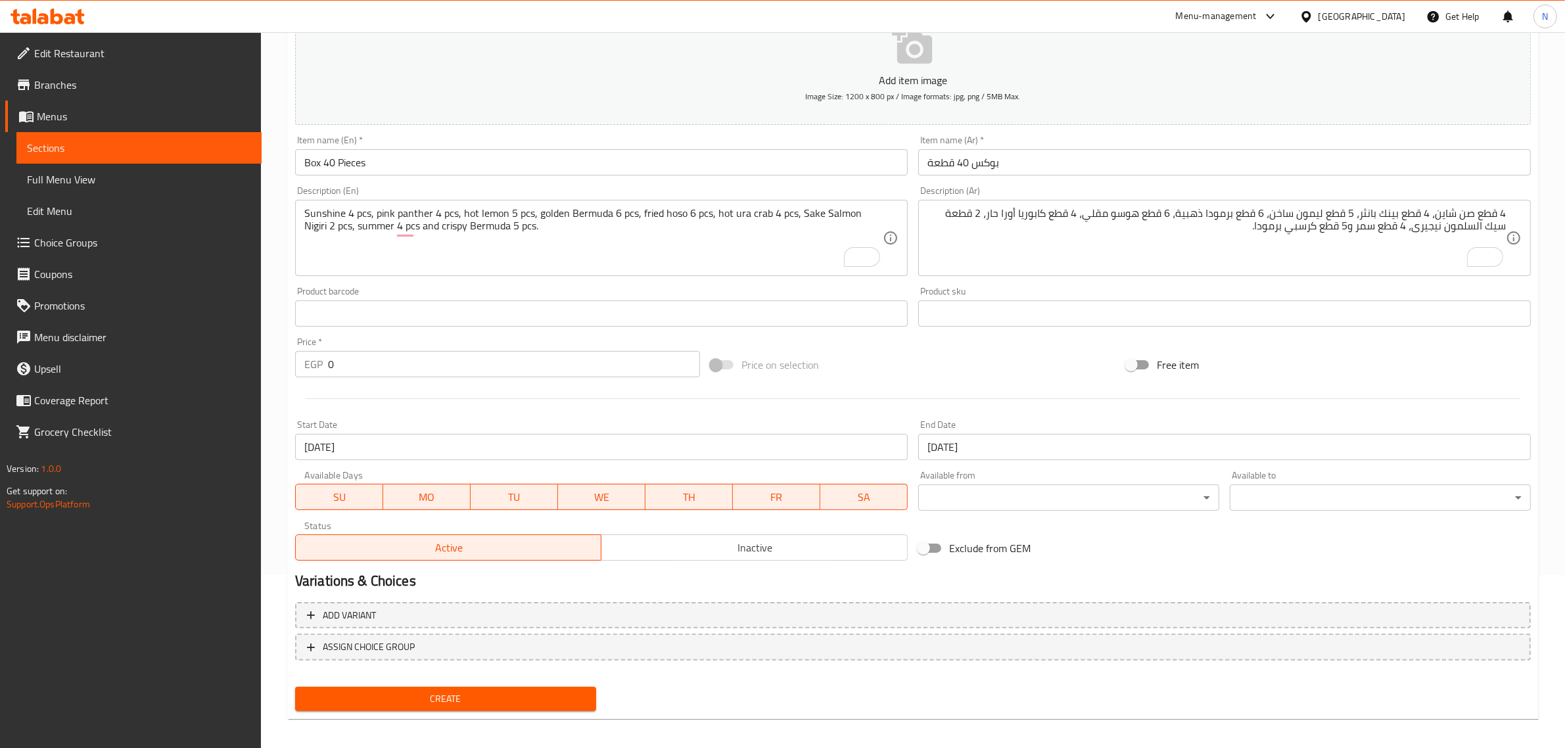
scroll to position [178, 0]
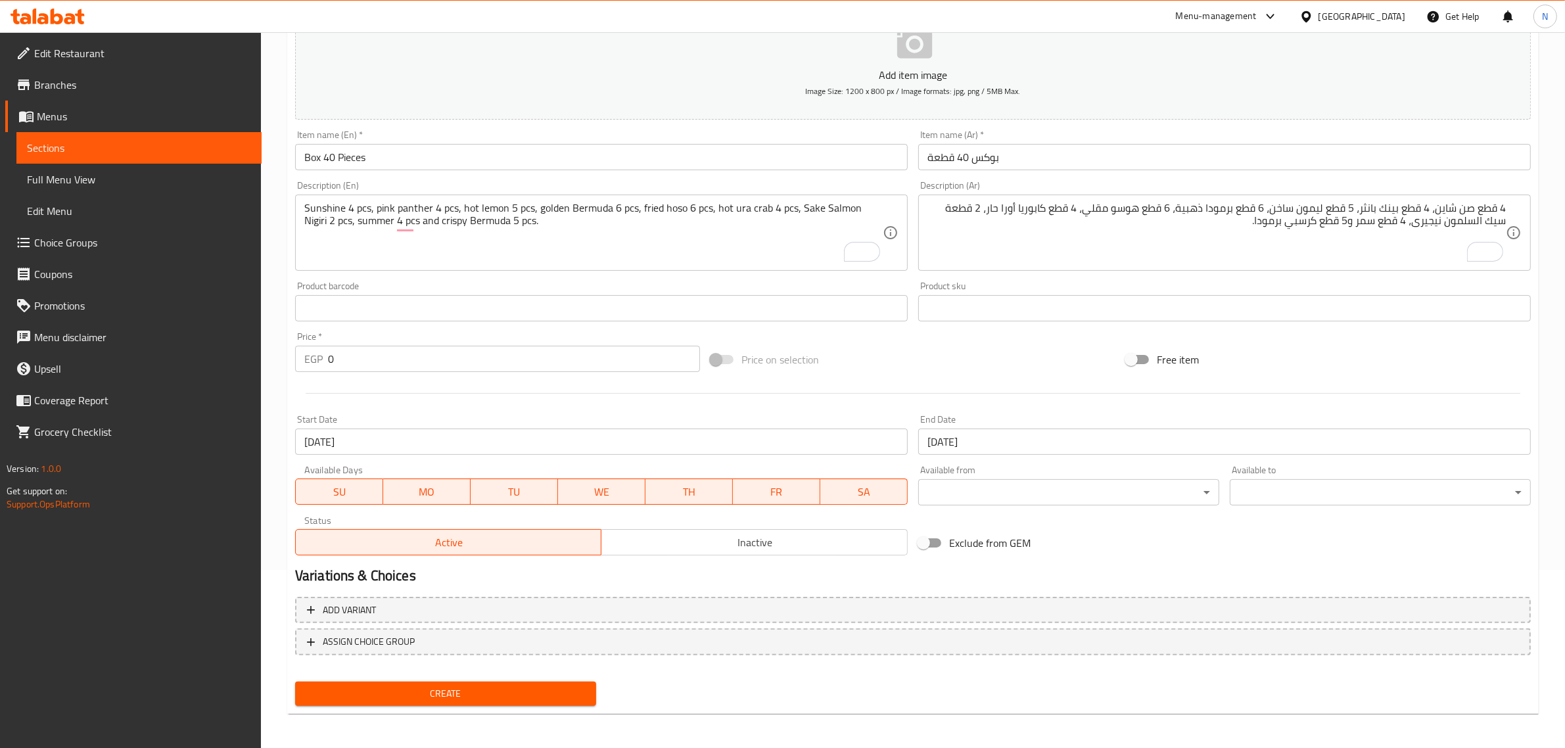
click at [378, 361] on input "0" at bounding box center [514, 359] width 372 height 26
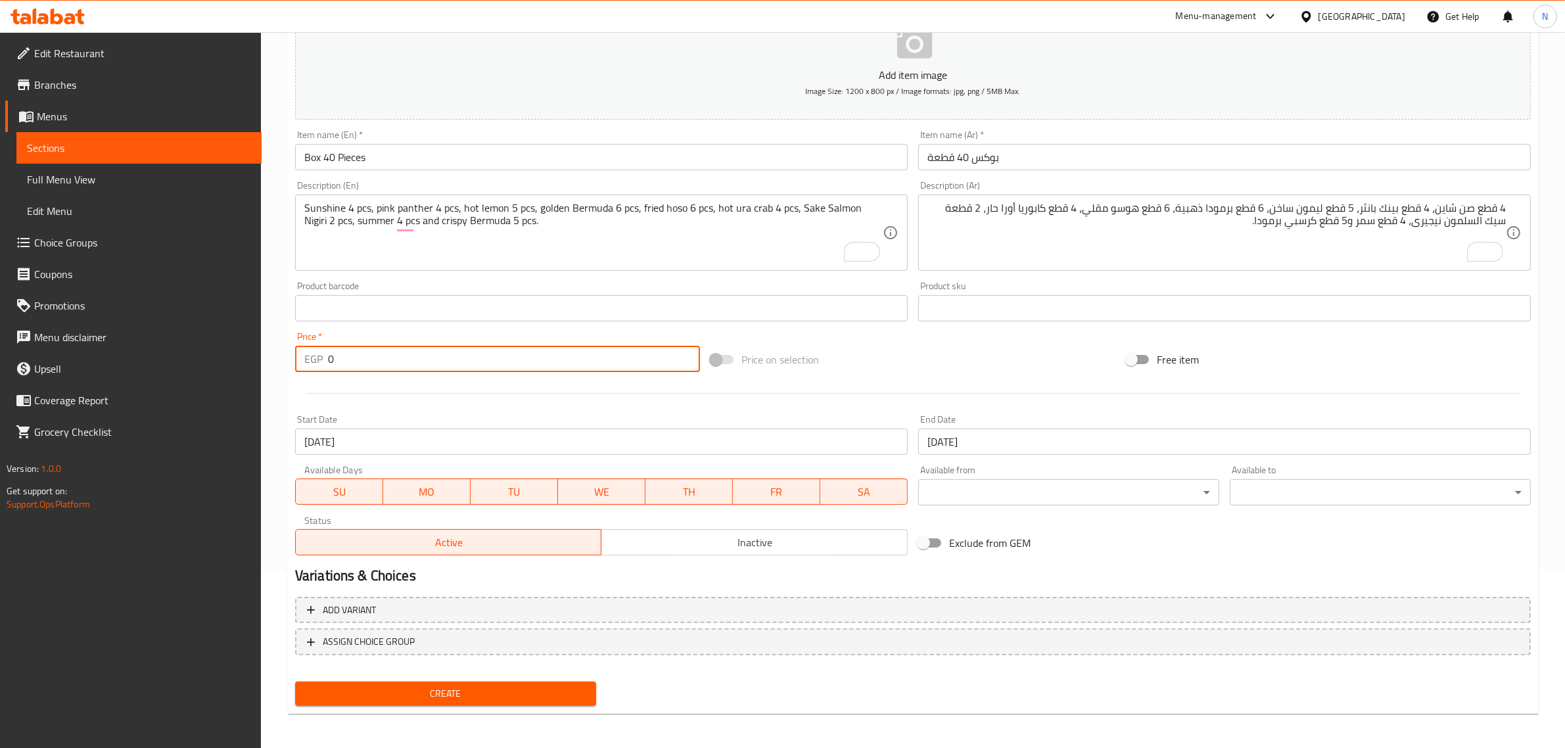
click at [378, 361] on input "0" at bounding box center [514, 359] width 372 height 26
paste input "2075"
type input "2075"
click at [700, 551] on span "Inactive" at bounding box center [754, 542] width 296 height 19
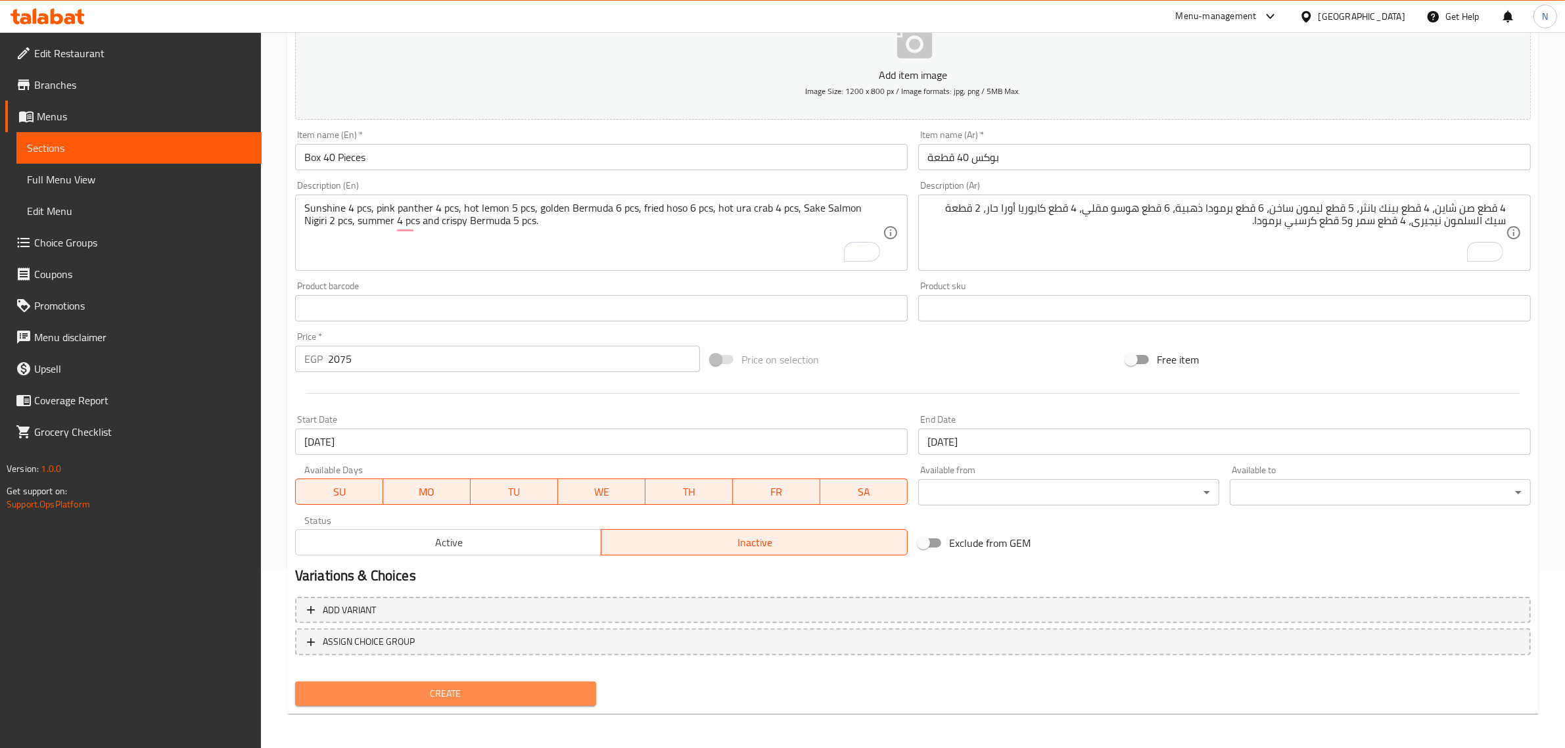
click at [495, 685] on span "Create" at bounding box center [446, 693] width 280 height 16
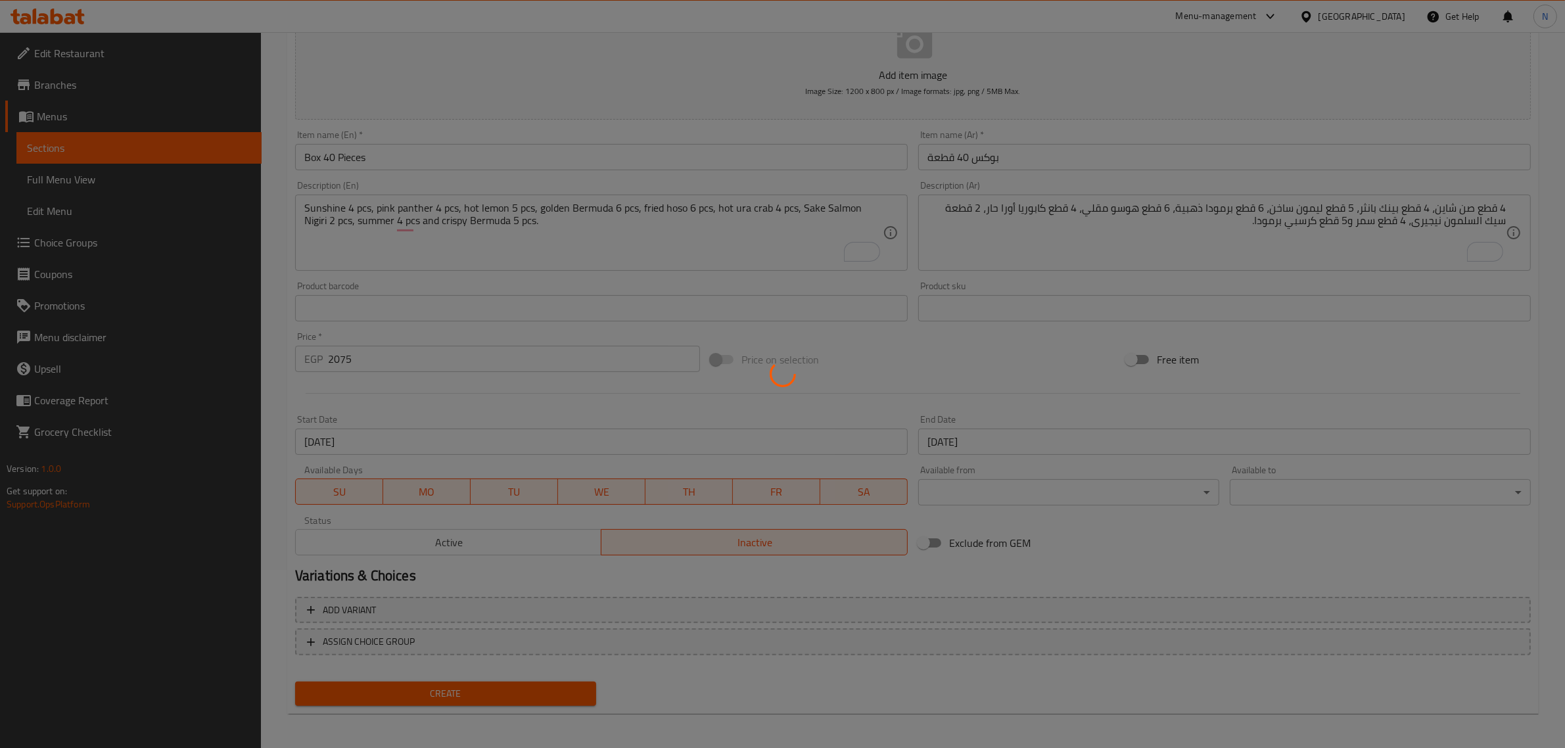
type input "0"
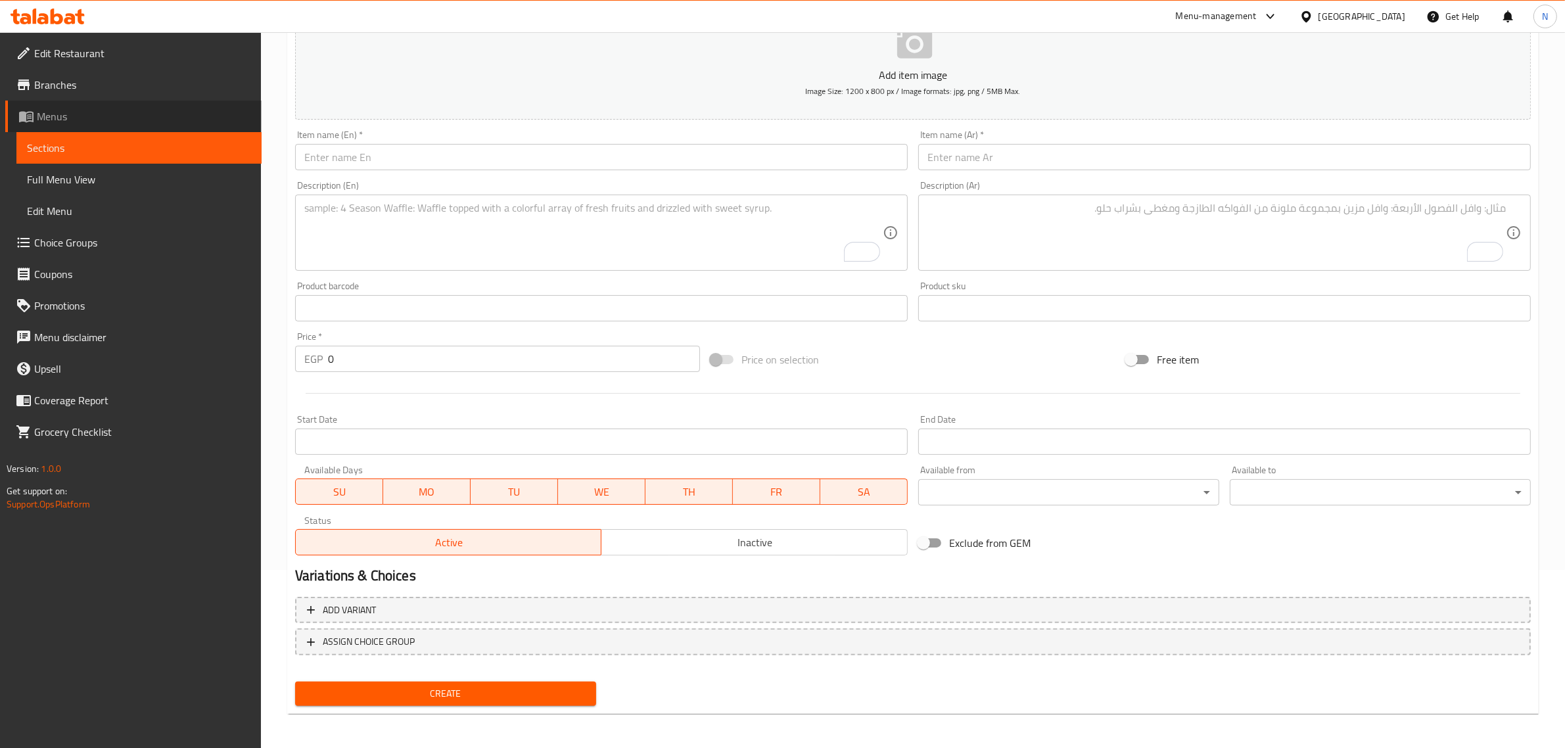
click at [148, 117] on span "Menus" at bounding box center [144, 116] width 214 height 16
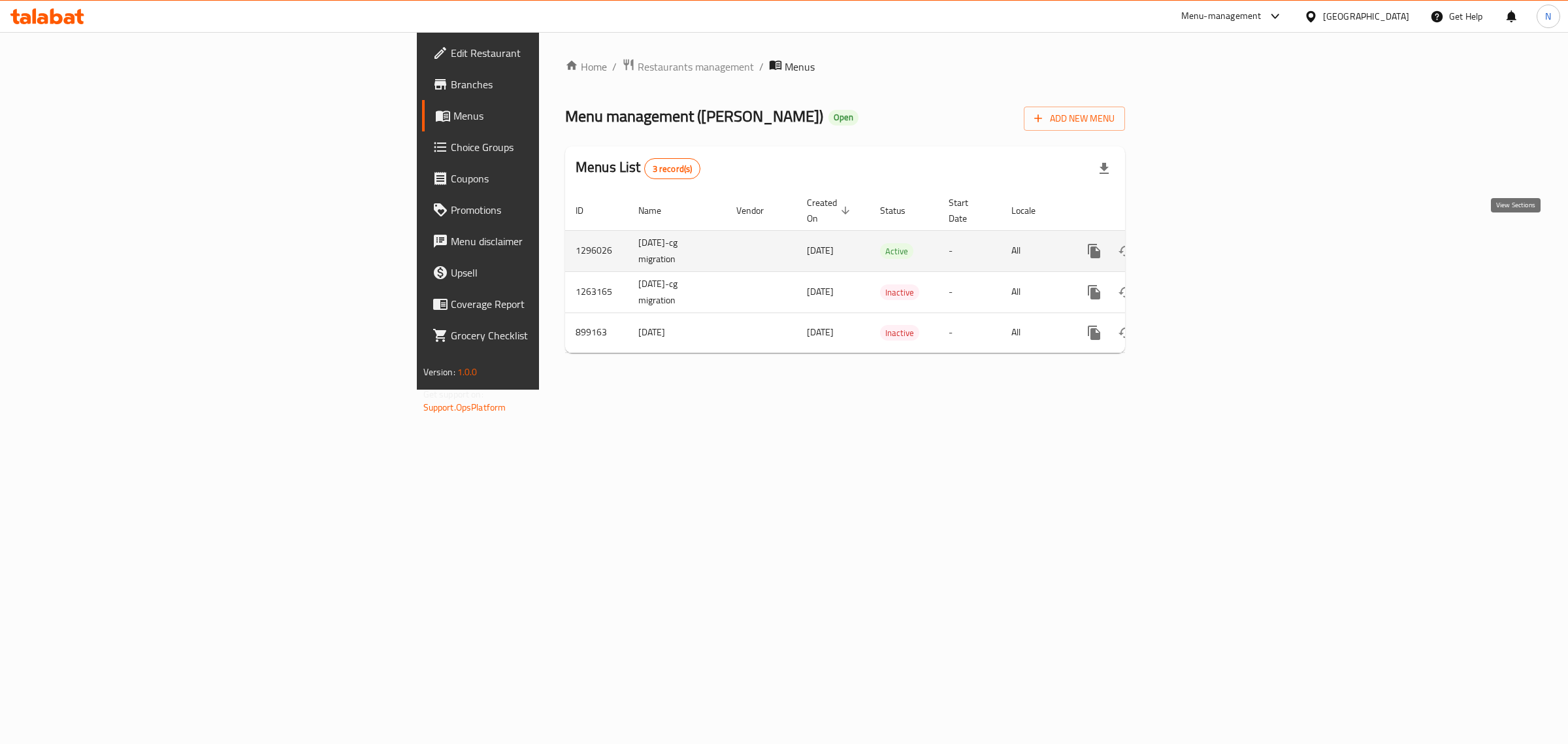
click at [1196, 243] on icon "enhanced table" at bounding box center [1188, 251] width 16 height 16
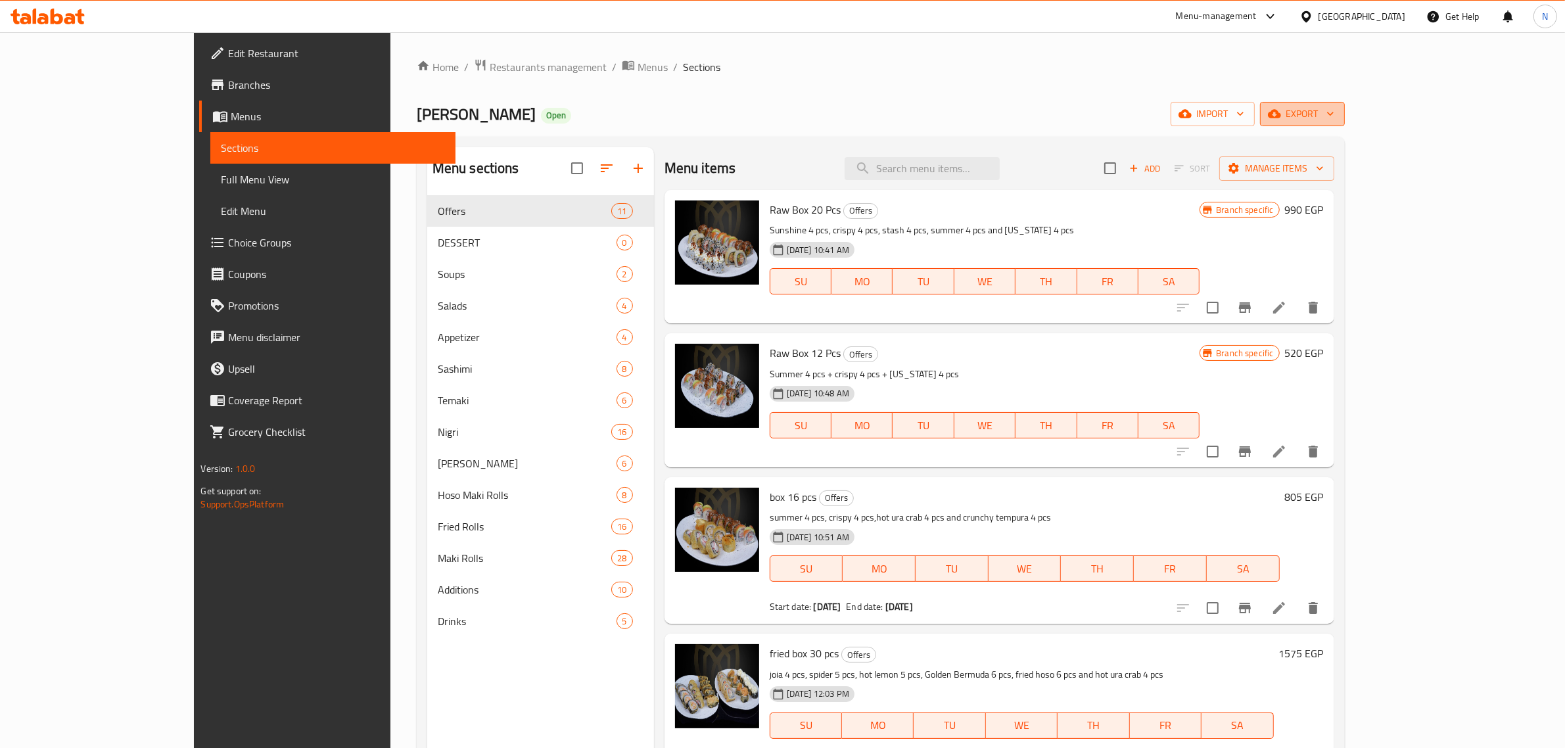
click at [1336, 114] on icon "button" at bounding box center [1329, 113] width 13 height 13
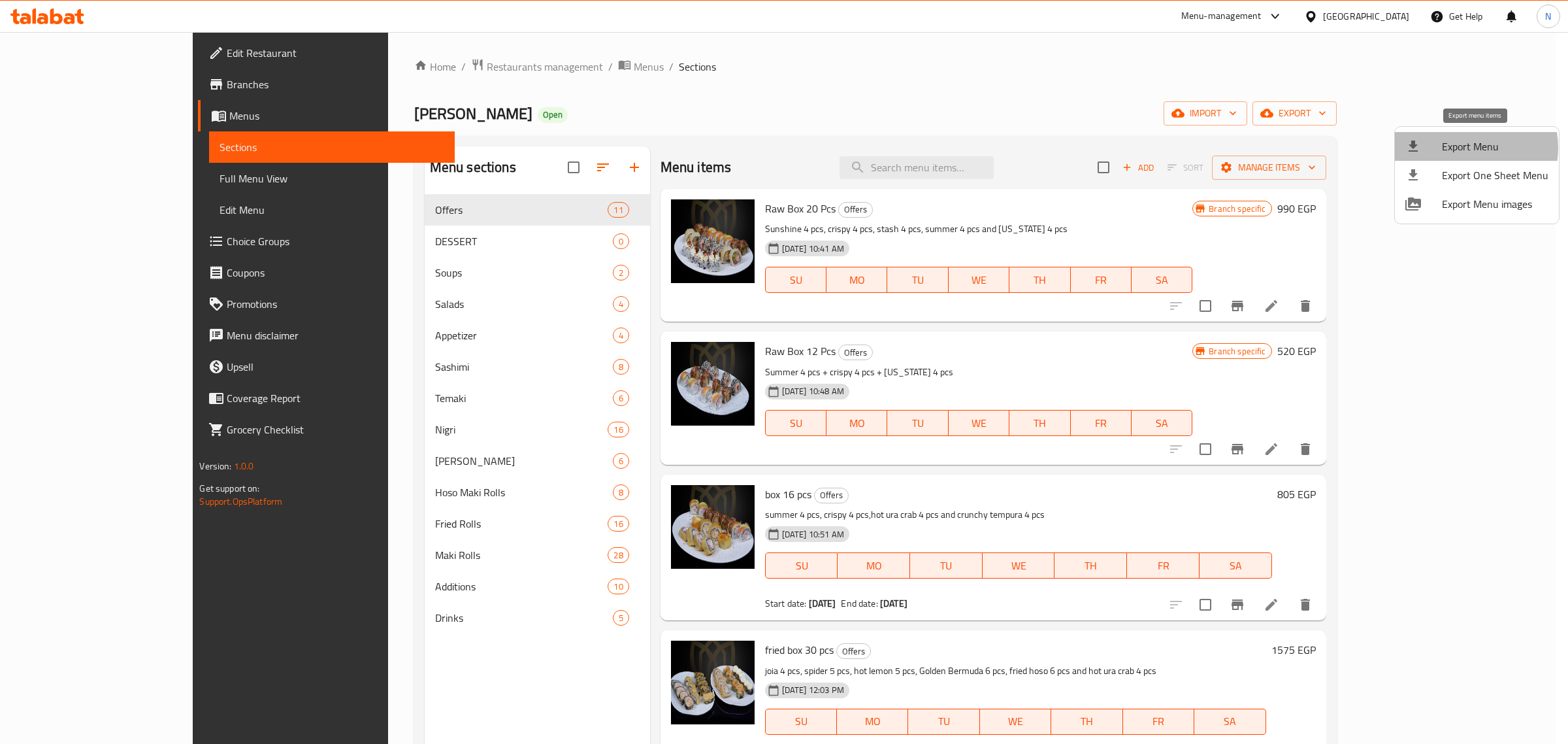
click at [1463, 147] on span "Export Menu" at bounding box center [1494, 146] width 106 height 16
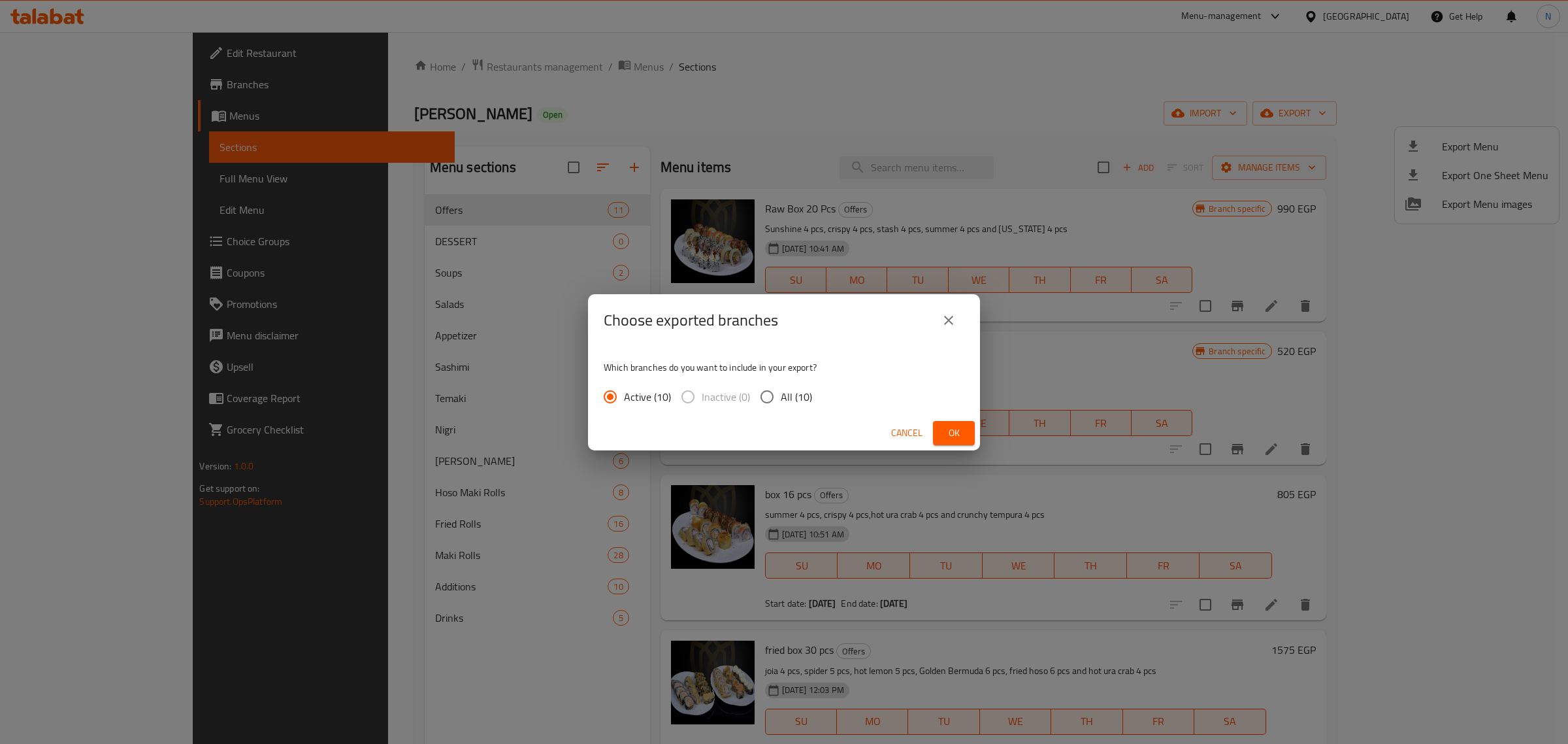
click at [783, 394] on span "All (10)" at bounding box center [796, 397] width 32 height 16
click at [781, 394] on input "All (10)" at bounding box center [768, 397] width 28 height 28
radio input "true"
click at [968, 435] on button "Ok" at bounding box center [954, 433] width 42 height 24
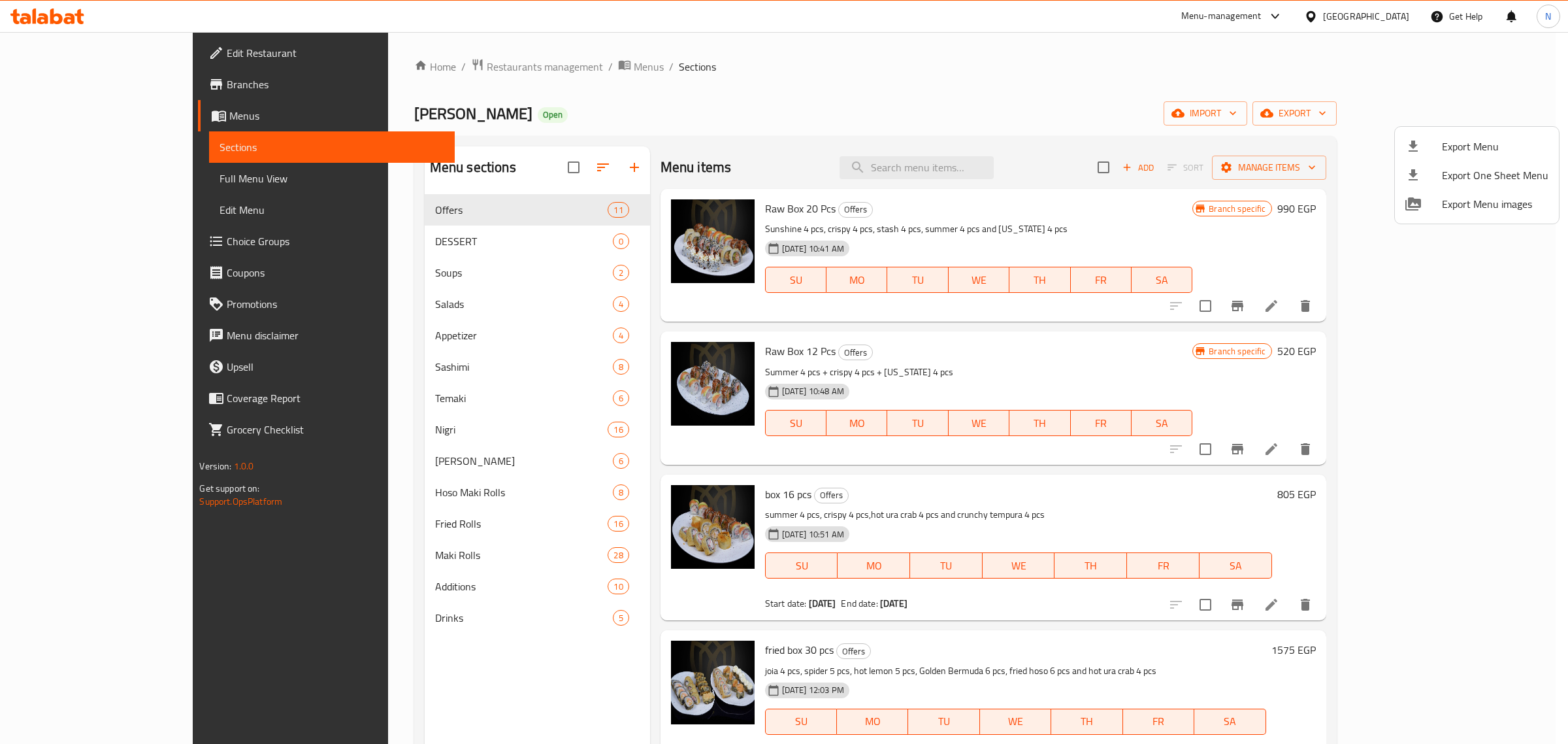
click at [562, 684] on div at bounding box center [784, 372] width 1568 height 744
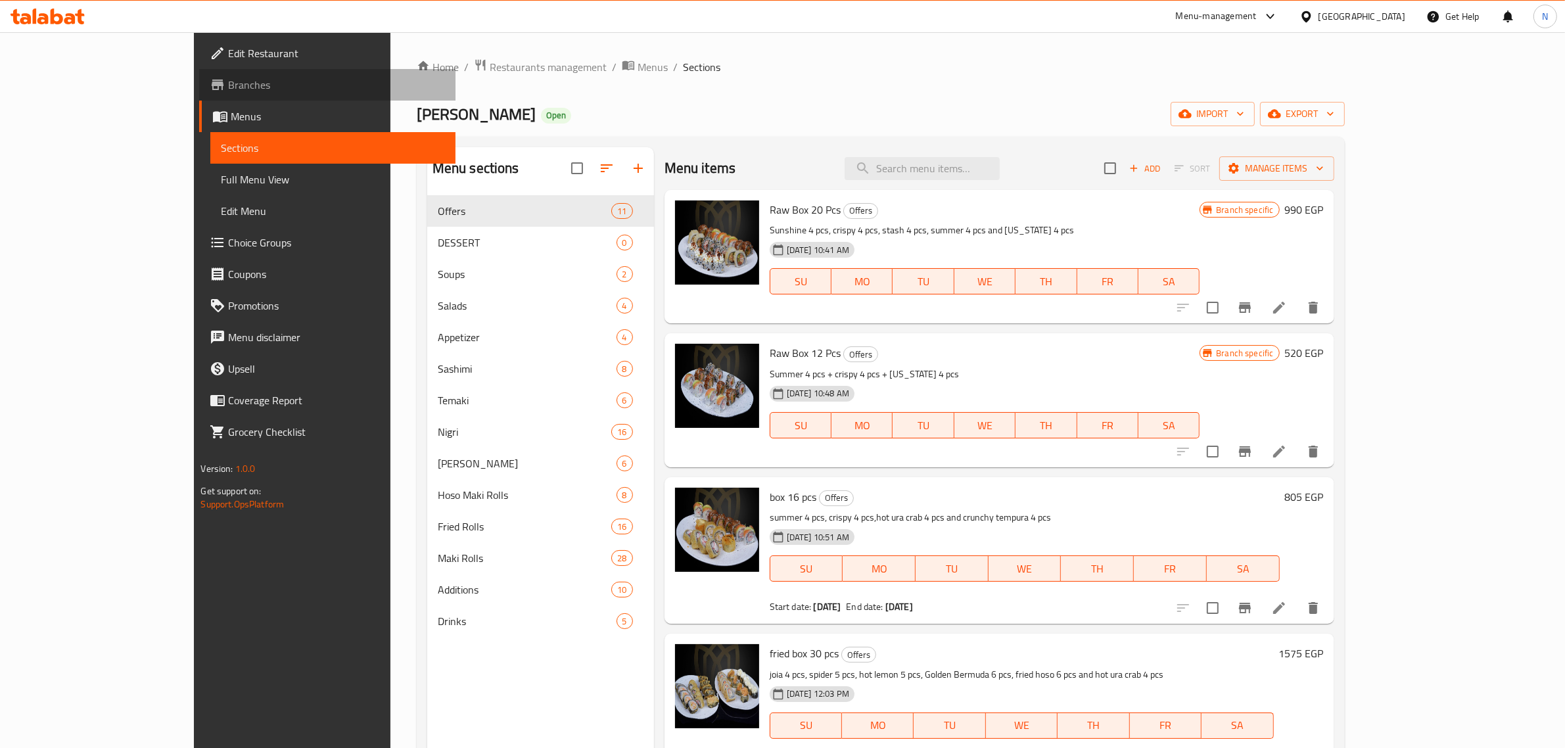
click at [228, 86] on span "Branches" at bounding box center [336, 85] width 217 height 16
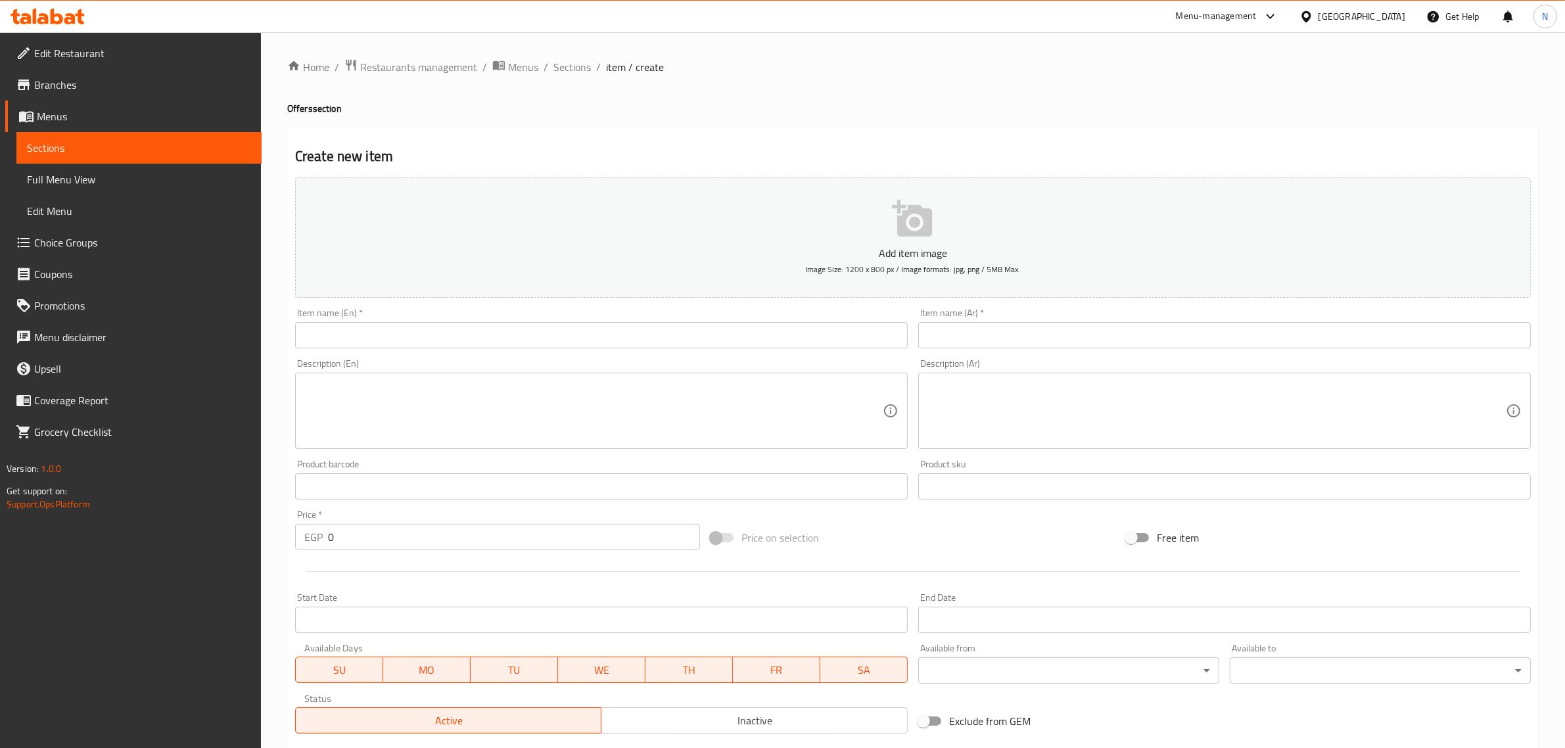
click at [83, 172] on span "Full Menu View" at bounding box center [139, 179] width 224 height 16
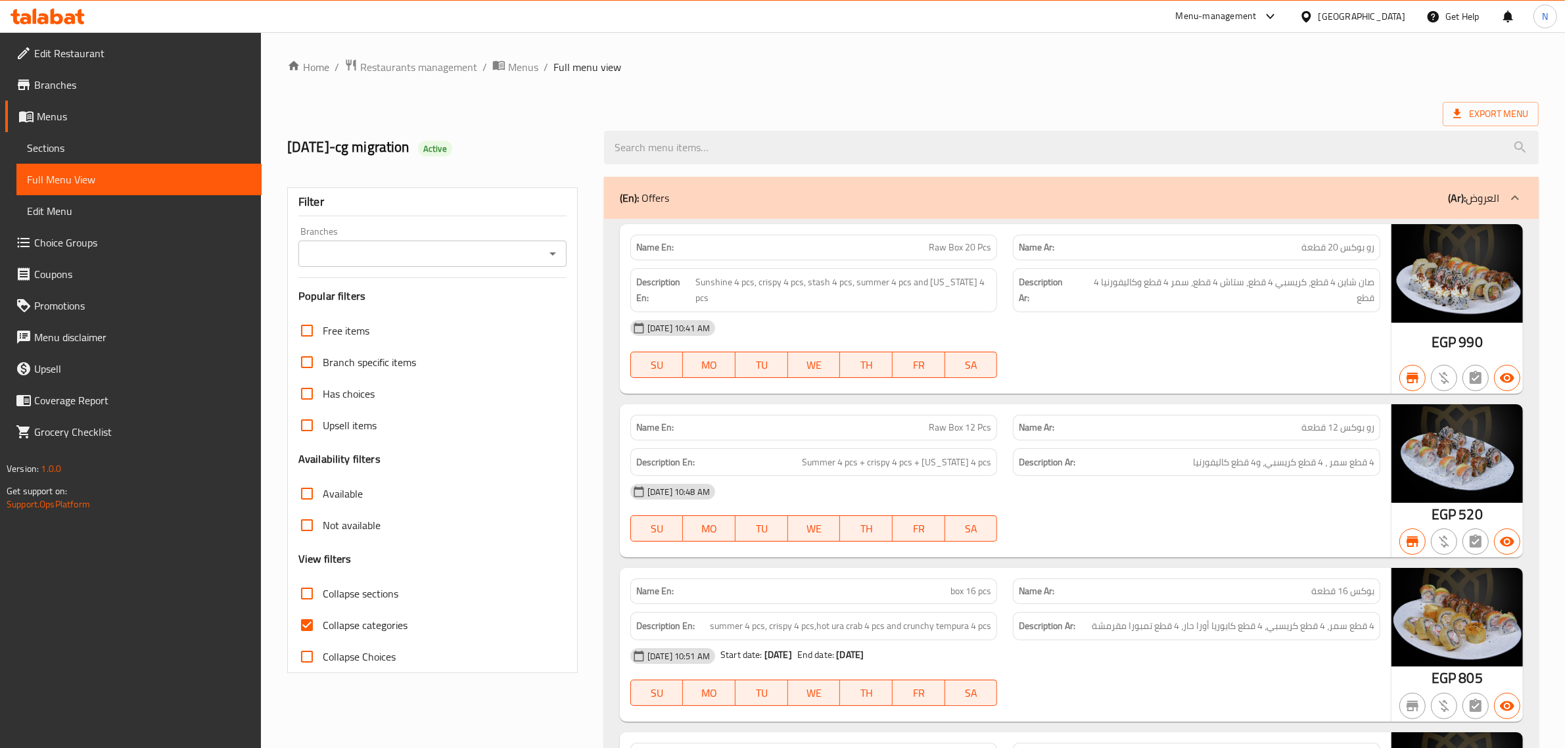
click at [1098, 110] on div "Export Menu" at bounding box center [912, 114] width 1251 height 24
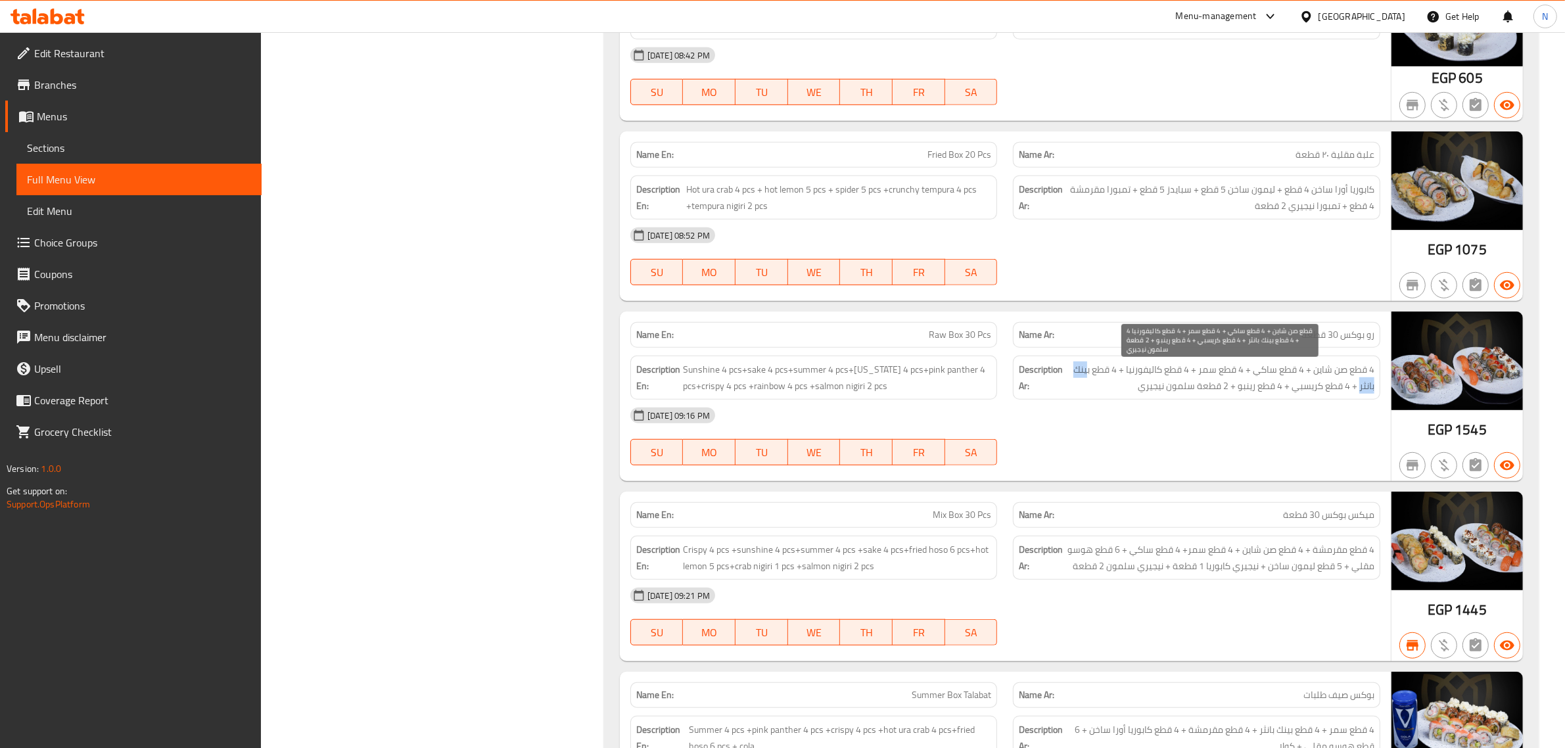
drag, startPoint x: 1087, startPoint y: 373, endPoint x: 1360, endPoint y: 388, distance: 273.1
click at [1360, 388] on span "4 قطع صن شاين + 4 قطع ساكي + 4 قطع سمر + 4 قطع كاليفورنيا + 4 قطع بينك بانثر + …" at bounding box center [1219, 377] width 309 height 32
copy span "ينك بانثر"
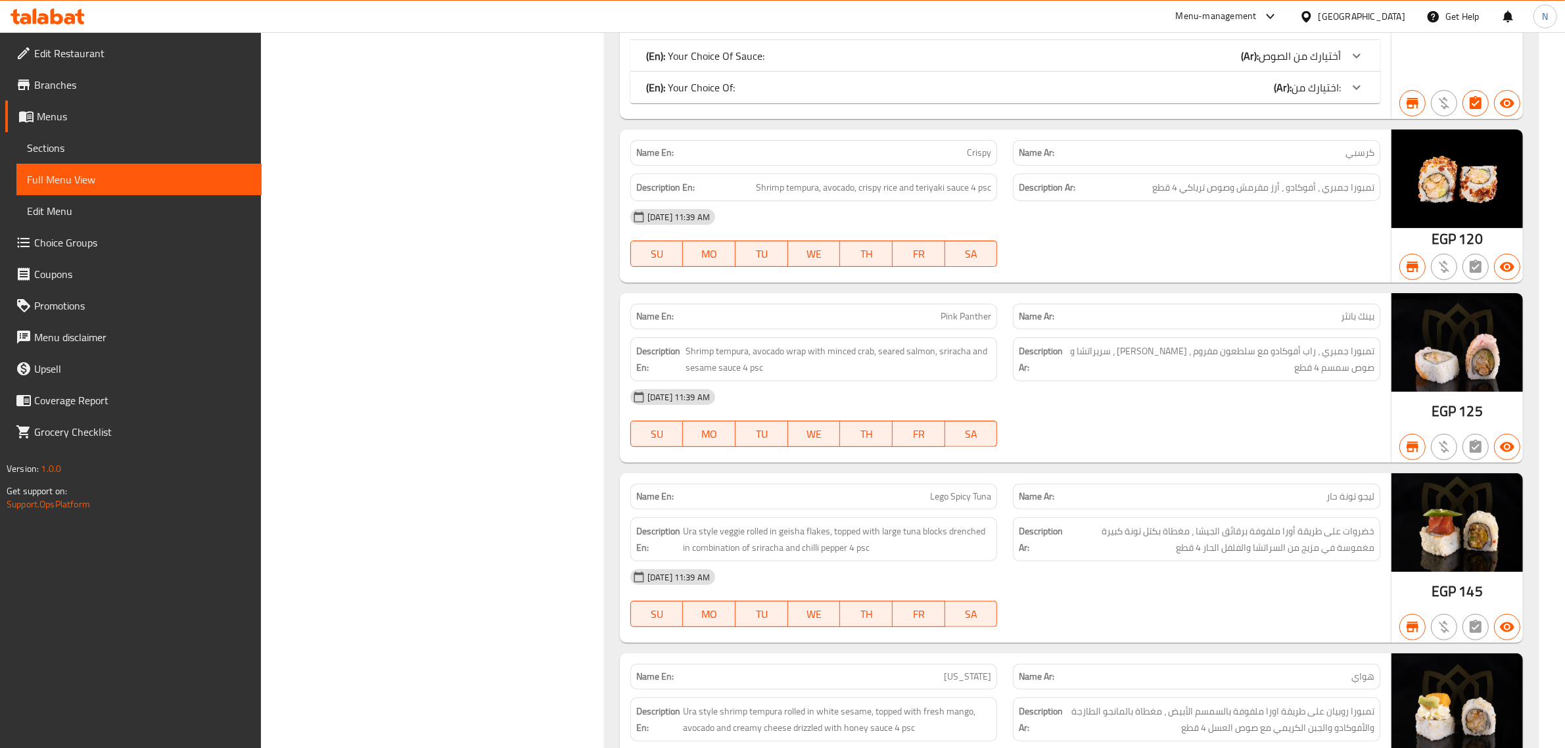
scroll to position [12868, 0]
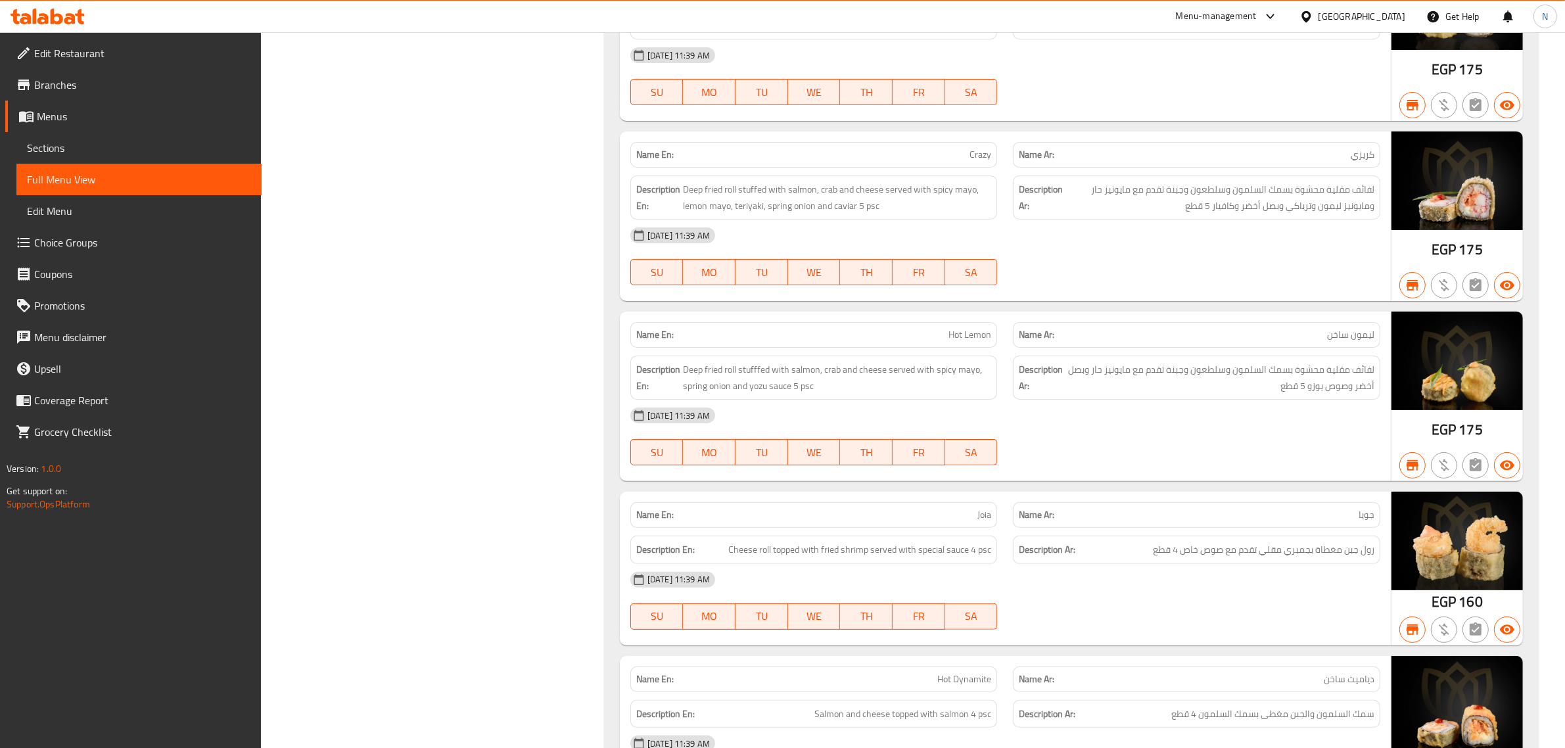
click at [1340, 342] on span "ليمون ساخن" at bounding box center [1350, 335] width 47 height 14
copy span "ساخن"
click at [1332, 342] on span "ليمون ساخن" at bounding box center [1350, 335] width 47 height 14
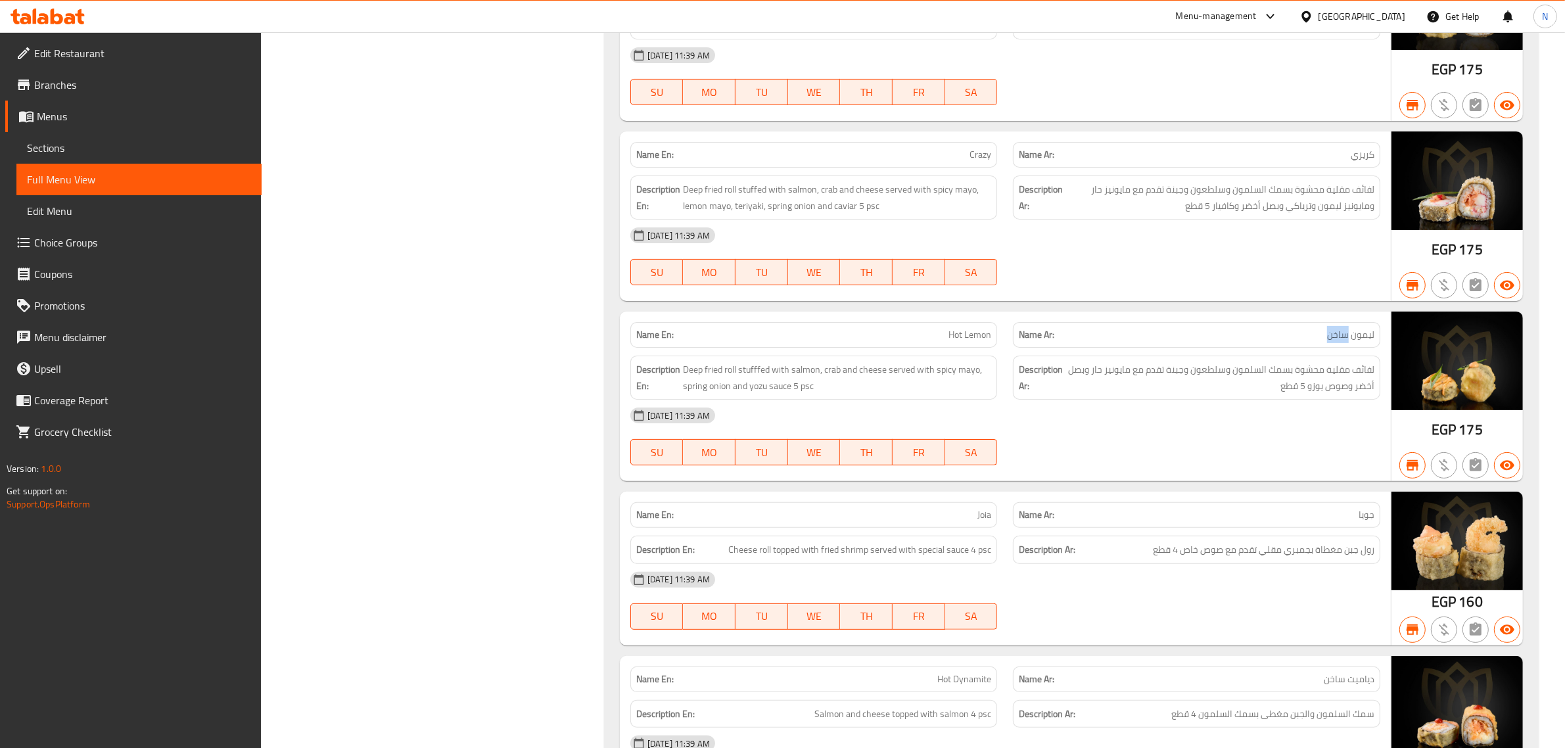
copy span "ساخن"
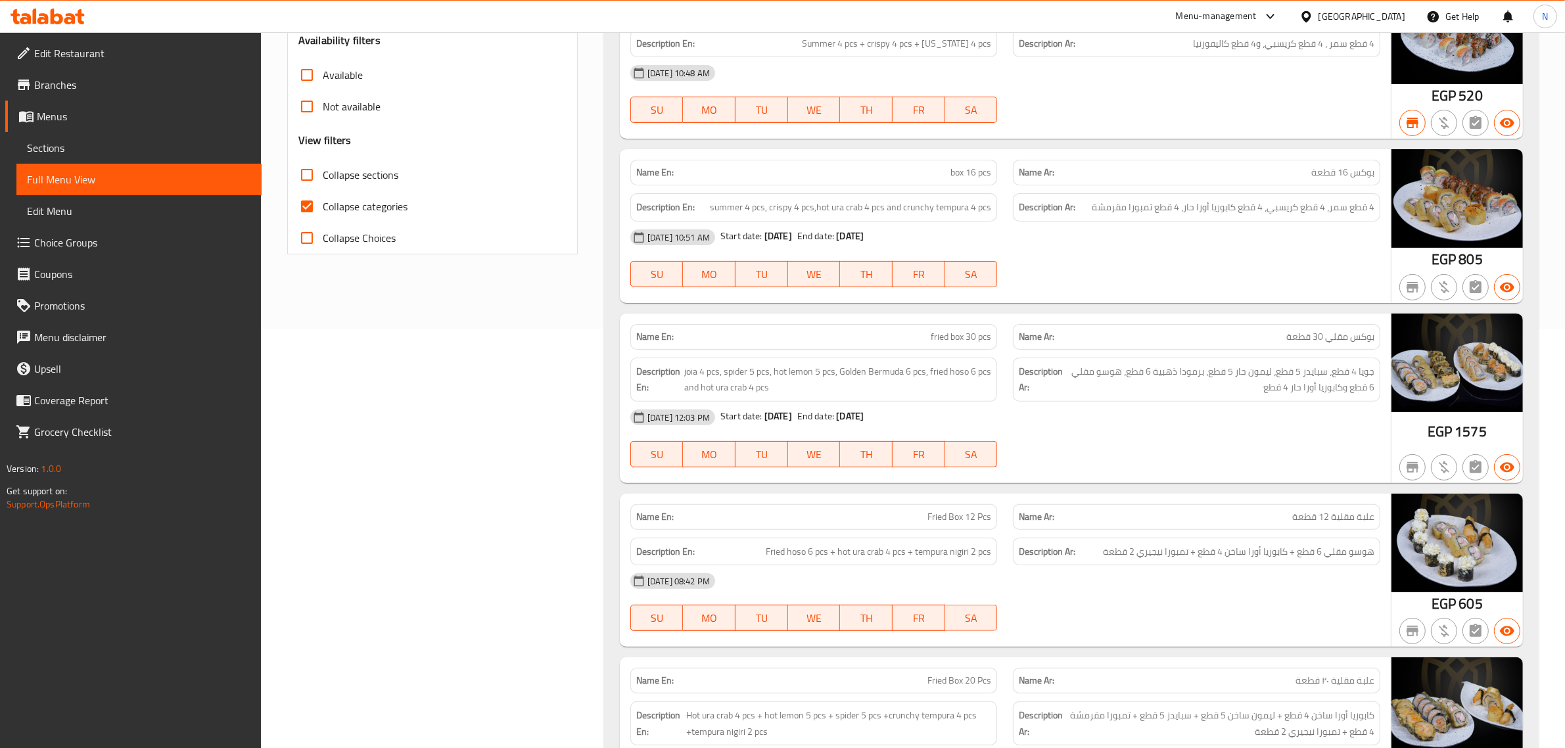
scroll to position [12076, 0]
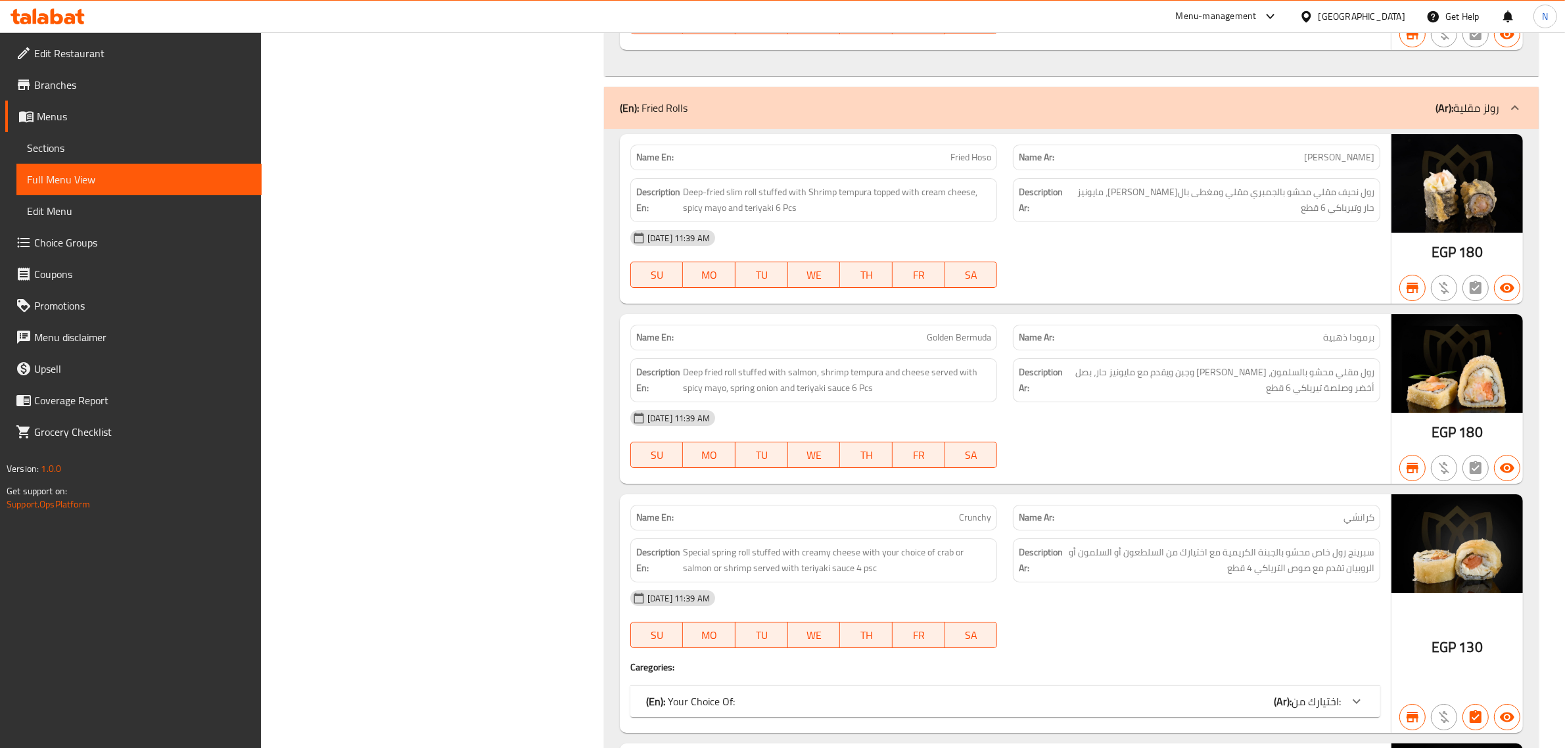
click at [1361, 344] on span "برمودا ذهبية" at bounding box center [1348, 338] width 51 height 14
copy span "برمودا"
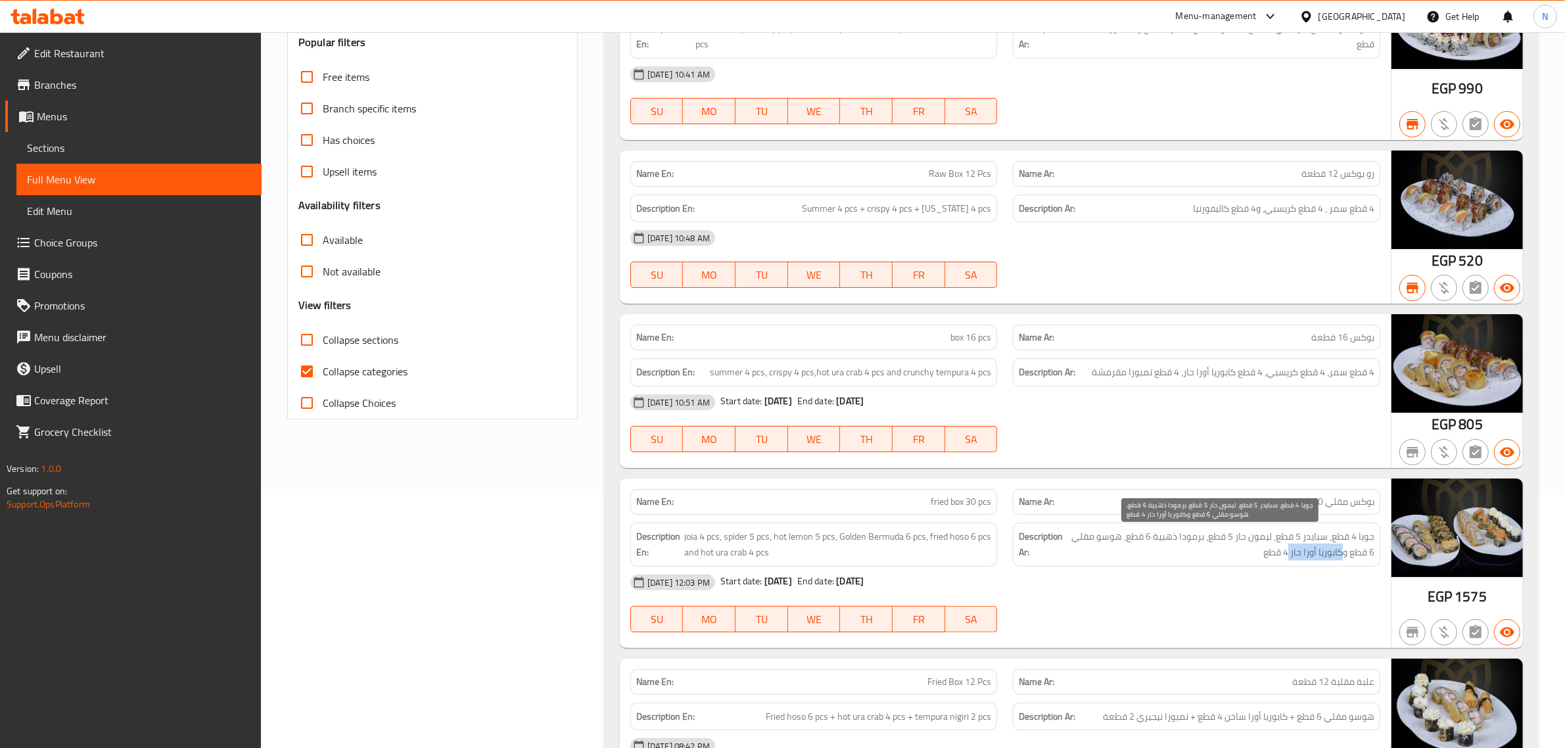
drag, startPoint x: 1349, startPoint y: 557, endPoint x: 1296, endPoint y: 552, distance: 52.8
click at [1296, 552] on span "جويا 4 قطع، سبايدر 5 قطع، ليمون حار 5 قطع، برمودا ذهبية 6 قطع، هوسو مقلي 6 قطع …" at bounding box center [1219, 544] width 309 height 32
click at [1342, 554] on span "جويا 4 قطع، سبايدر 5 قطع، ليمون حار 5 قطع، برمودا ذهبية 6 قطع، هوسو مقلي 6 قطع …" at bounding box center [1219, 544] width 309 height 32
drag, startPoint x: 1351, startPoint y: 553, endPoint x: 1299, endPoint y: 553, distance: 51.9
click at [1299, 553] on span "جويا 4 قطع، سبايدر 5 قطع، ليمون حار 5 قطع، برمودا ذهبية 6 قطع، هوسو مقلي 6 قطع …" at bounding box center [1219, 544] width 309 height 32
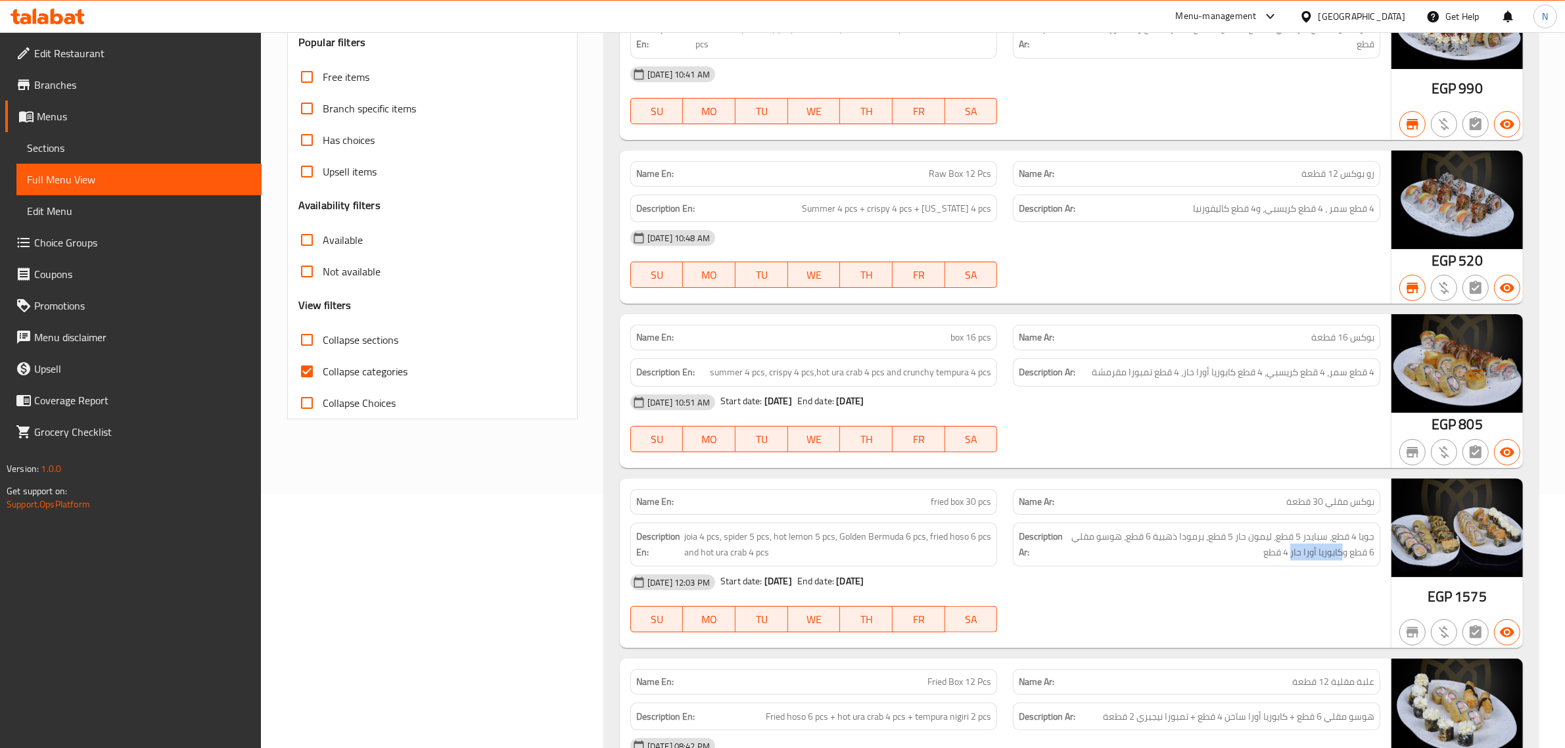
copy span "كابوريا أورا حار"
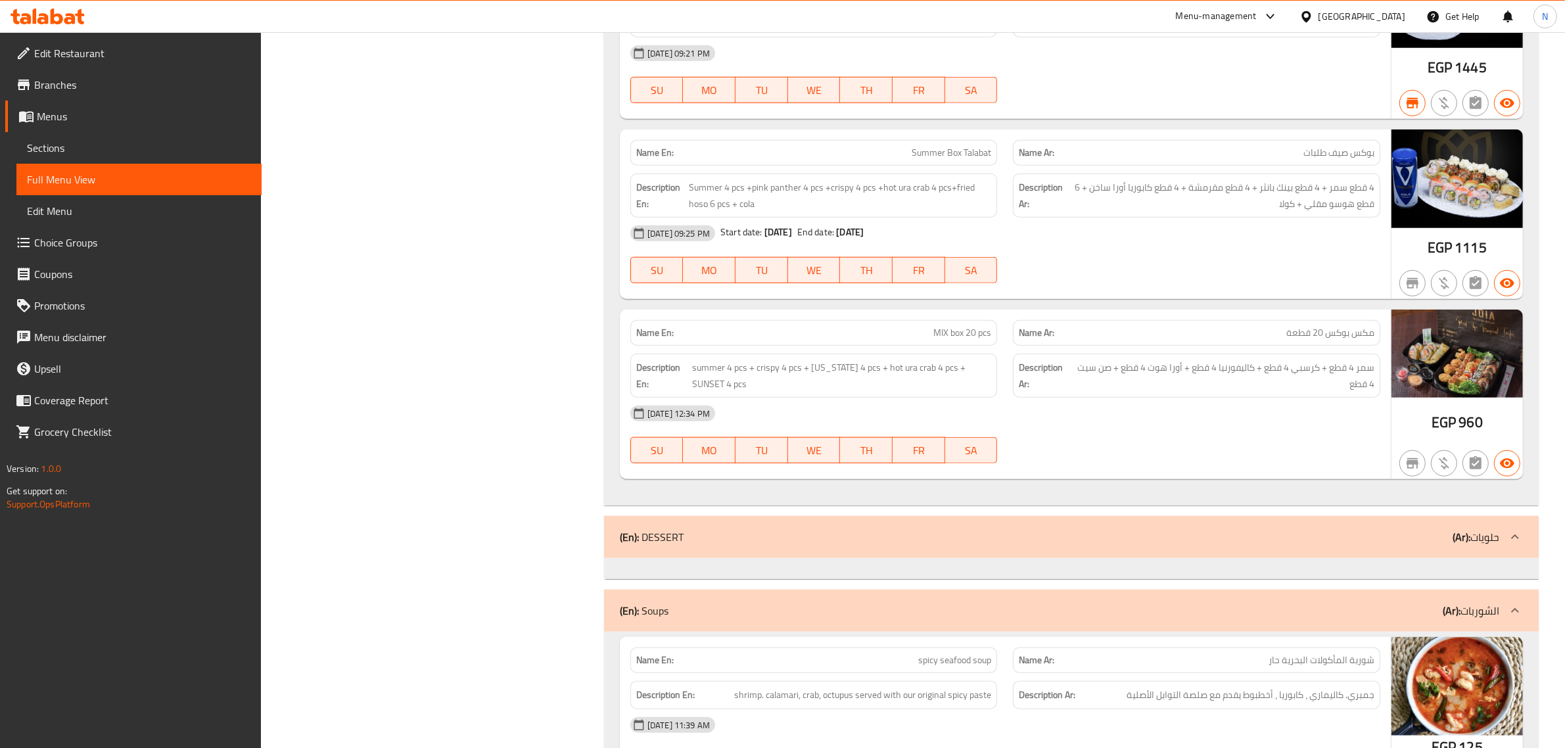
scroll to position [6556, 0]
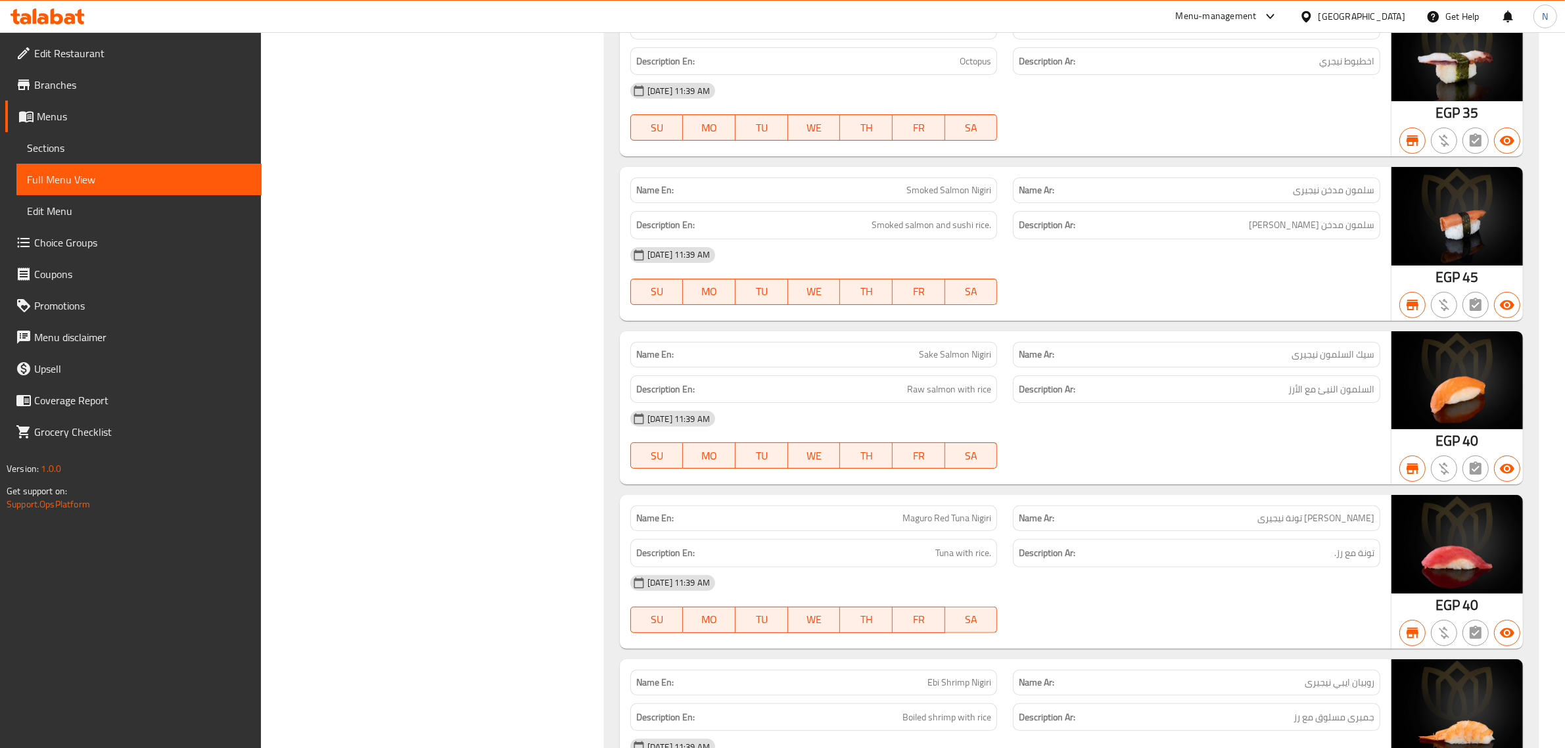
click at [1349, 361] on span "سيك السلمون نيجيرى" at bounding box center [1332, 355] width 83 height 14
copy span "سيك السلمون نيجيرى"
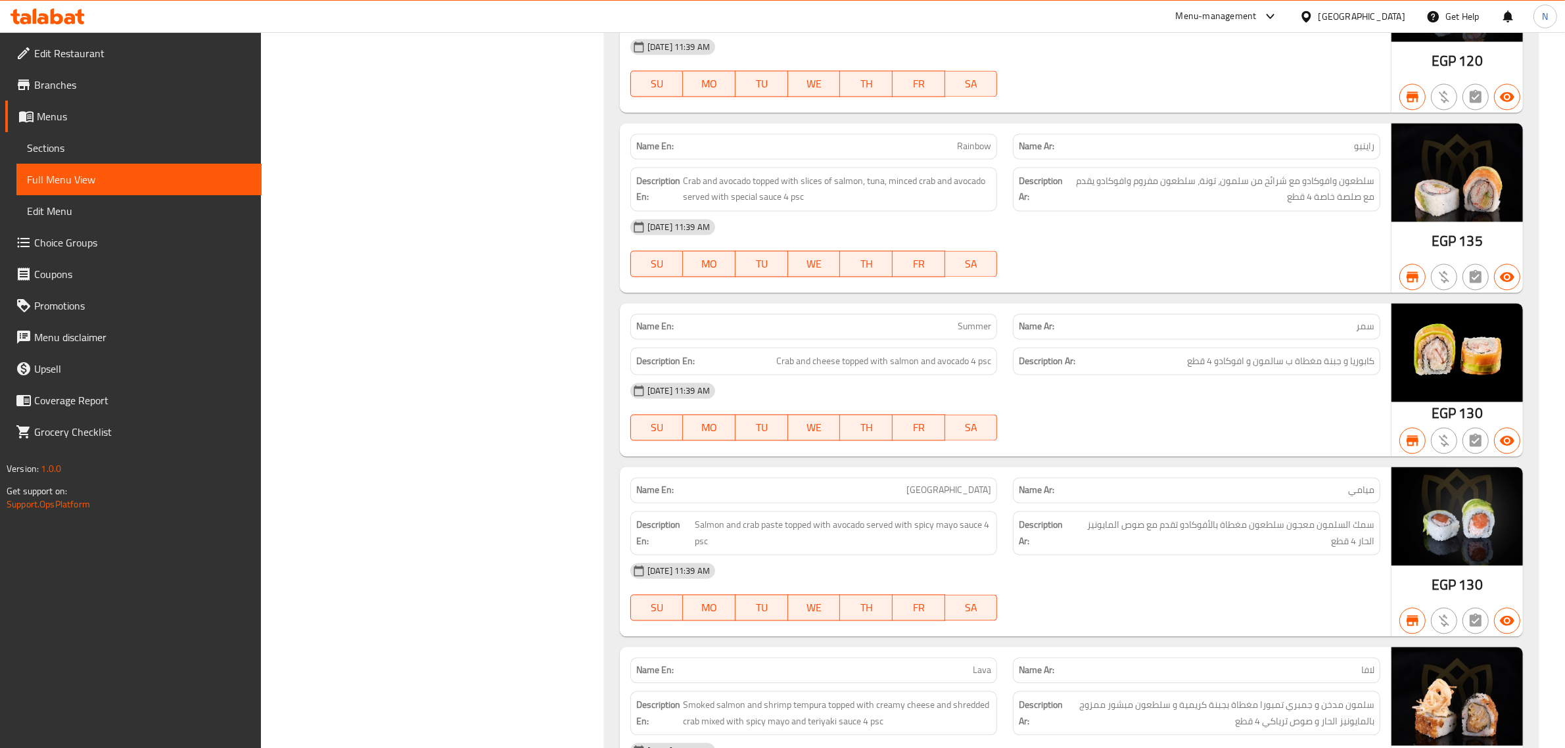
click at [1365, 333] on span "سمر" at bounding box center [1365, 326] width 18 height 14
copy span "سمر"
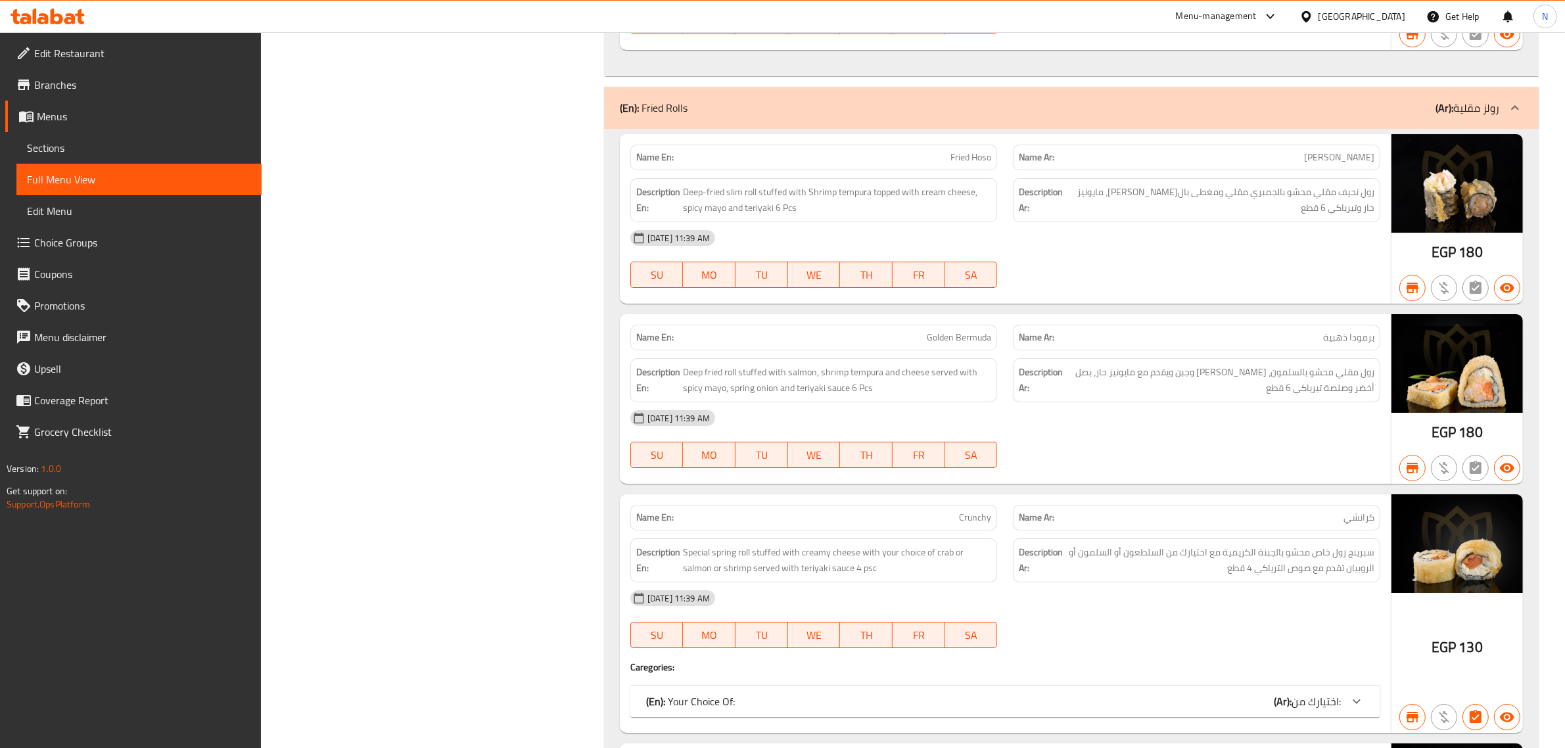
scroll to position [0, 0]
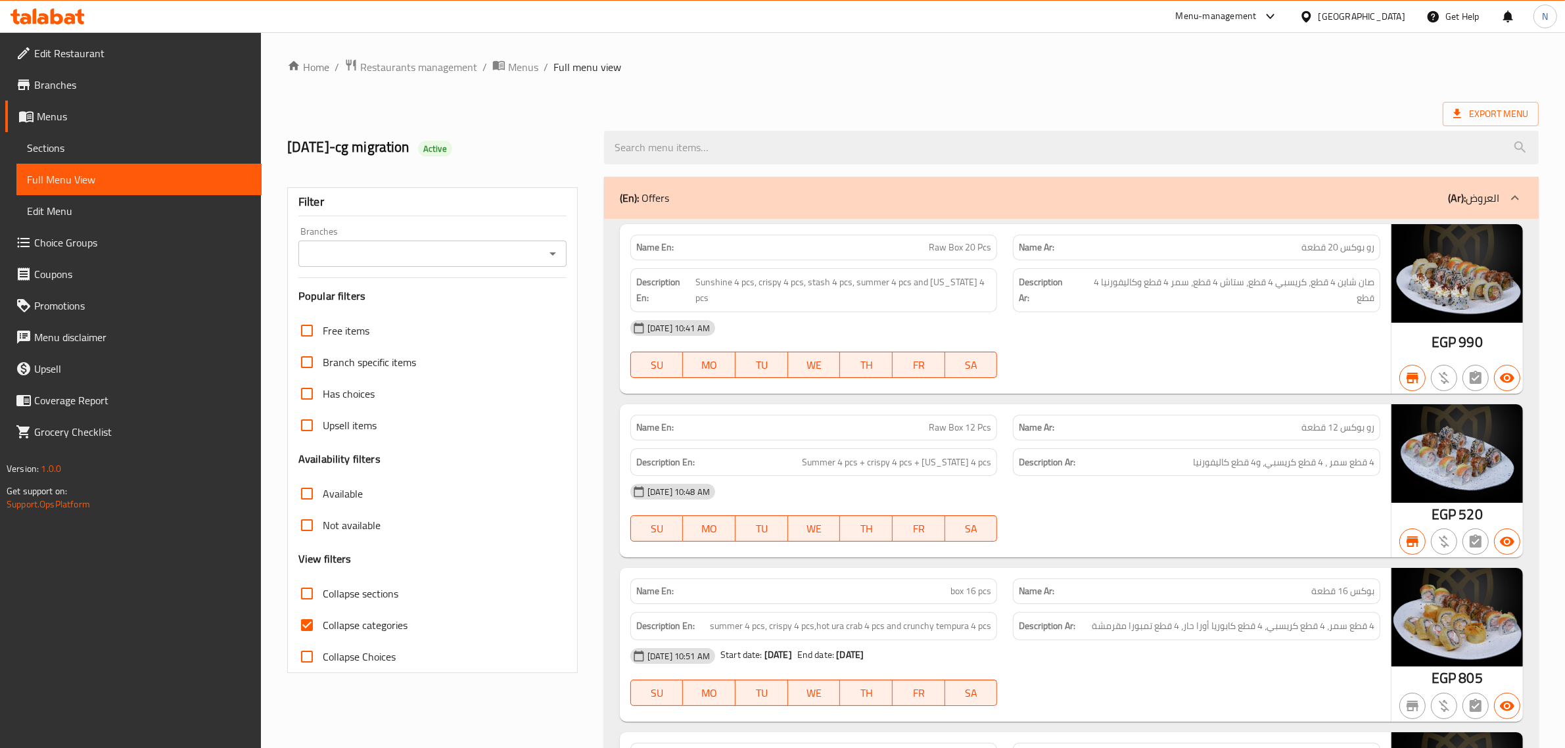
click at [1354, 426] on span "رو بوكس 12 قطعة" at bounding box center [1337, 428] width 73 height 14
copy span "بوكس"
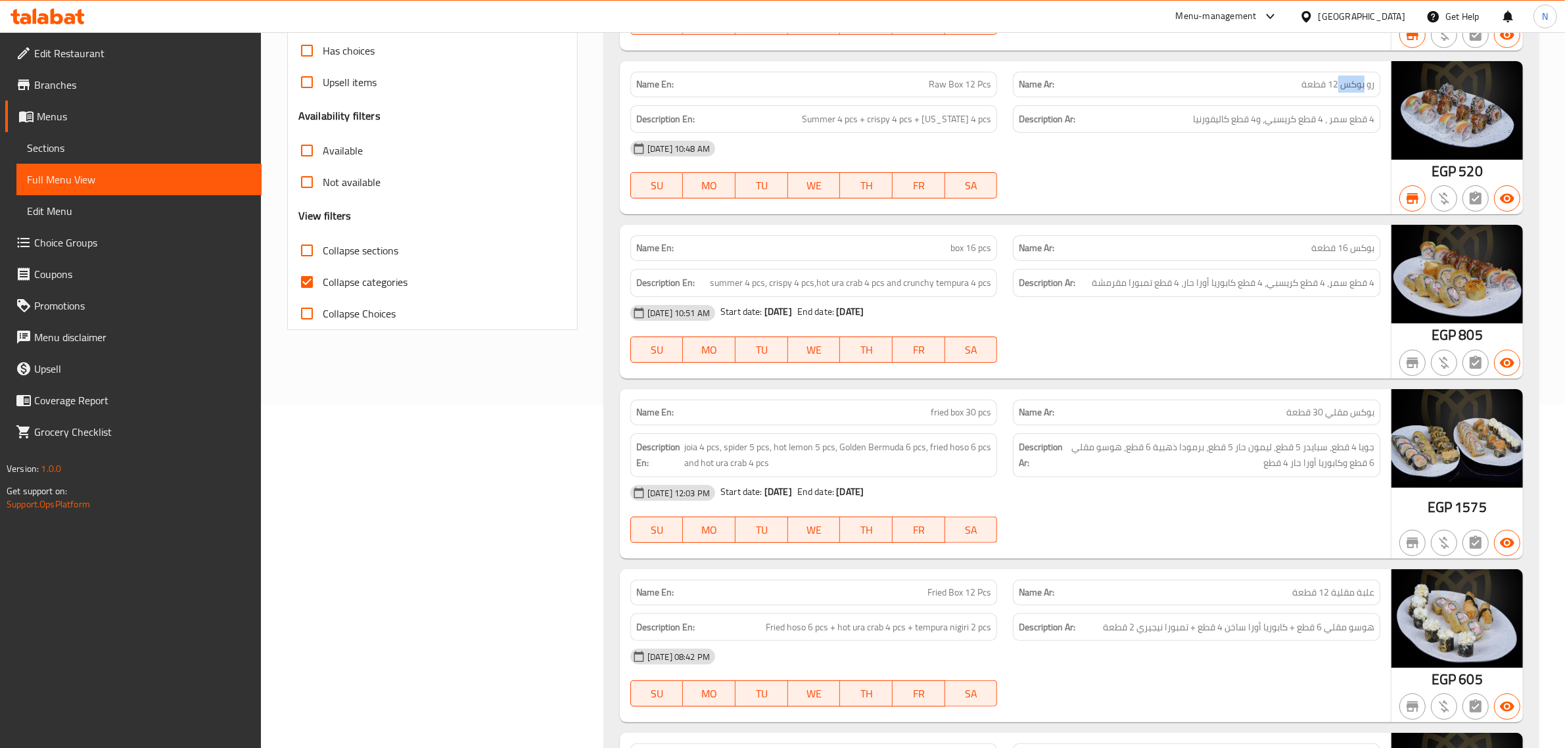
scroll to position [329, 0]
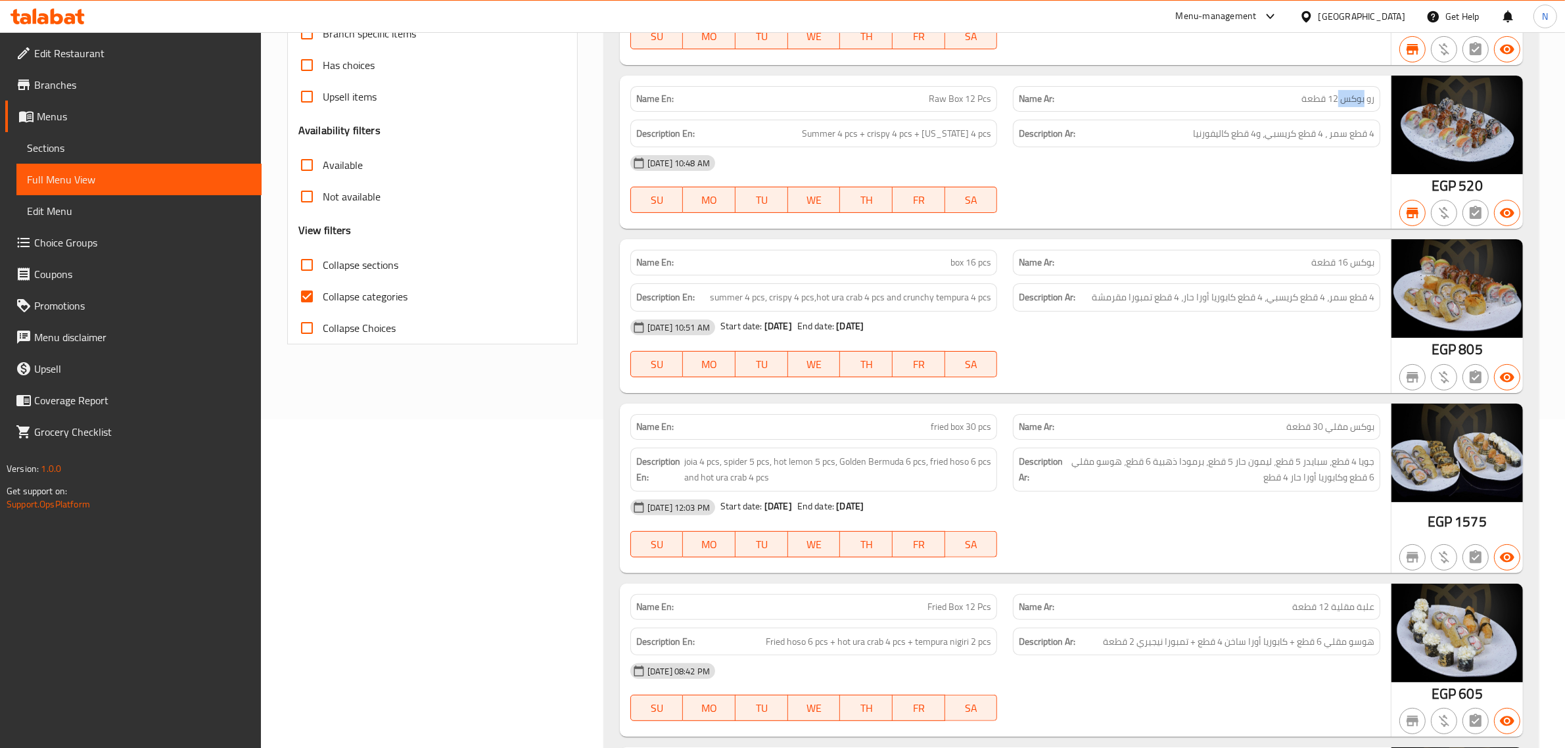
click at [320, 290] on input "Collapse categories" at bounding box center [307, 297] width 32 height 32
checkbox input "false"
click at [536, 168] on div "Available" at bounding box center [432, 165] width 268 height 32
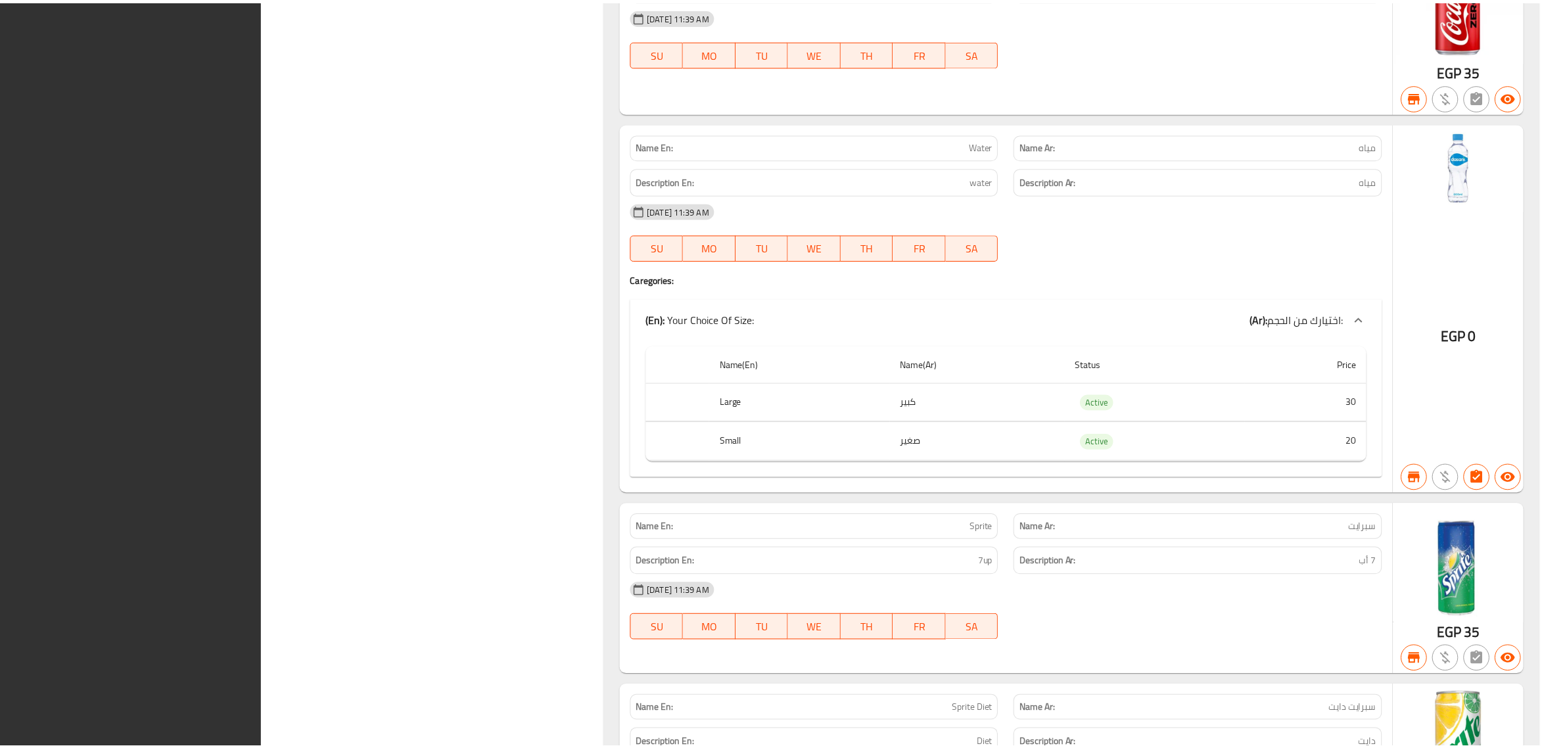
scroll to position [25482, 0]
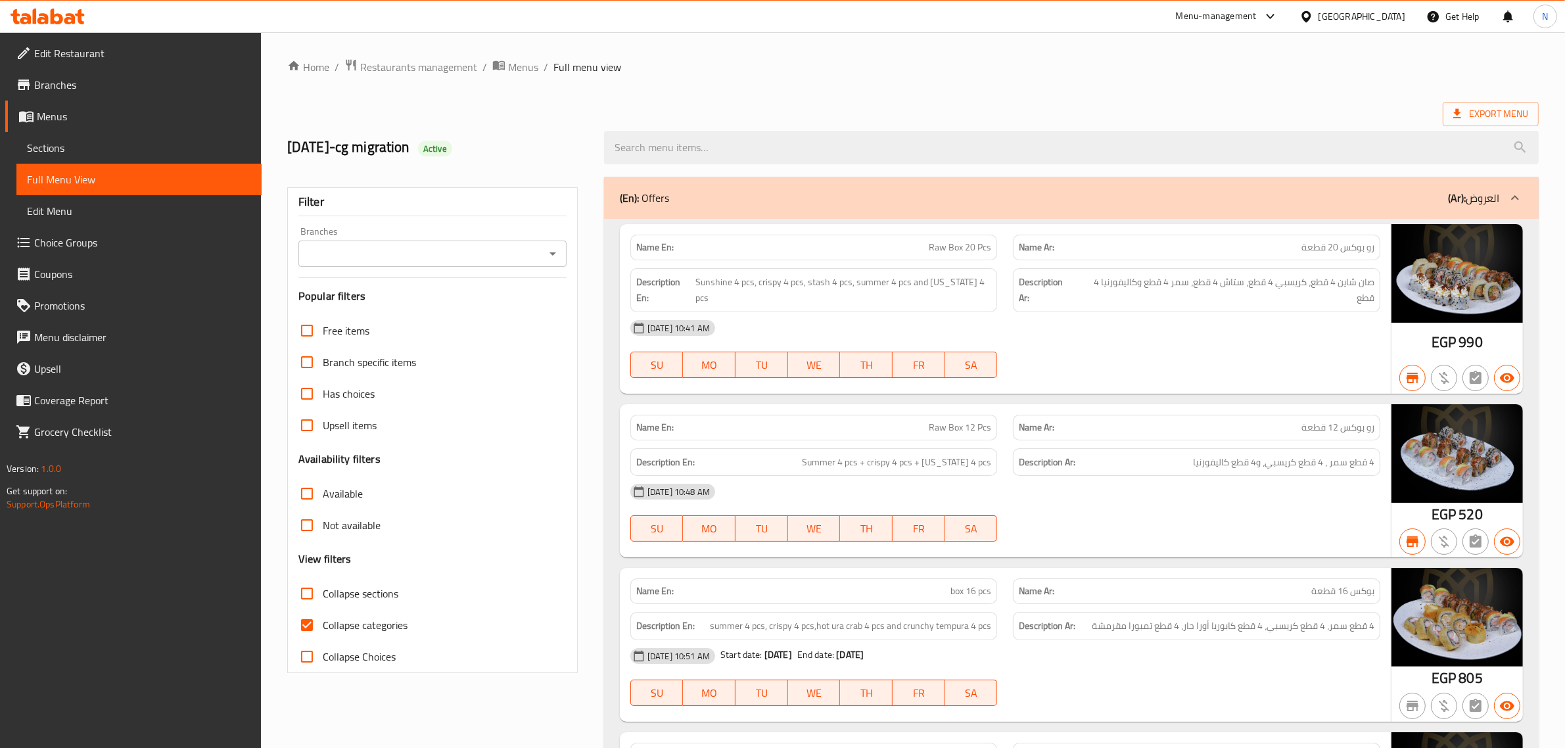
drag, startPoint x: 357, startPoint y: 620, endPoint x: 890, endPoint y: 426, distance: 567.7
click at [357, 620] on span "Collapse categories" at bounding box center [365, 625] width 85 height 16
click at [323, 620] on input "Collapse categories" at bounding box center [307, 625] width 32 height 32
checkbox input "false"
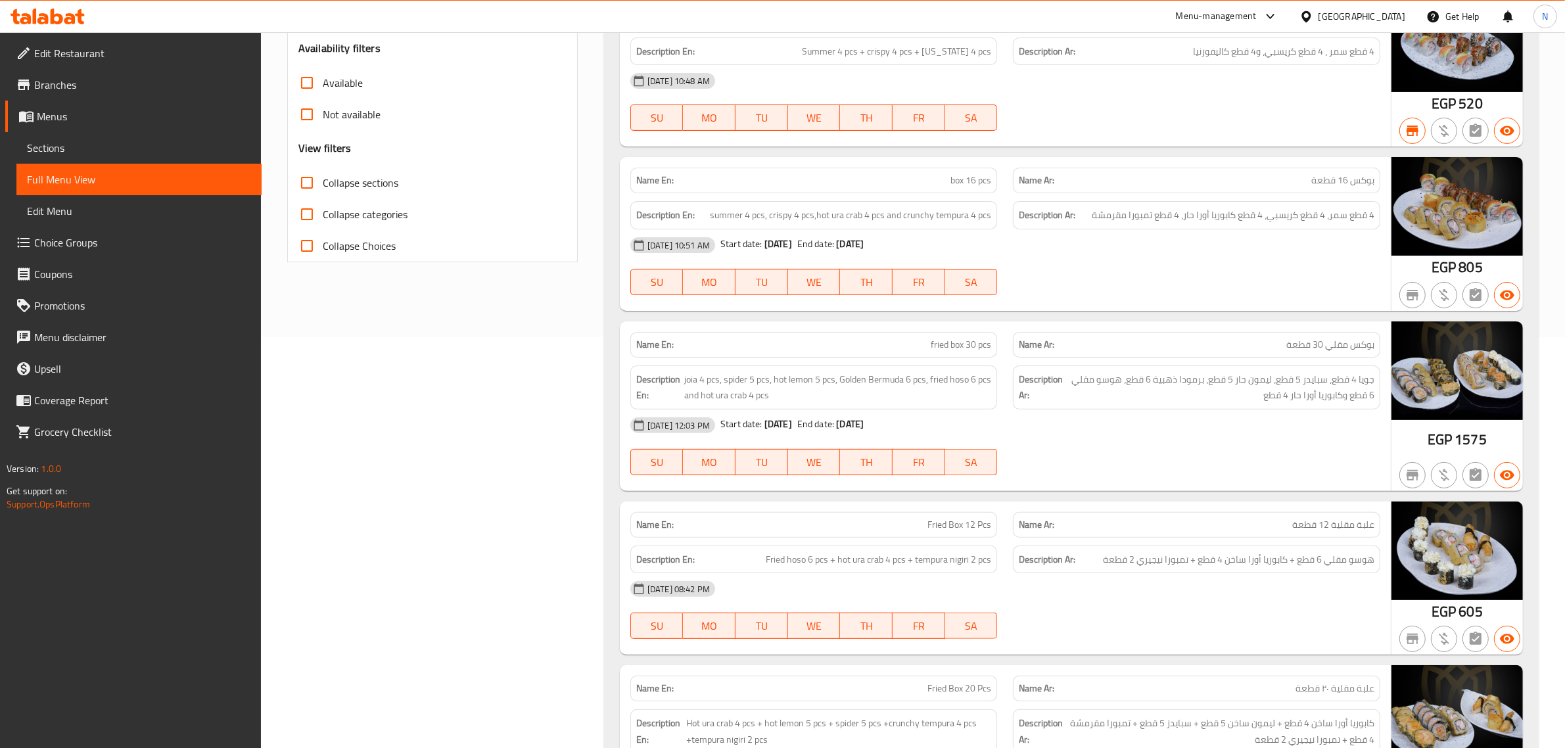
scroll to position [82, 0]
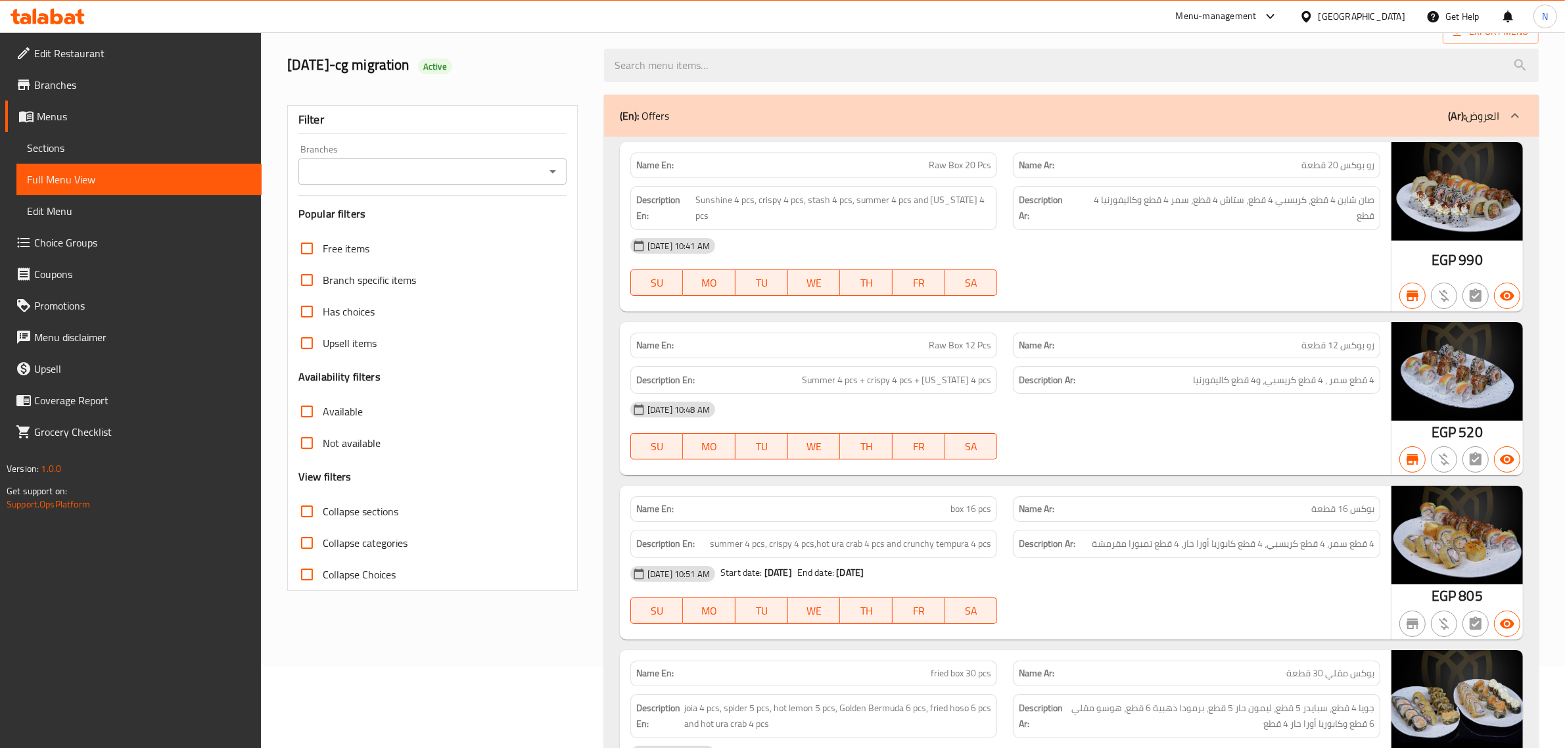
click at [473, 178] on input "Branches" at bounding box center [421, 171] width 239 height 18
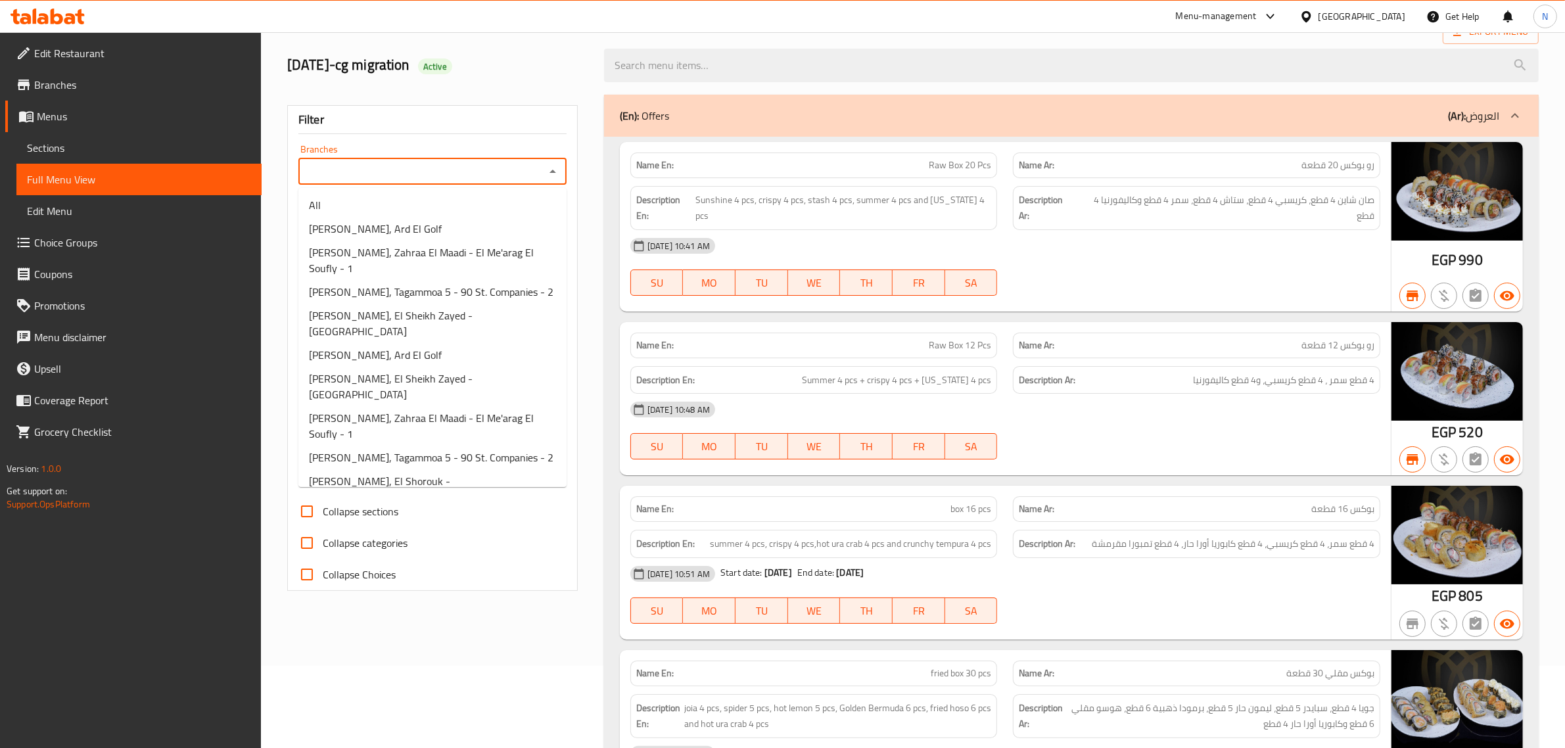
click at [473, 178] on input "Branches" at bounding box center [421, 171] width 239 height 18
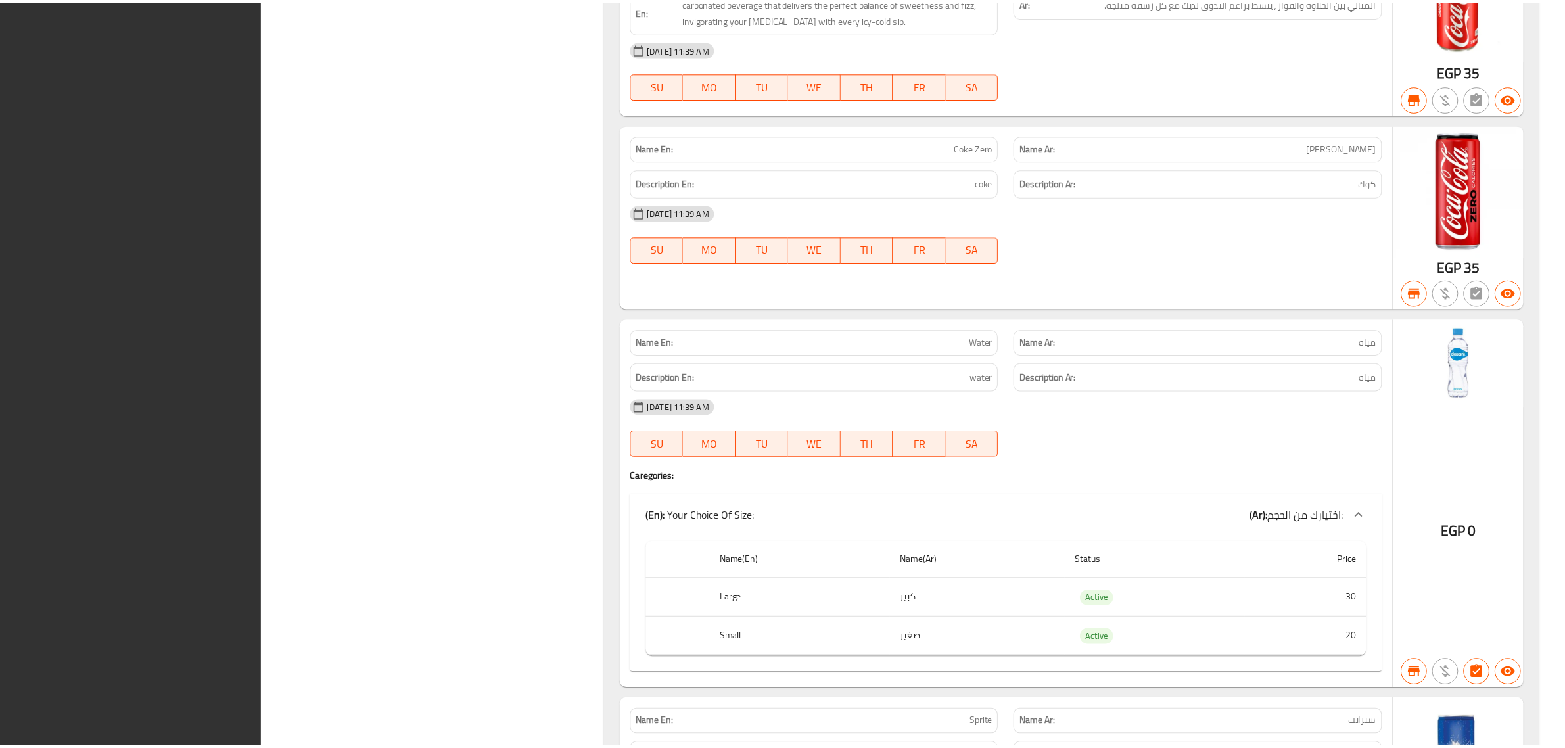
scroll to position [25650, 0]
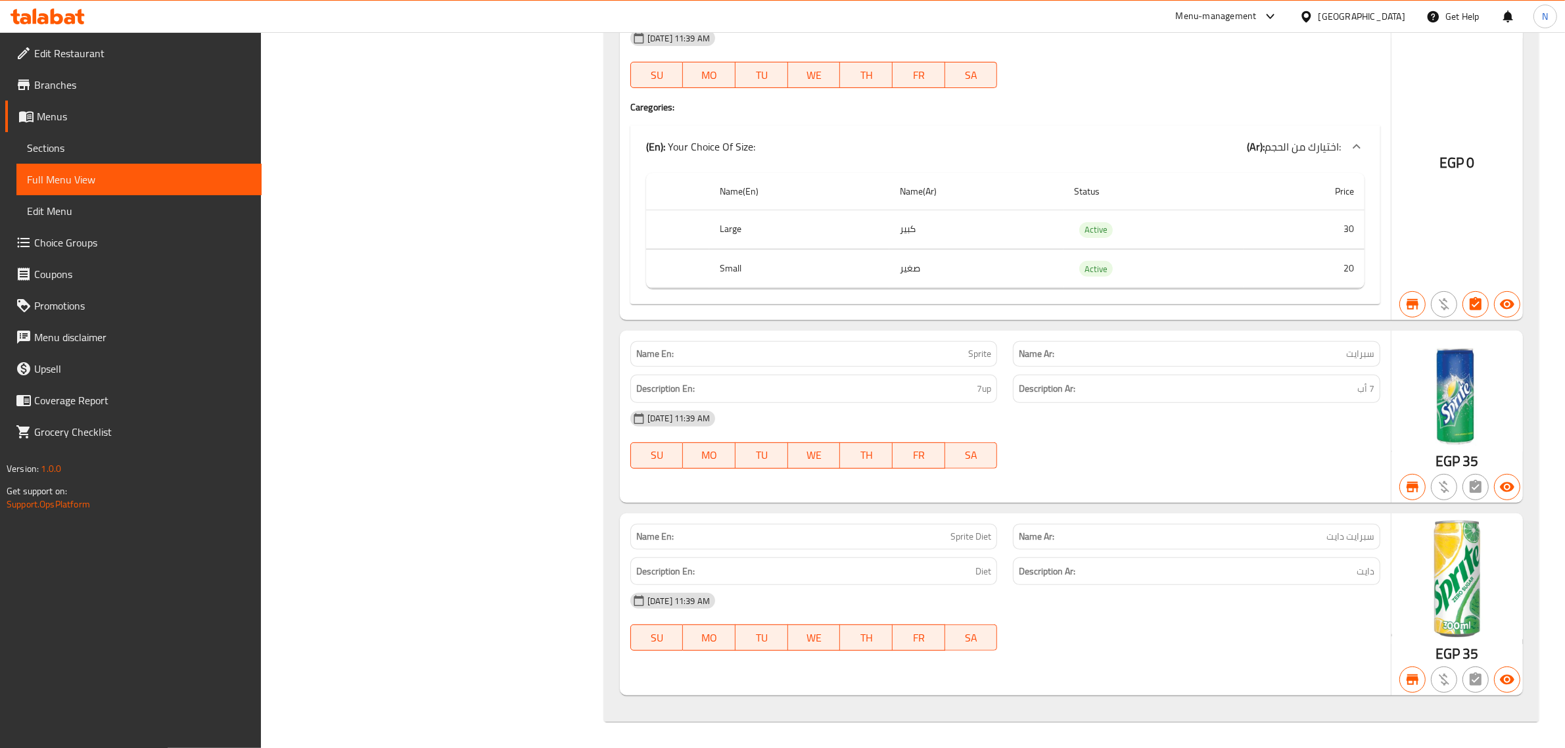
click at [127, 46] on span "Edit Restaurant" at bounding box center [142, 53] width 217 height 16
